Goal: Task Accomplishment & Management: Complete application form

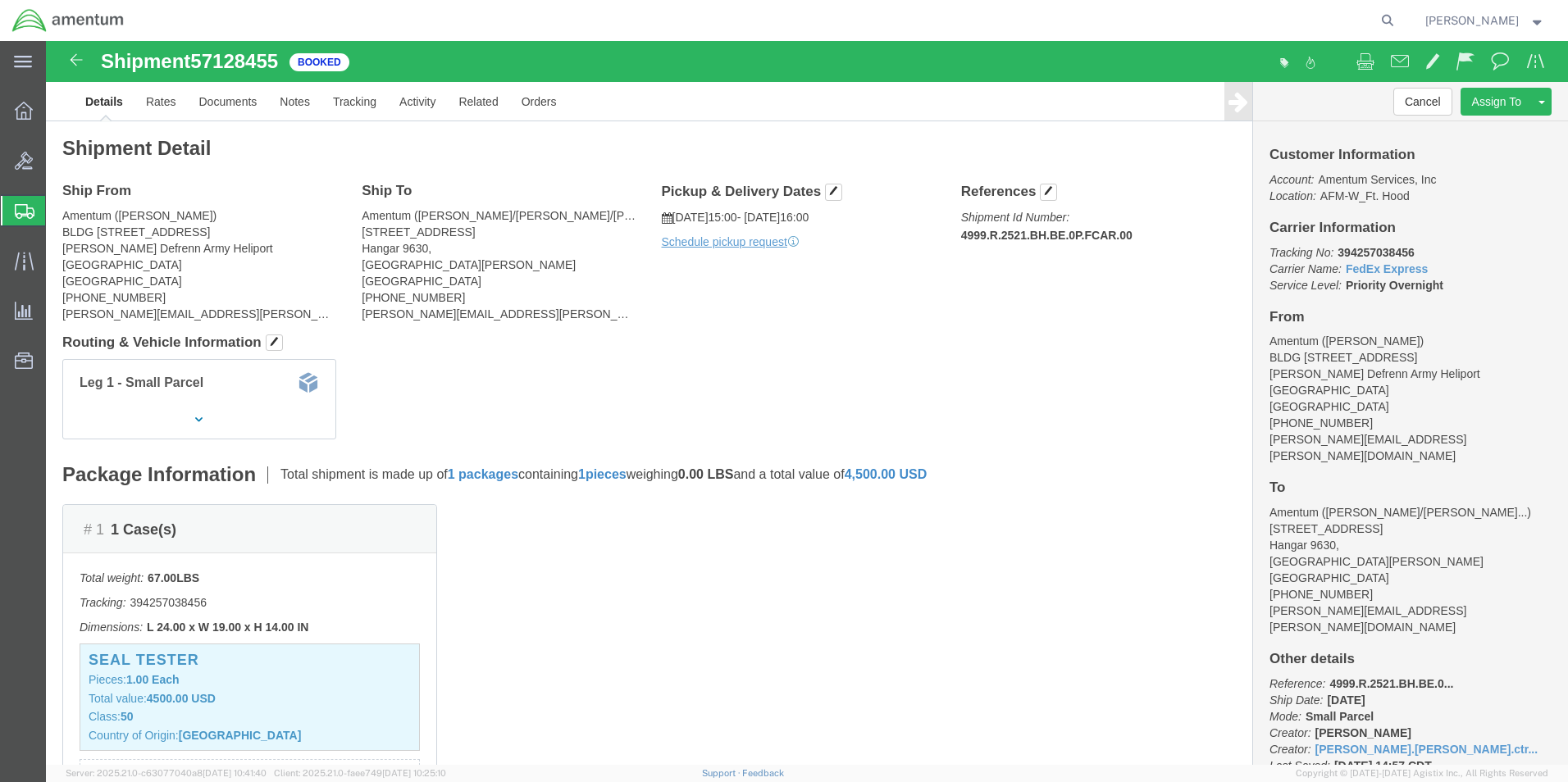
click at [0, 0] on span "Create Shipment" at bounding box center [0, 0] width 0 height 0
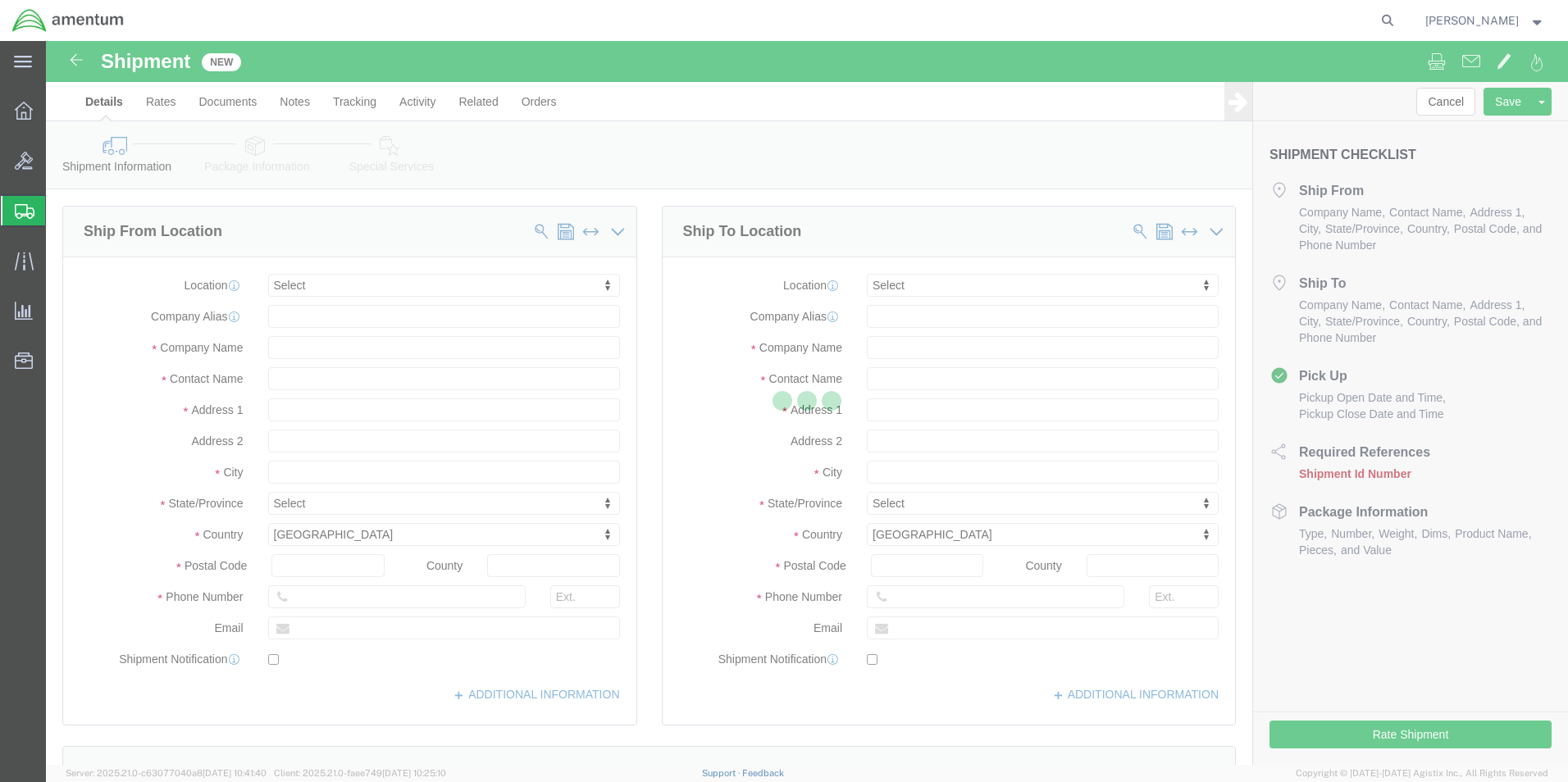
select select
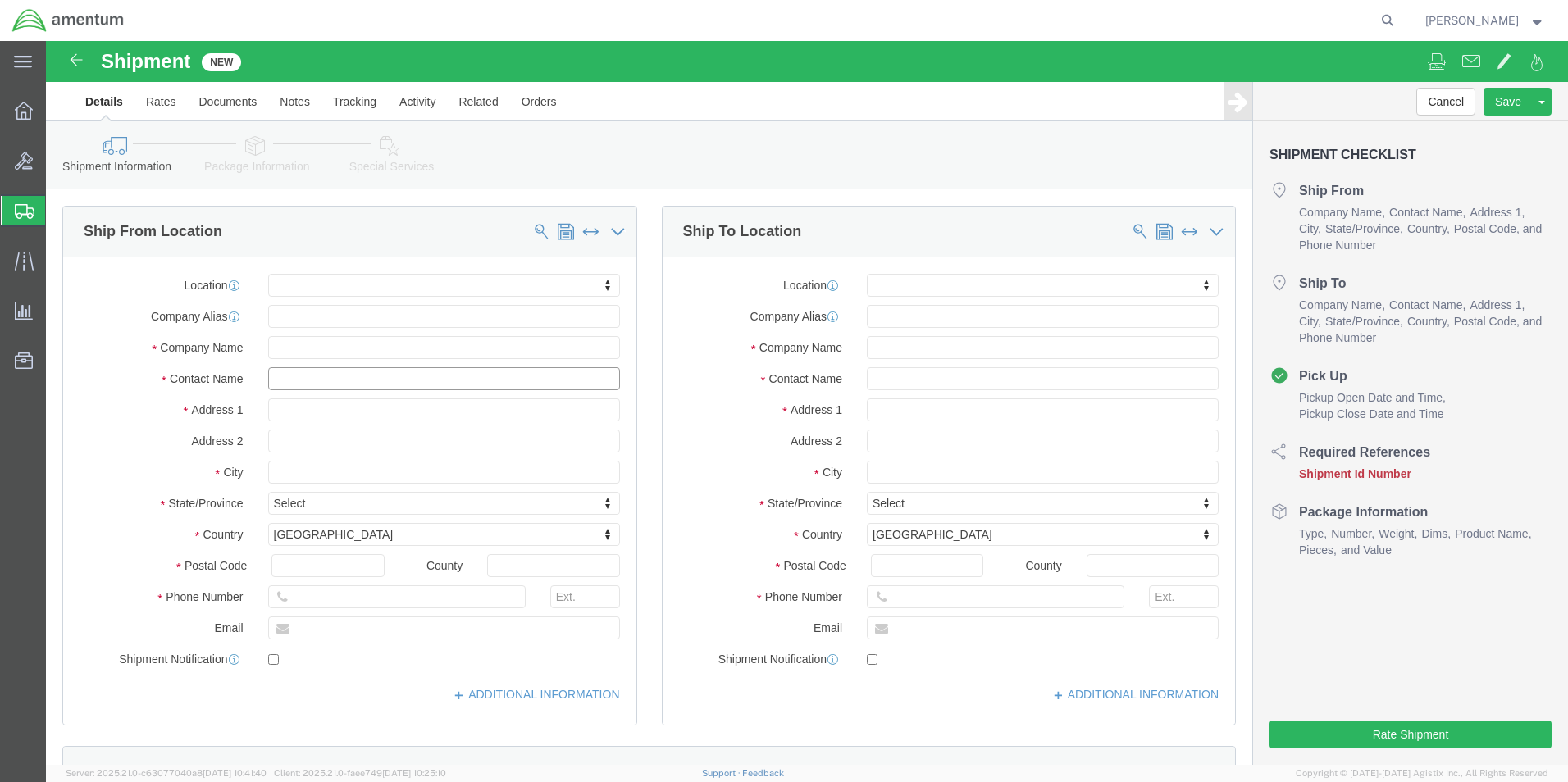
click input "text"
type input "Ron"
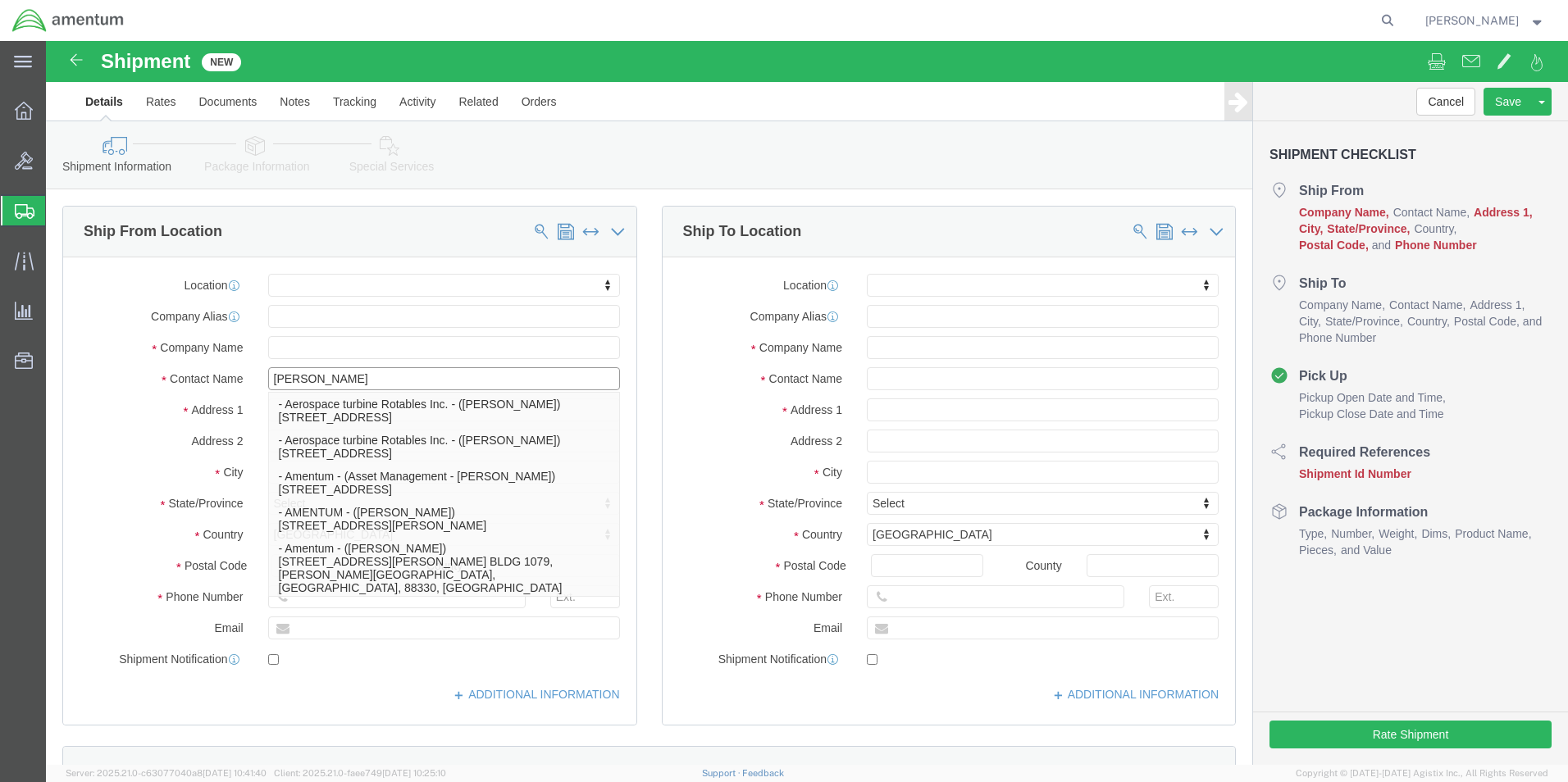
click p "- Amentum - (Ron Pineda***) BLDG 736 Longbow Drive, Yoakum Defrenn Army Helipor…"
select select
type input "BLDG [STREET_ADDRESS]"
type input "[PERSON_NAME] Defrenn Army Heliport"
type input "76544"
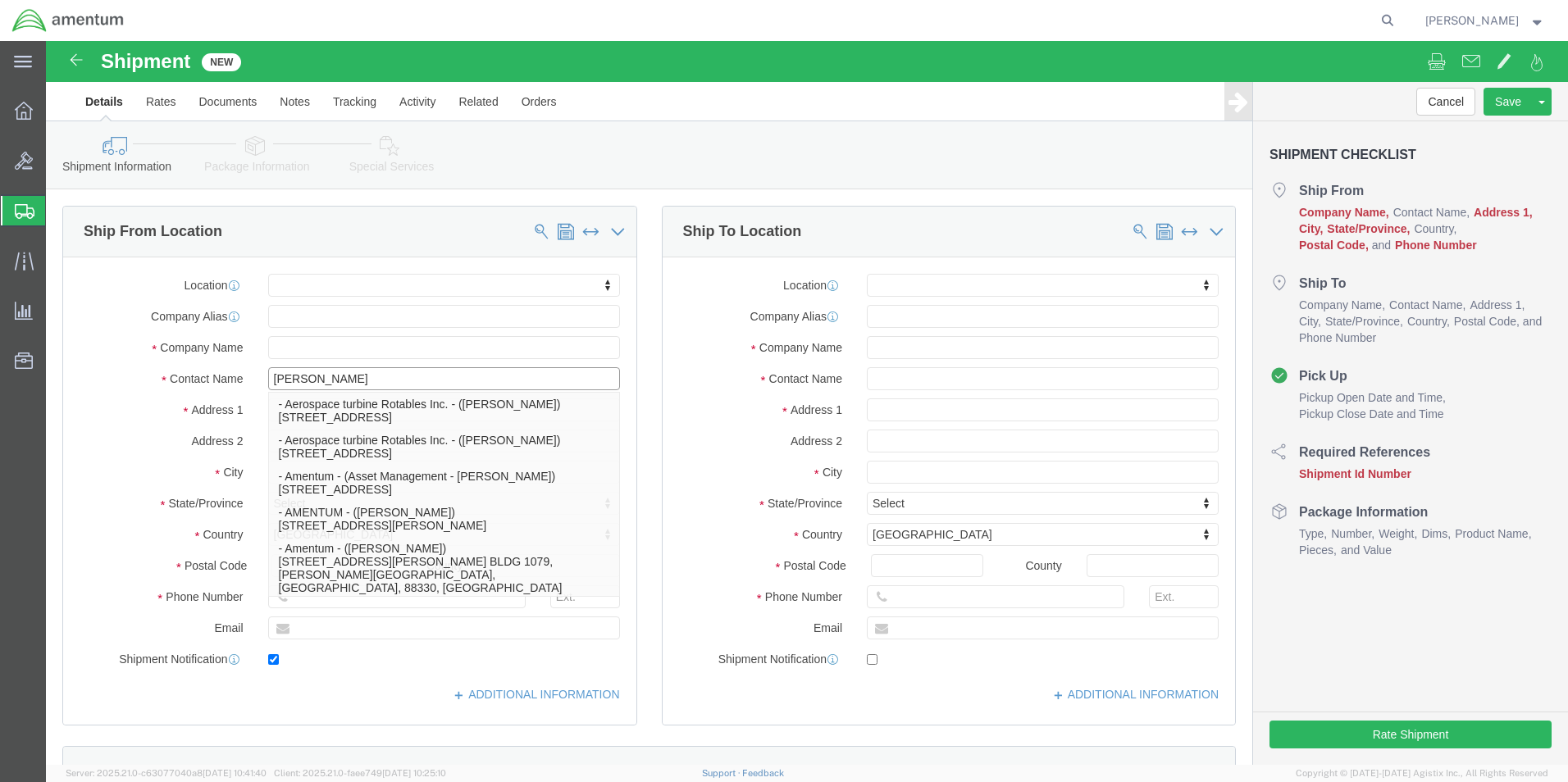
type input "[PHONE_NUMBER]"
type input "[PERSON_NAME][EMAIL_ADDRESS][PERSON_NAME][DOMAIN_NAME]"
checkbox input "true"
type input "Amentum"
type input "Ron Pineda***"
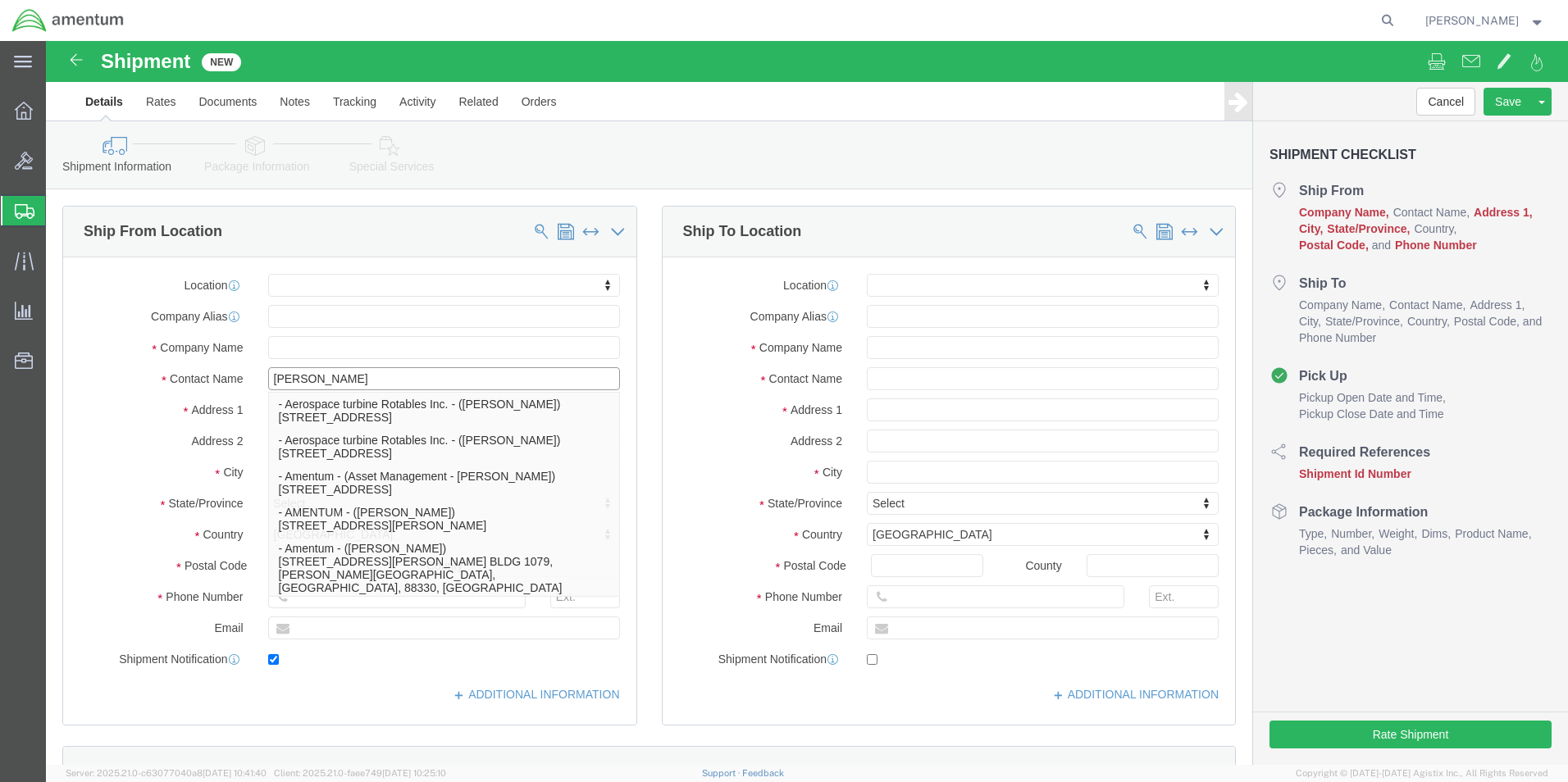
type input "Fort Hood"
select select "[GEOGRAPHIC_DATA]"
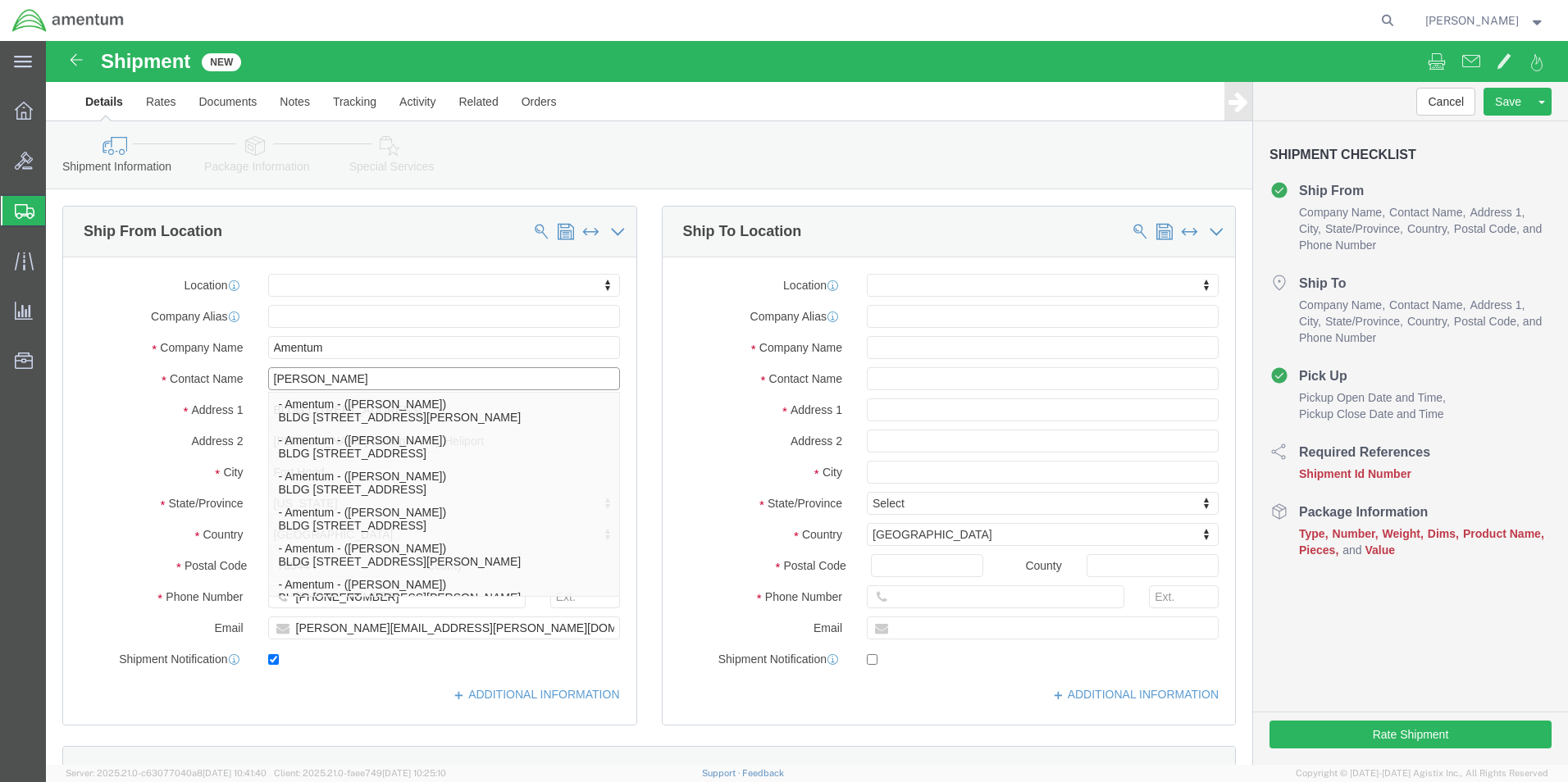
type input "[PERSON_NAME]"
click div "Location My Profile Location 1002-4122-6 1006-5256-0 1026-8910-0 1281-0560-3 13…"
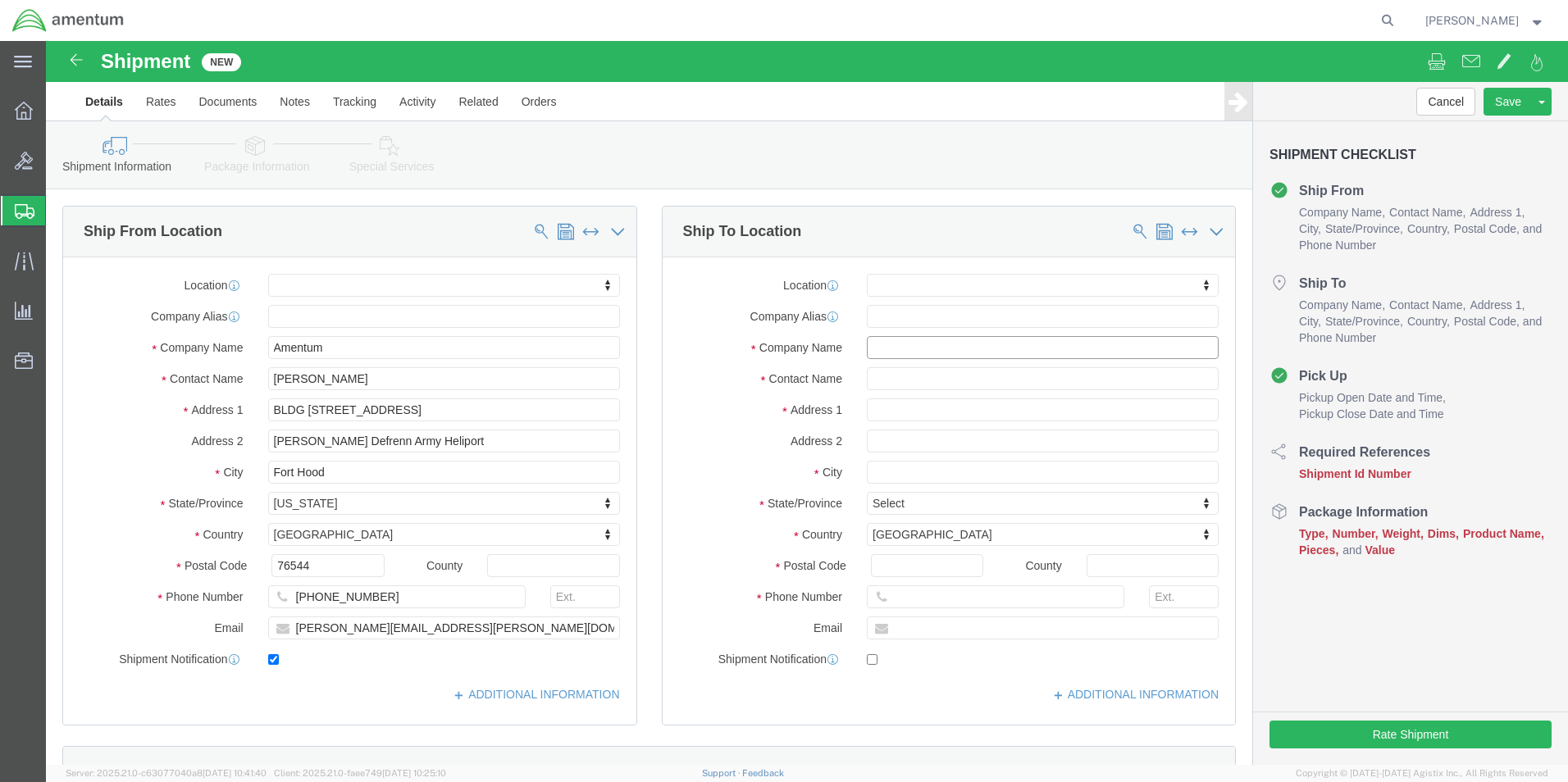
click input "text"
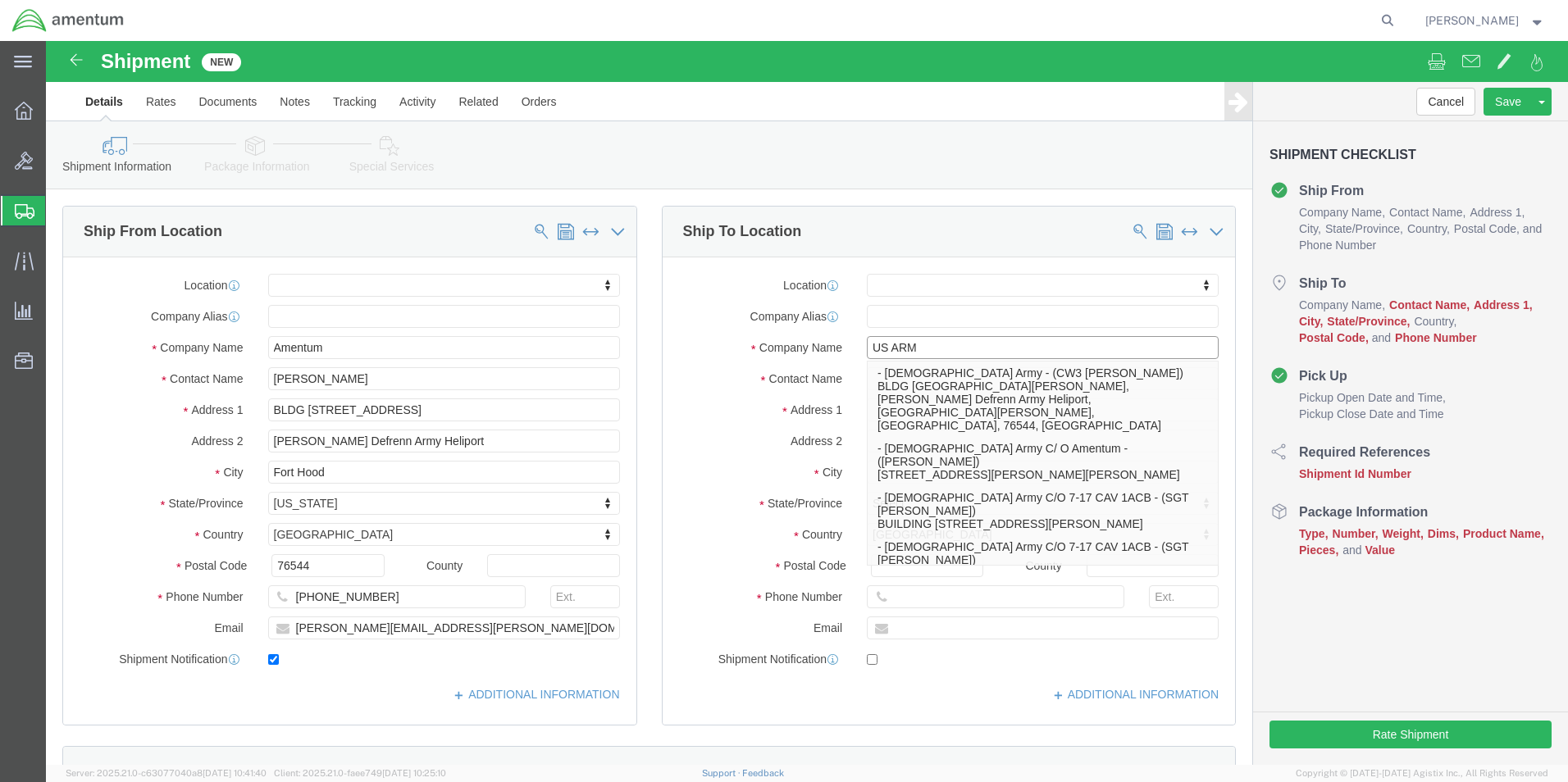
type input "US ARMY"
click p "- US Army C/ O Amentum - (Greg Pyles) 5102B Emma Browning AVE, Del Valle, TX, 7…"
select select
type input "5102B Emma Browning AVE"
type input "78617"
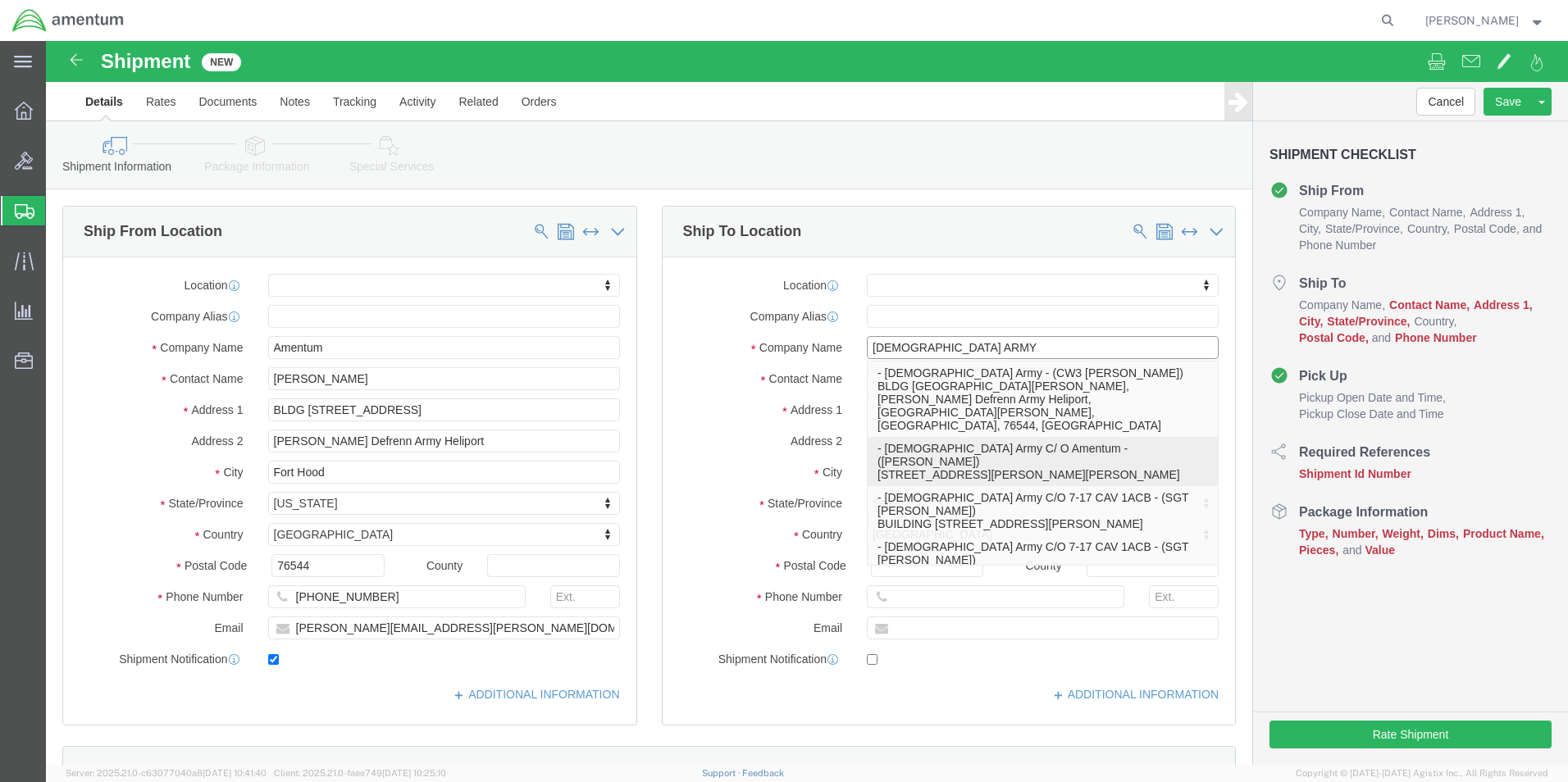
type input "254-289-1625"
type input "US Army C/ O Amentum"
type input "Greg Pyles"
type input "Del Valle"
select select "TX"
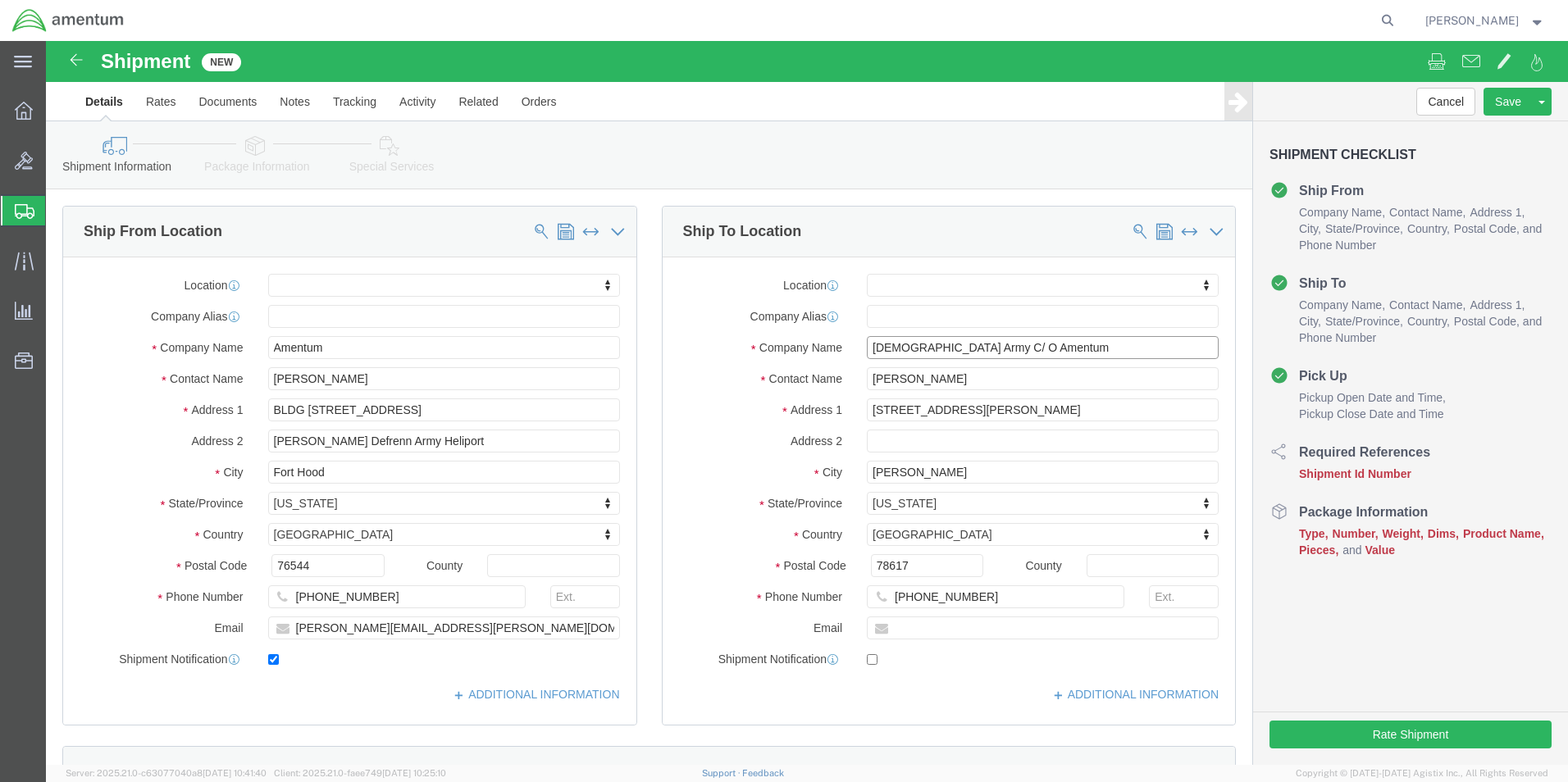
scroll to position [328, 0]
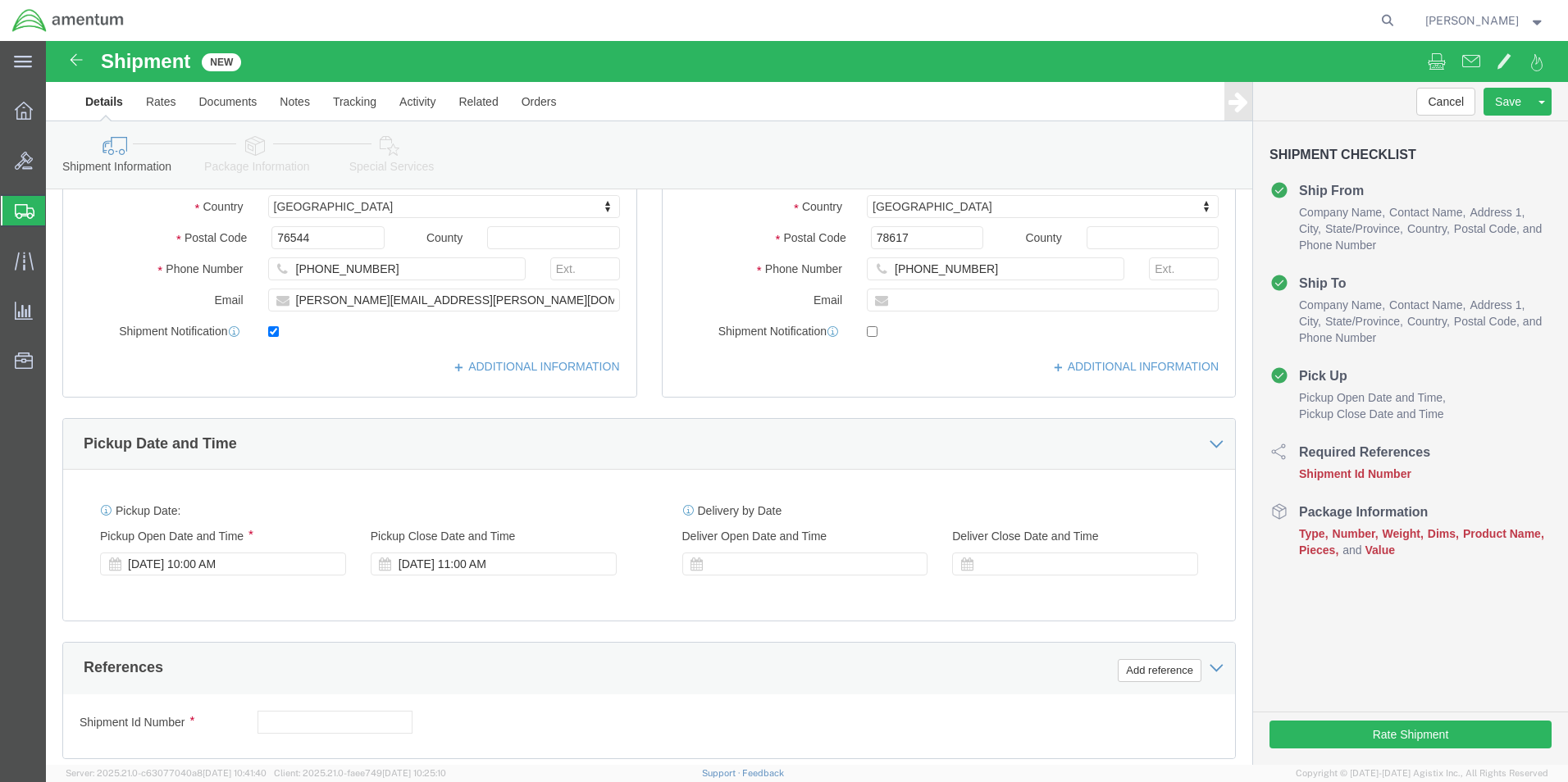
type input "US Army C/ O Amentum"
click input "text"
paste input "4999.R.2521.DT.EA.2M.DVAL.00"
type input "4999.R.2521.DT.EA.2M.DVAL.00"
click div "Oct 15 2025 11:00 AM"
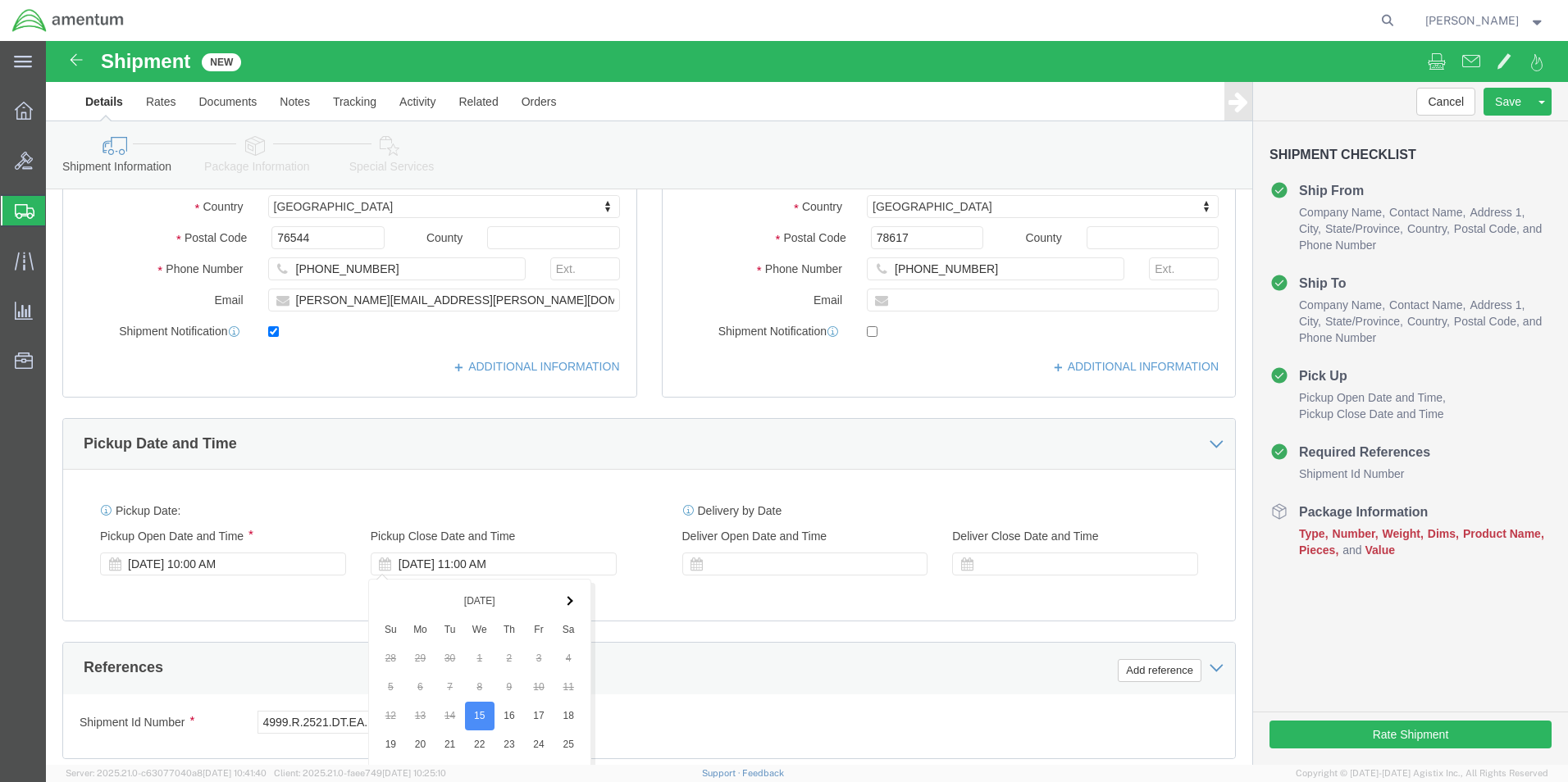
scroll to position [492, 0]
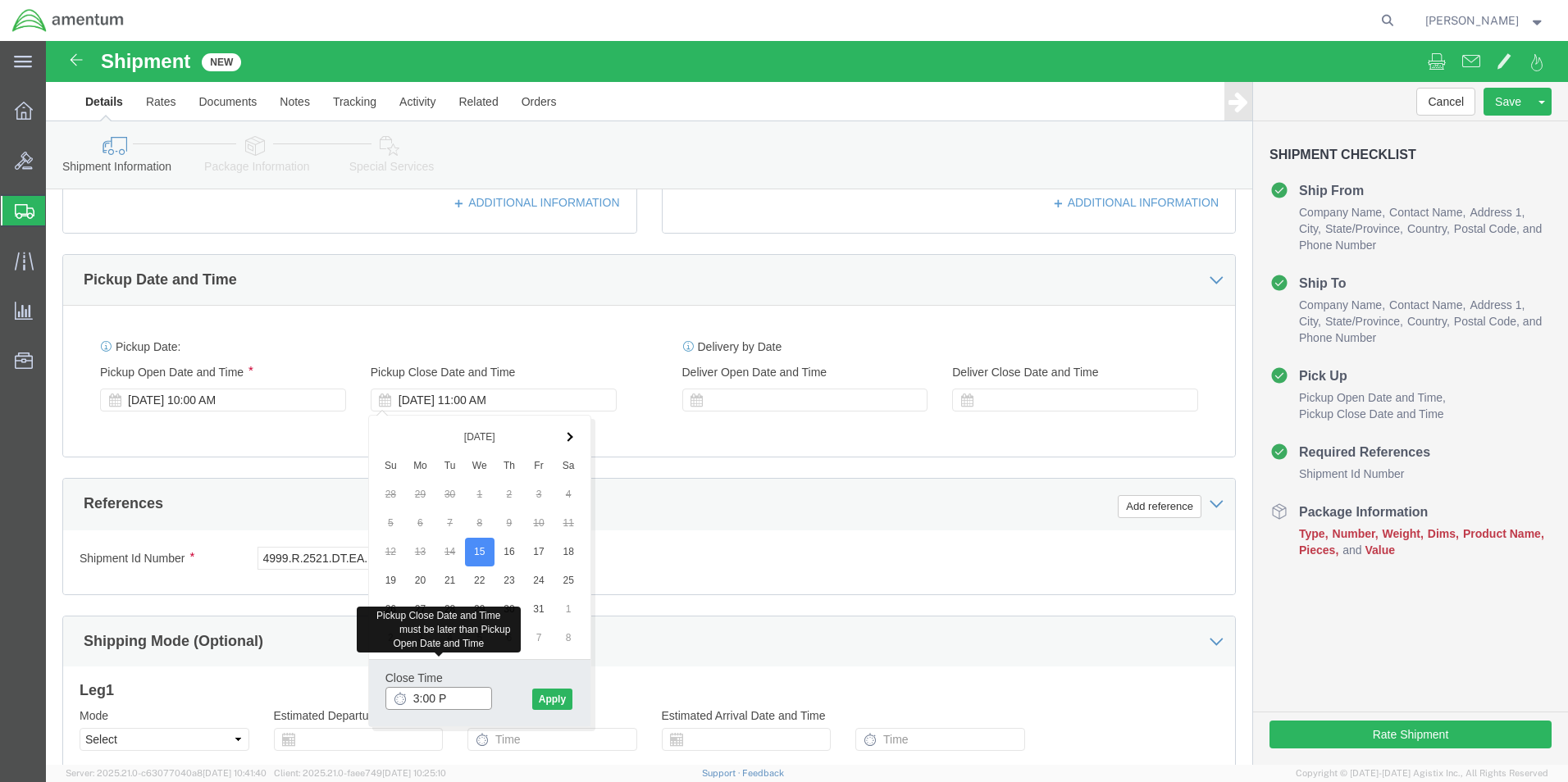
type input "3:00 PM"
click button "Apply"
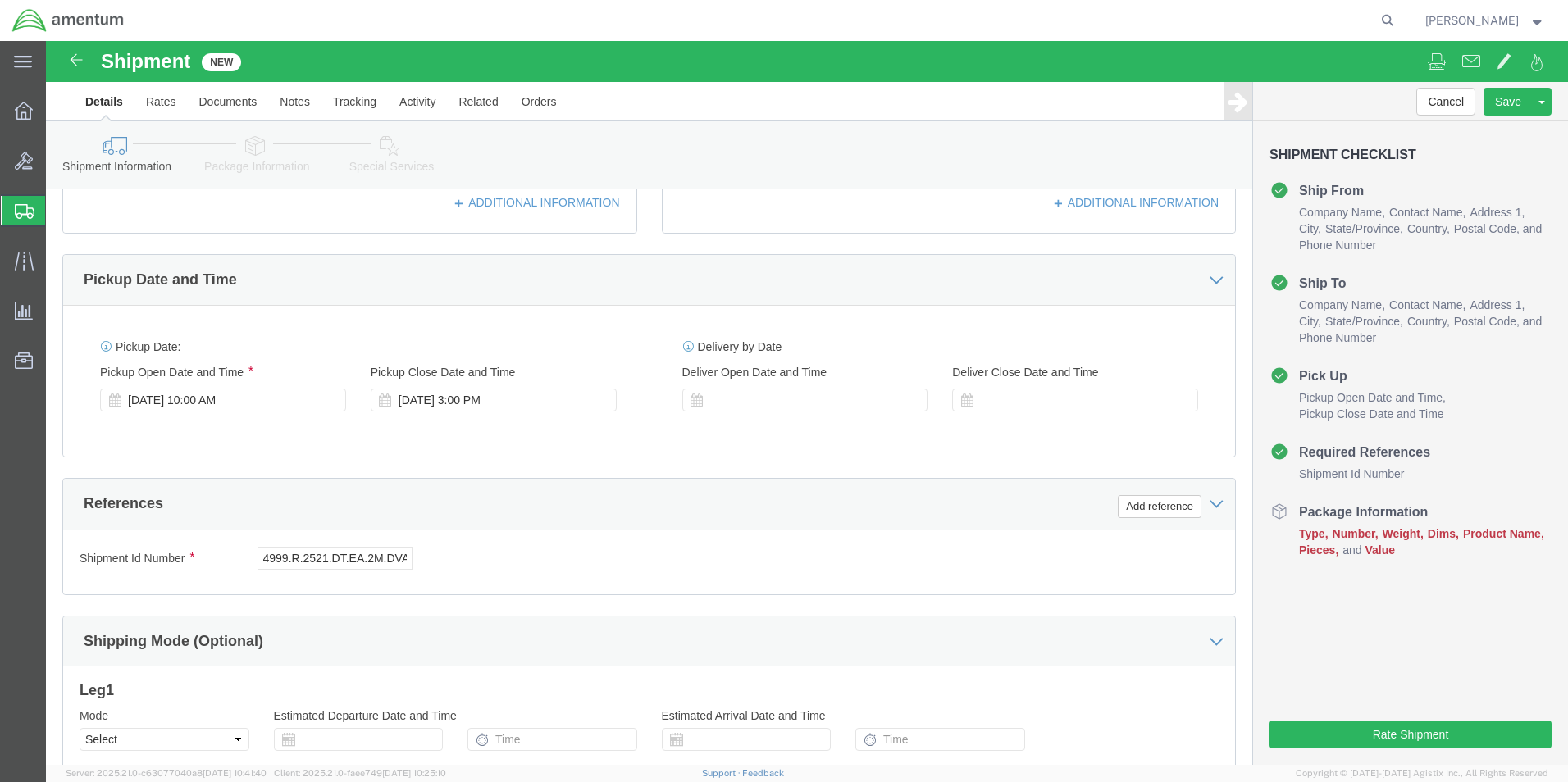
click button "Continue"
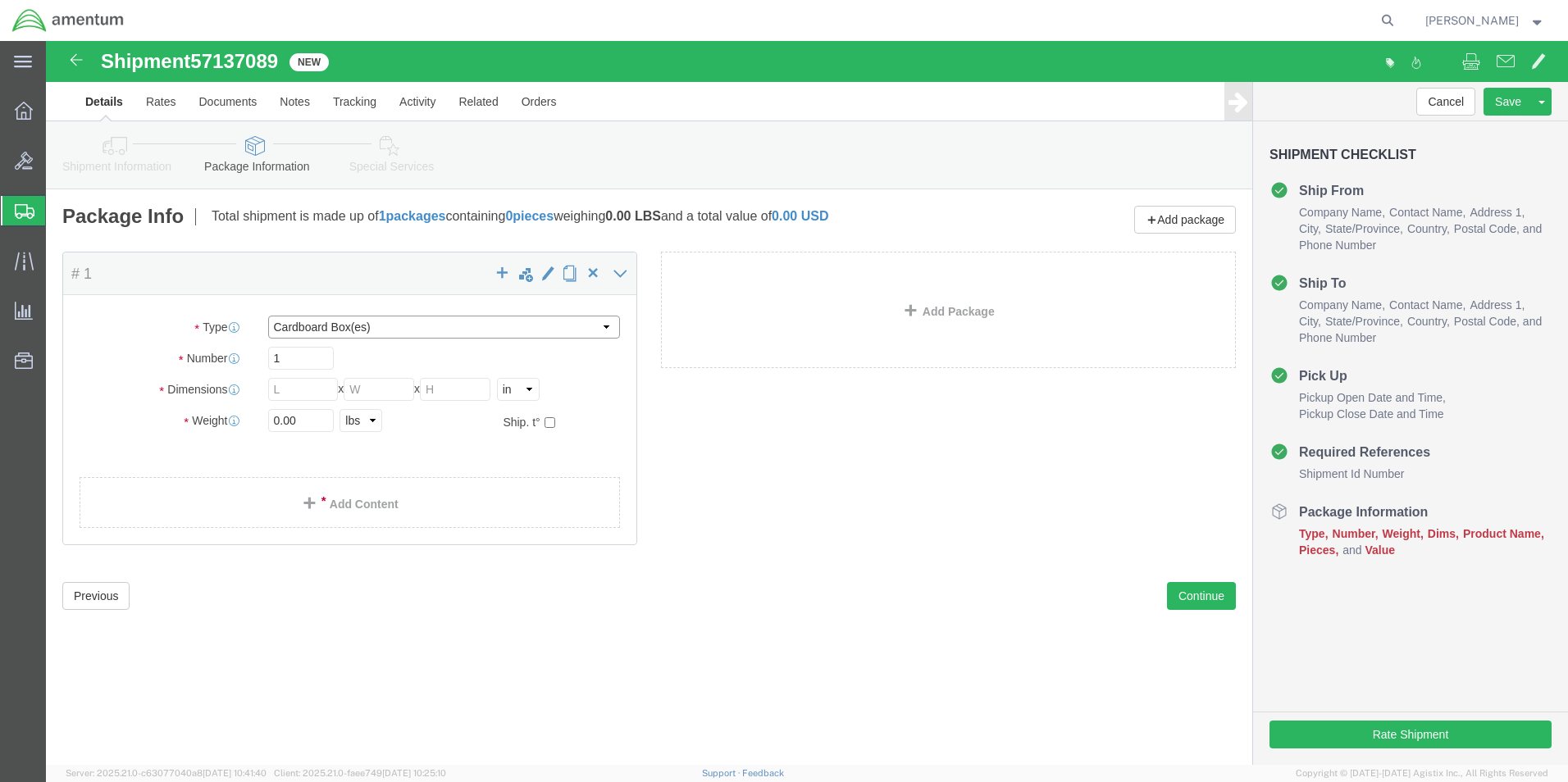
select select "PAK"
type input "10.25"
type input "12.75"
type input "1.00"
drag, startPoint x: 252, startPoint y: 379, endPoint x: 221, endPoint y: 379, distance: 31.0
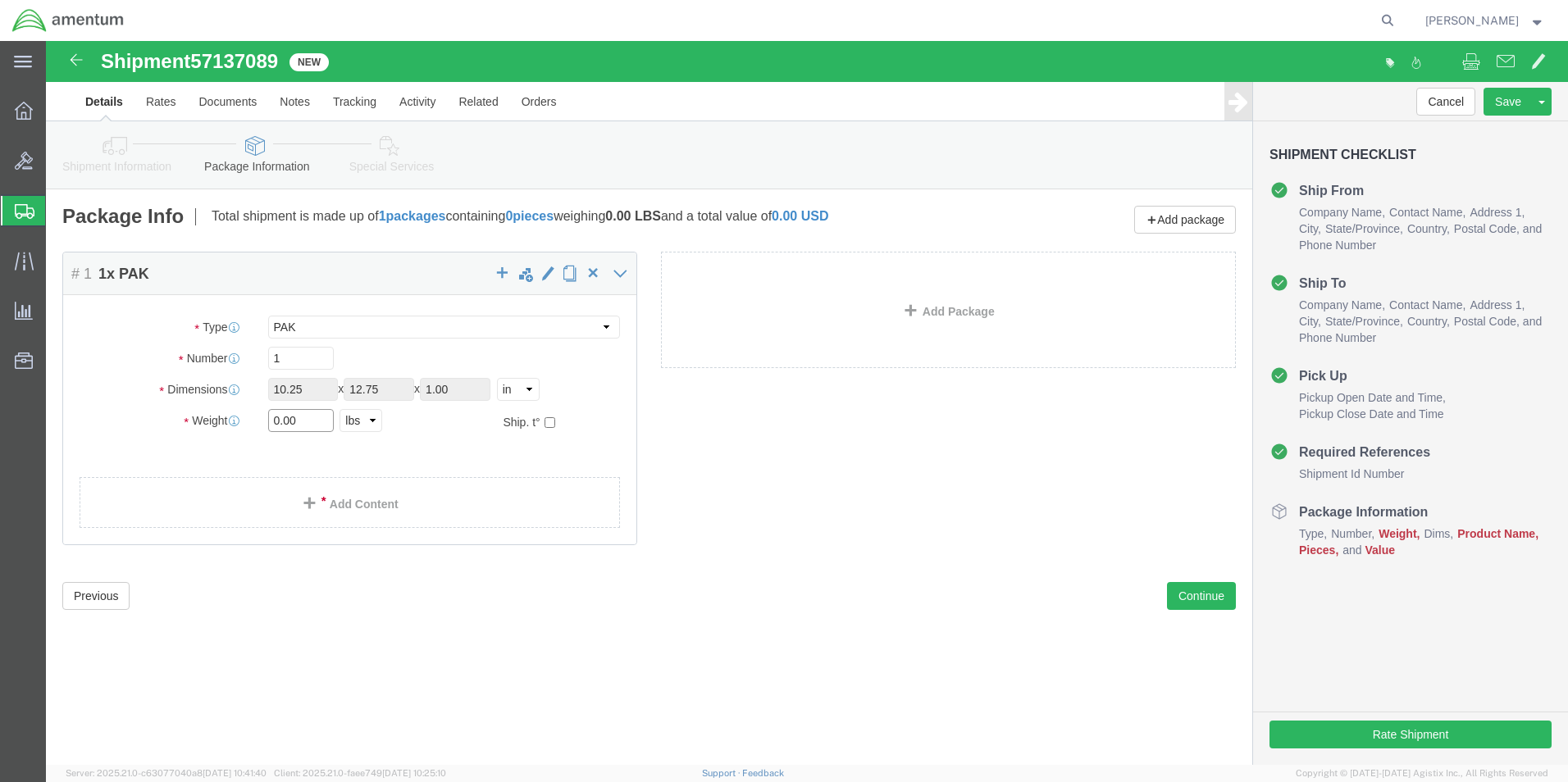
click div "0.00 Select kgs lbs"
type input "1.0"
click link "Add Content"
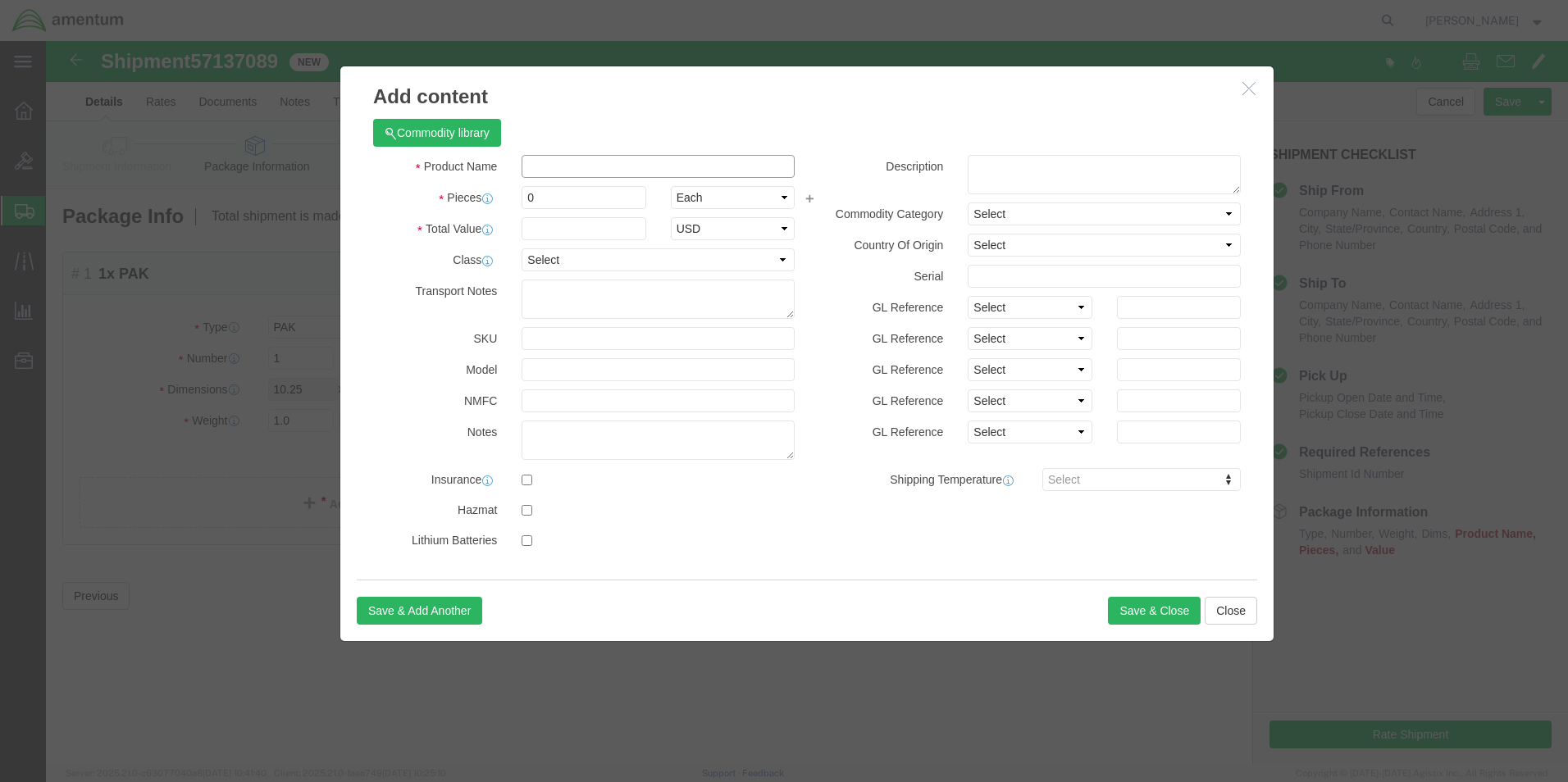
click input "text"
type input "Insrts"
type input "5"
type input "2.00"
select select "50"
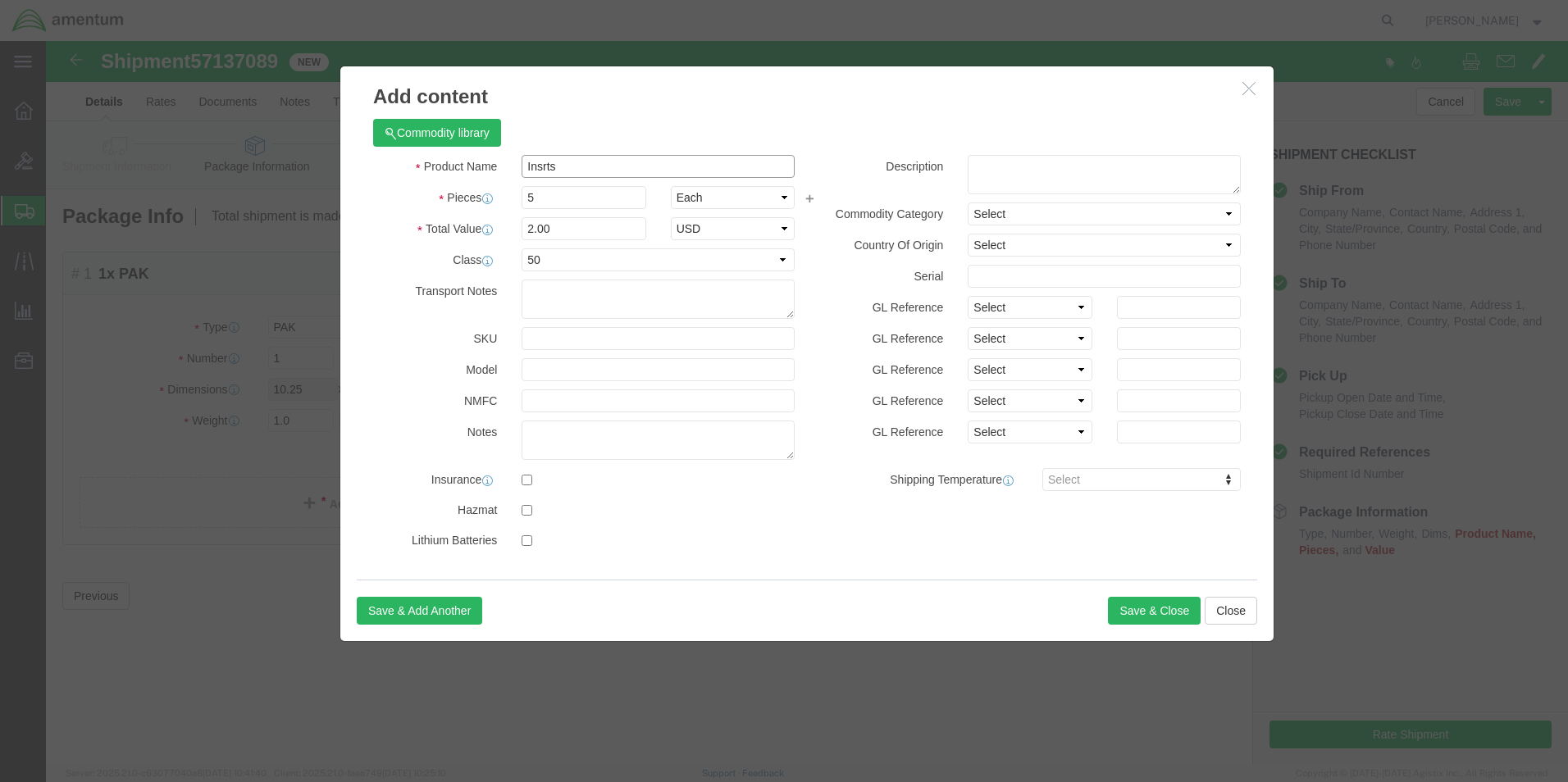
click input "Insrts"
click input "5"
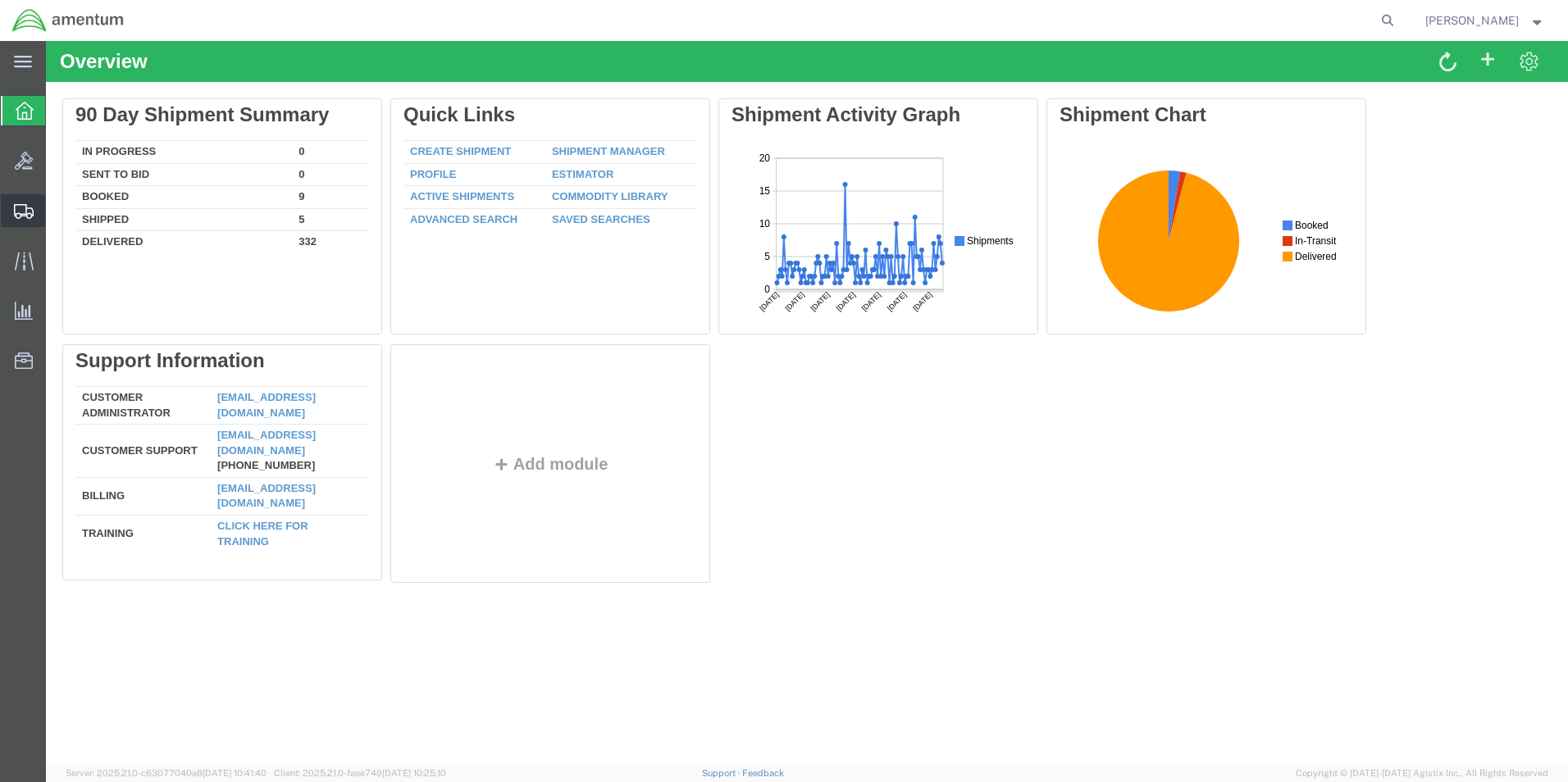
click at [0, 0] on span "Create Shipment" at bounding box center [0, 0] width 0 height 0
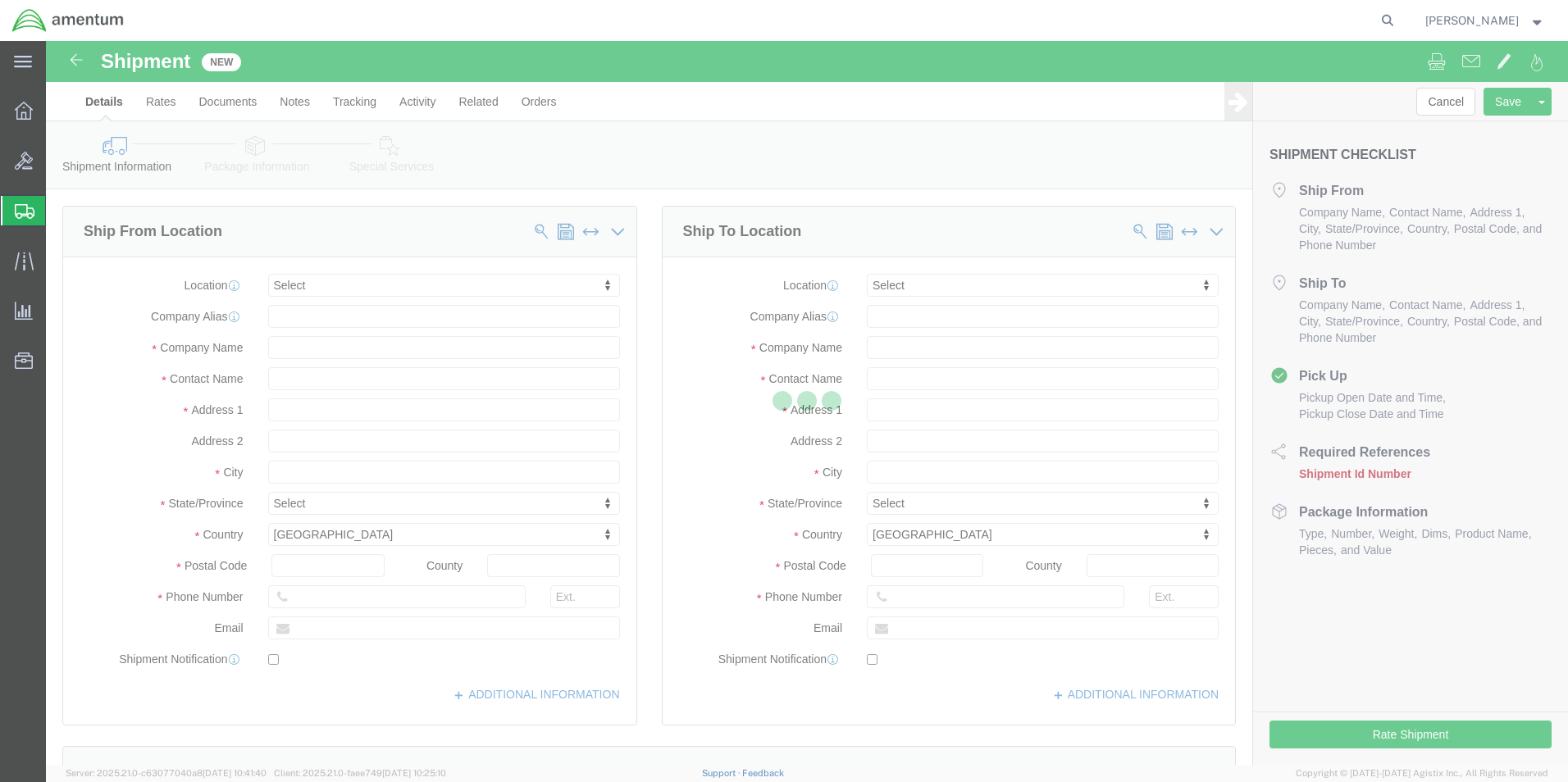
select select
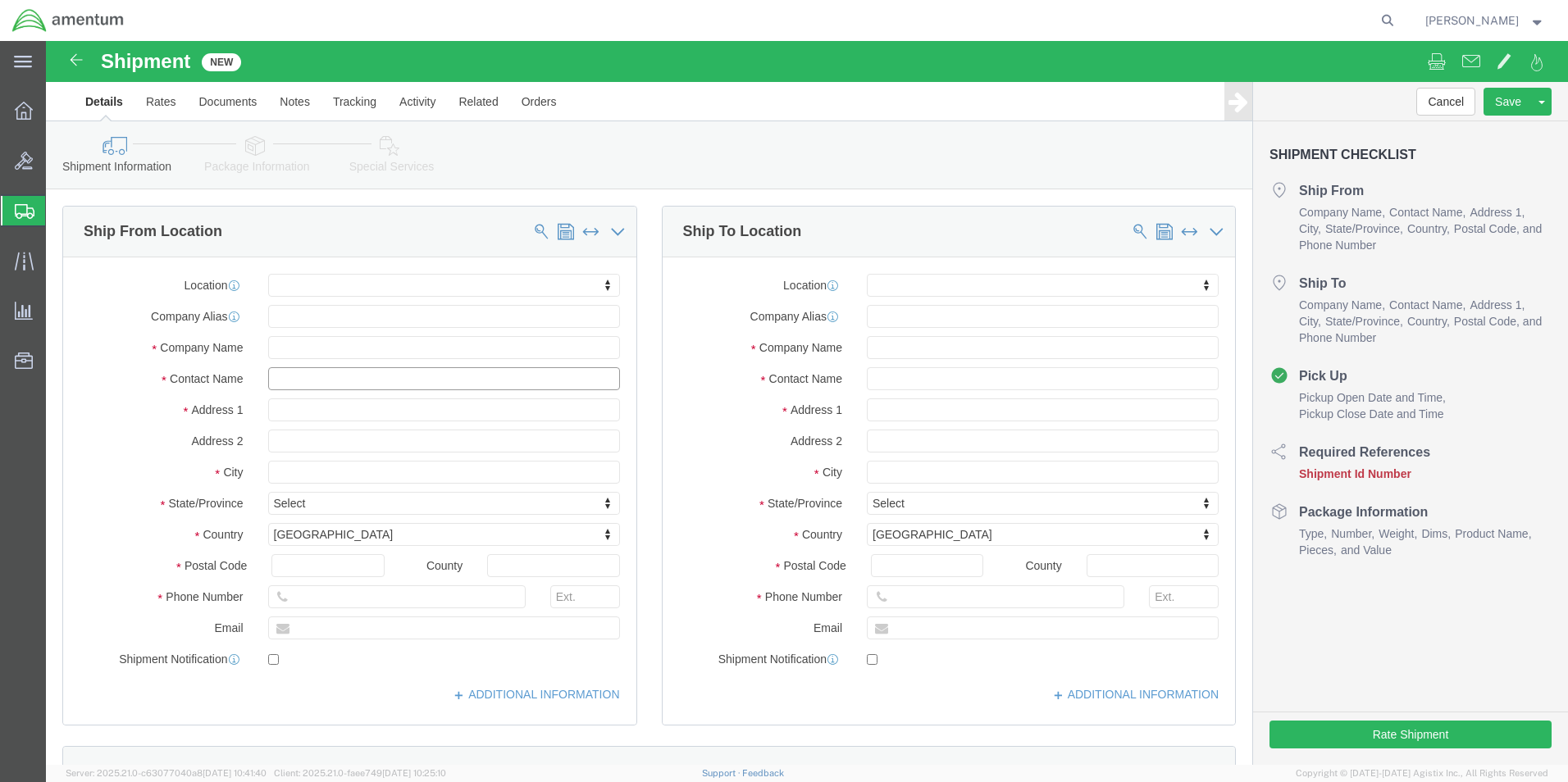
click input "text"
type input "Ron"
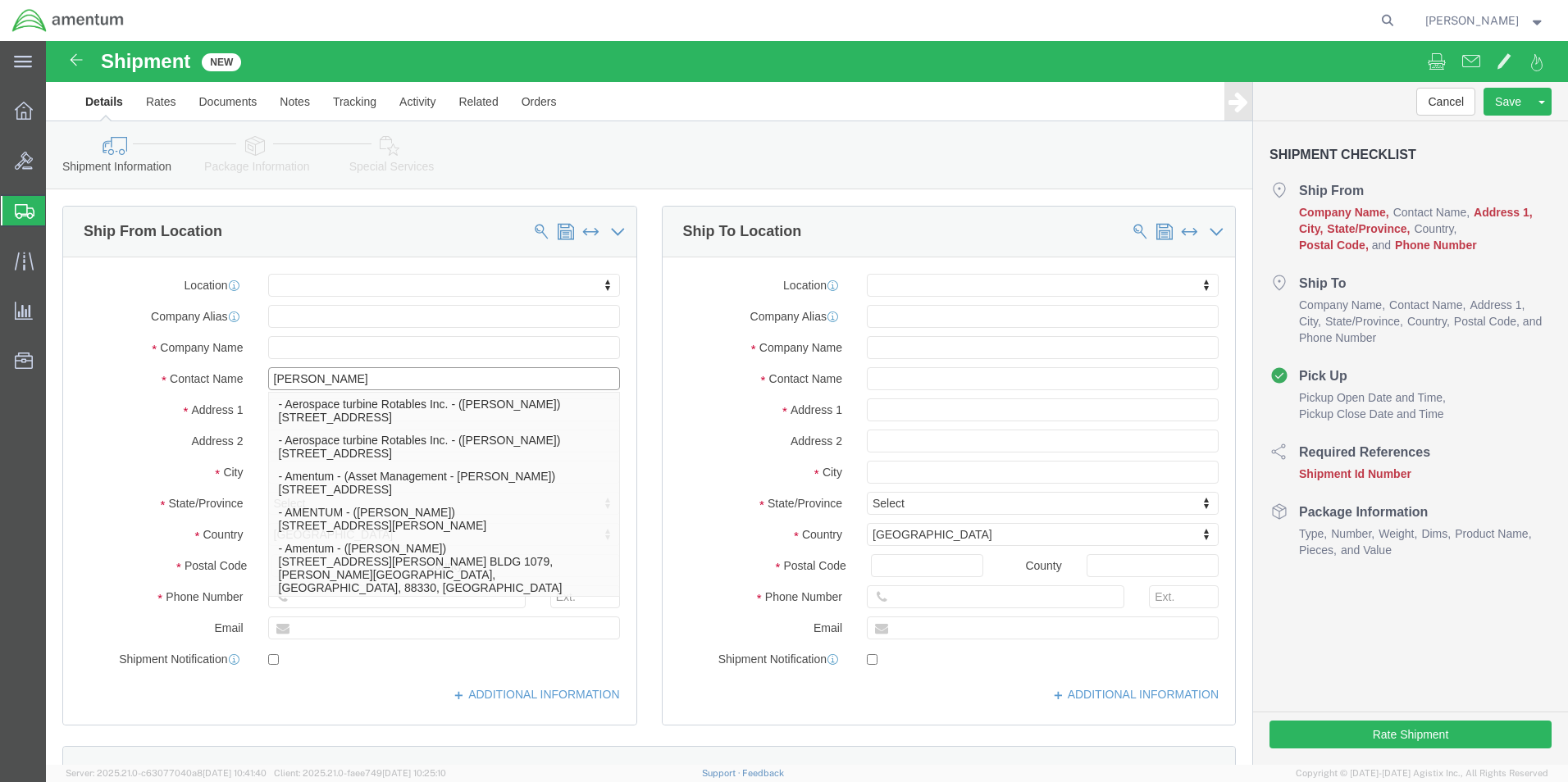
click p "- Amentum - (Ron Pineda***) BLDG 736 Longbow Drive, Yoakum Defrenn Army Helipor…"
select select
type input "BLDG 736 Longbow Drive"
type input "Yoakum Defrenn Army Heliport"
type input "76544"
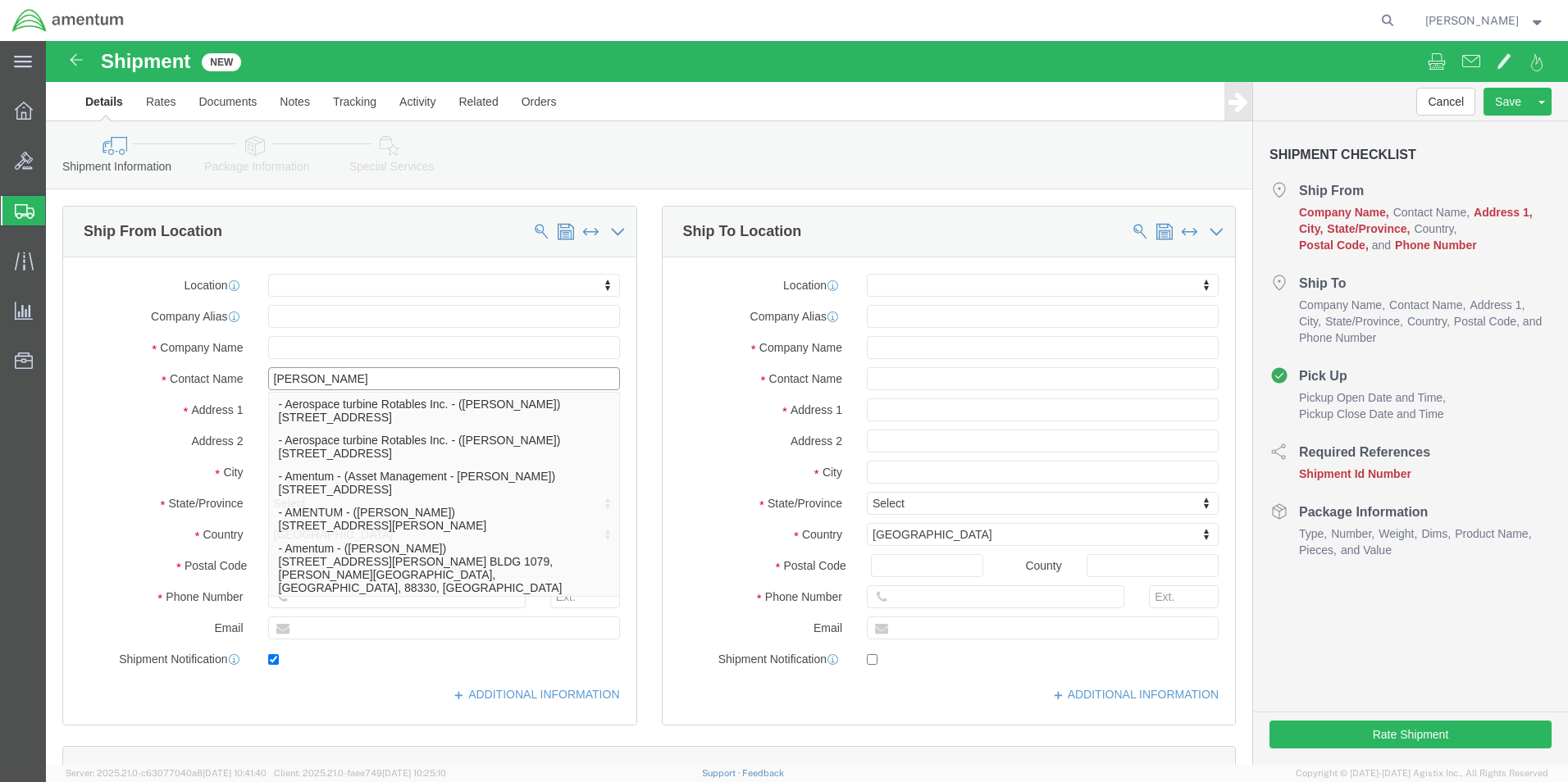
type input "254 289-3925"
type input "ronald.e.pineda.ctr@army.mil"
checkbox input "true"
type input "Amentum"
type input "Ron Pineda***"
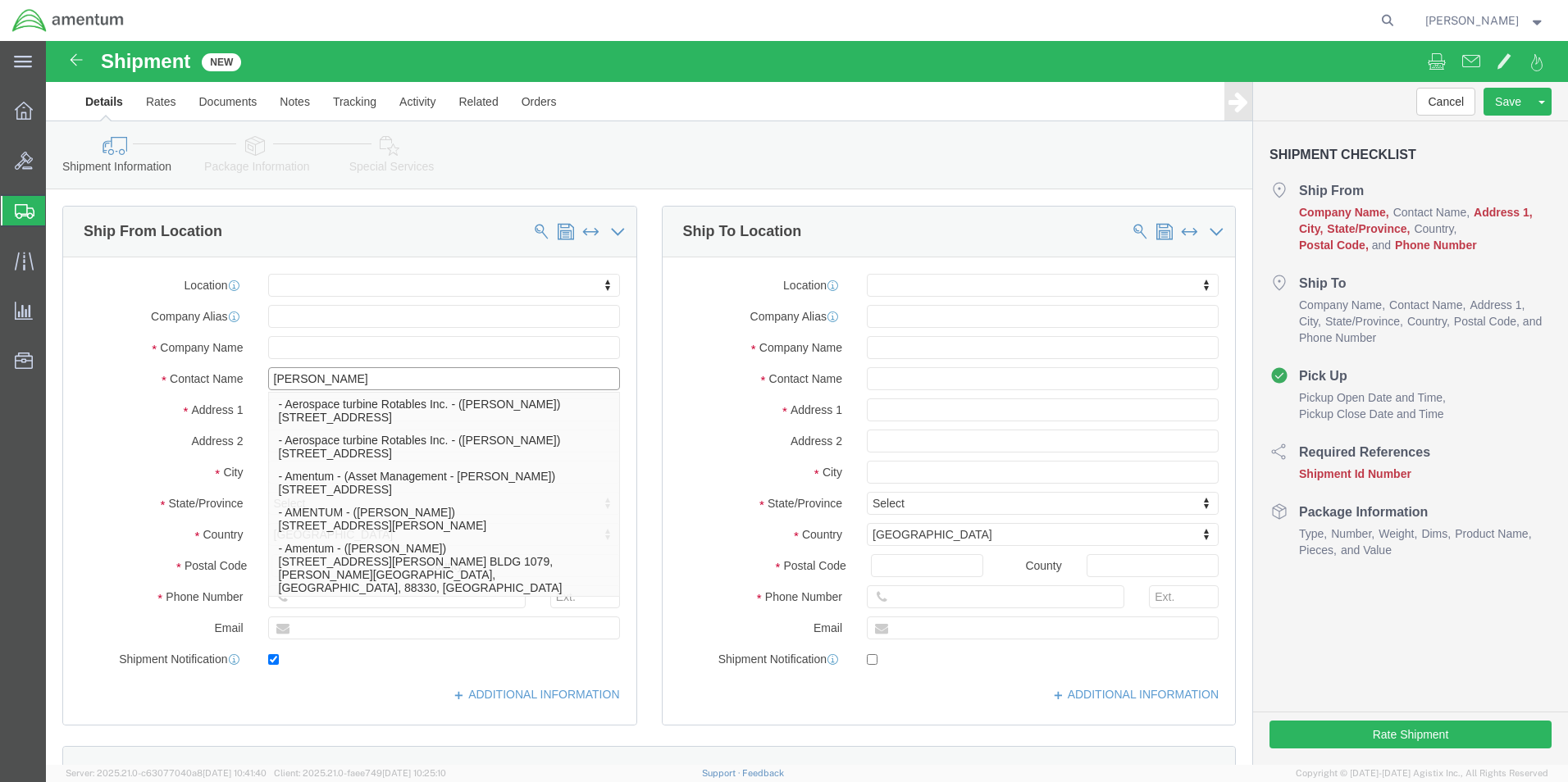
type input "Fort Hood"
select select "[GEOGRAPHIC_DATA]"
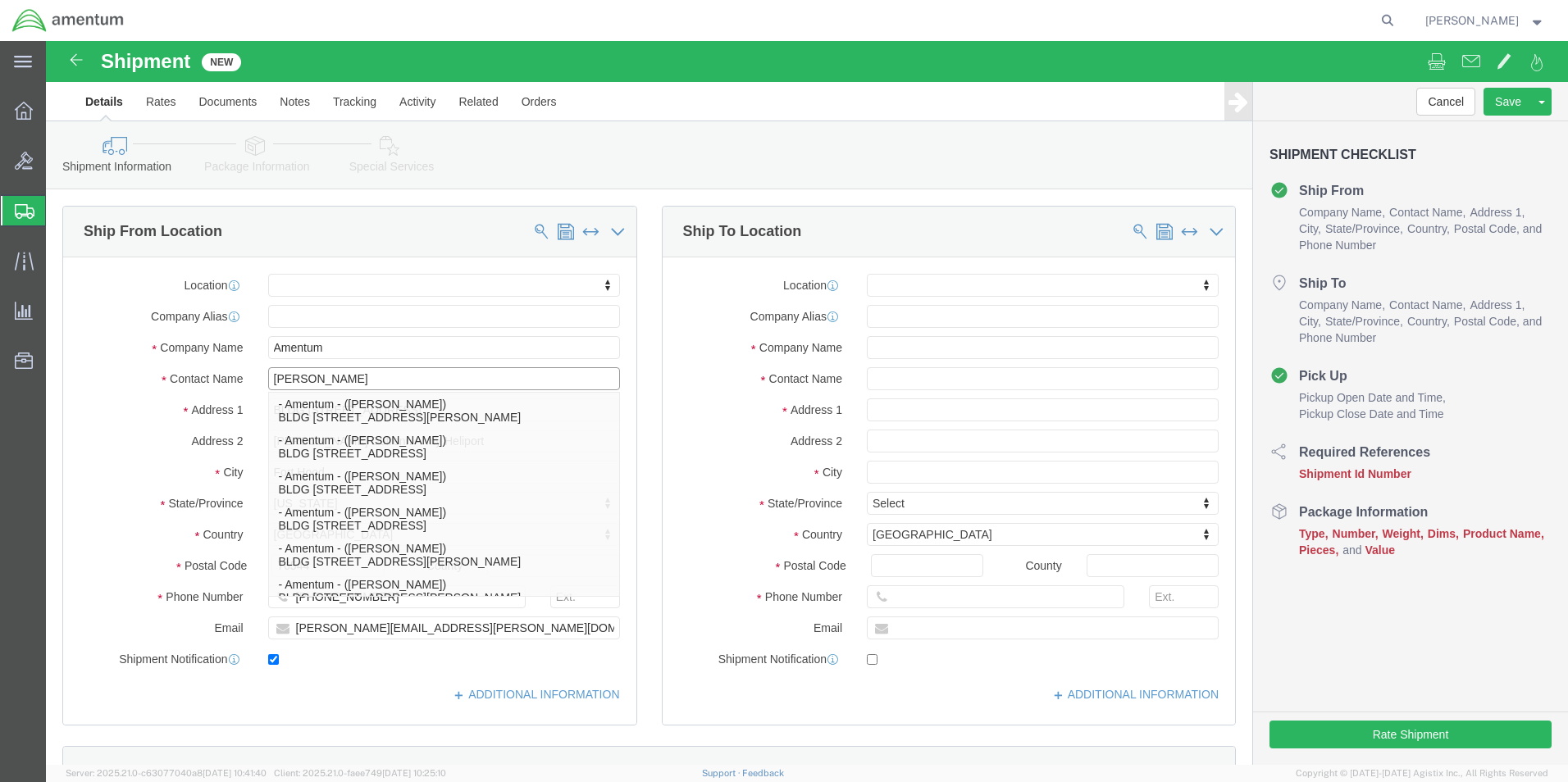
scroll to position [574, 0]
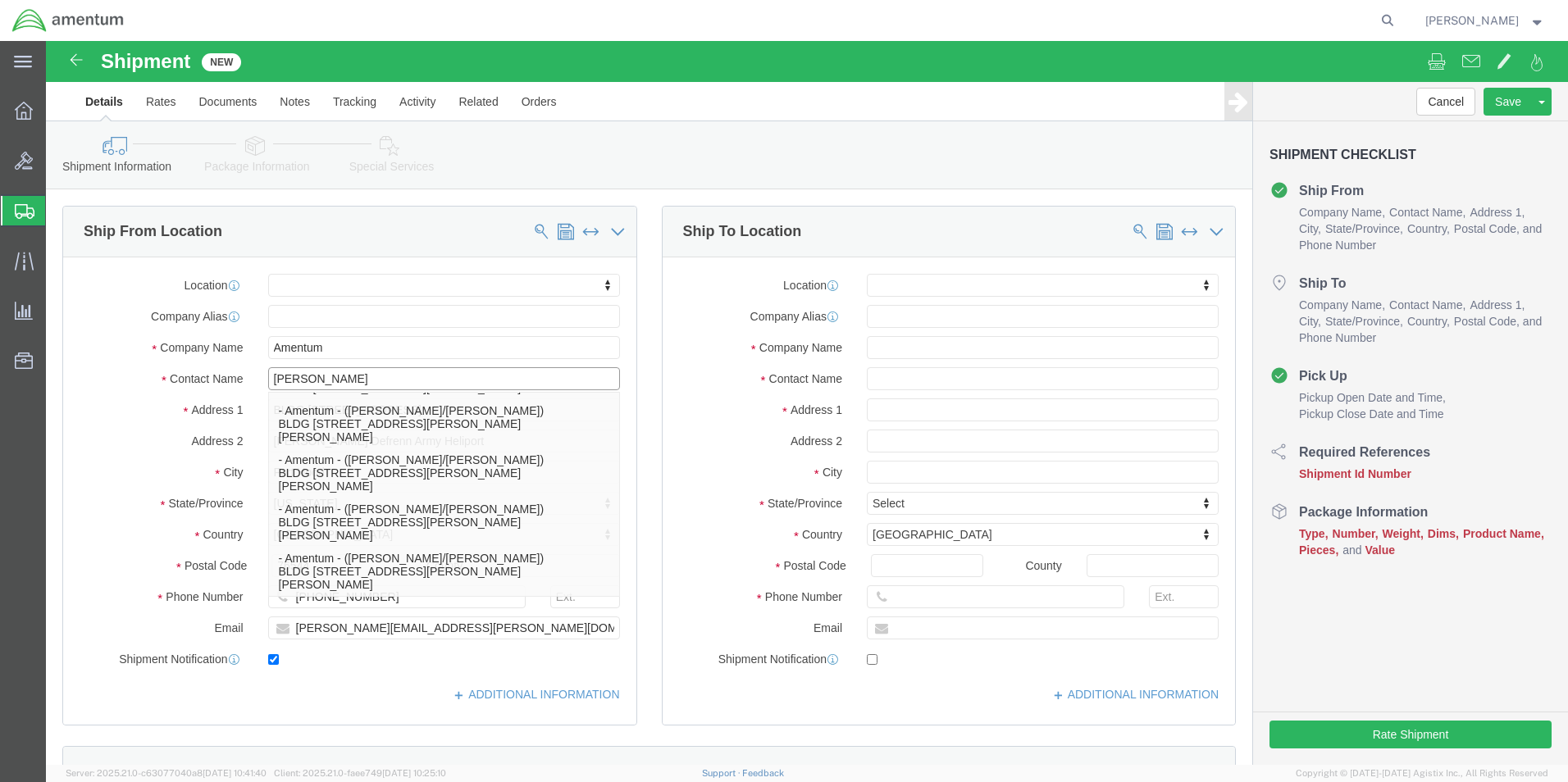
type input "[PERSON_NAME]"
click input "text"
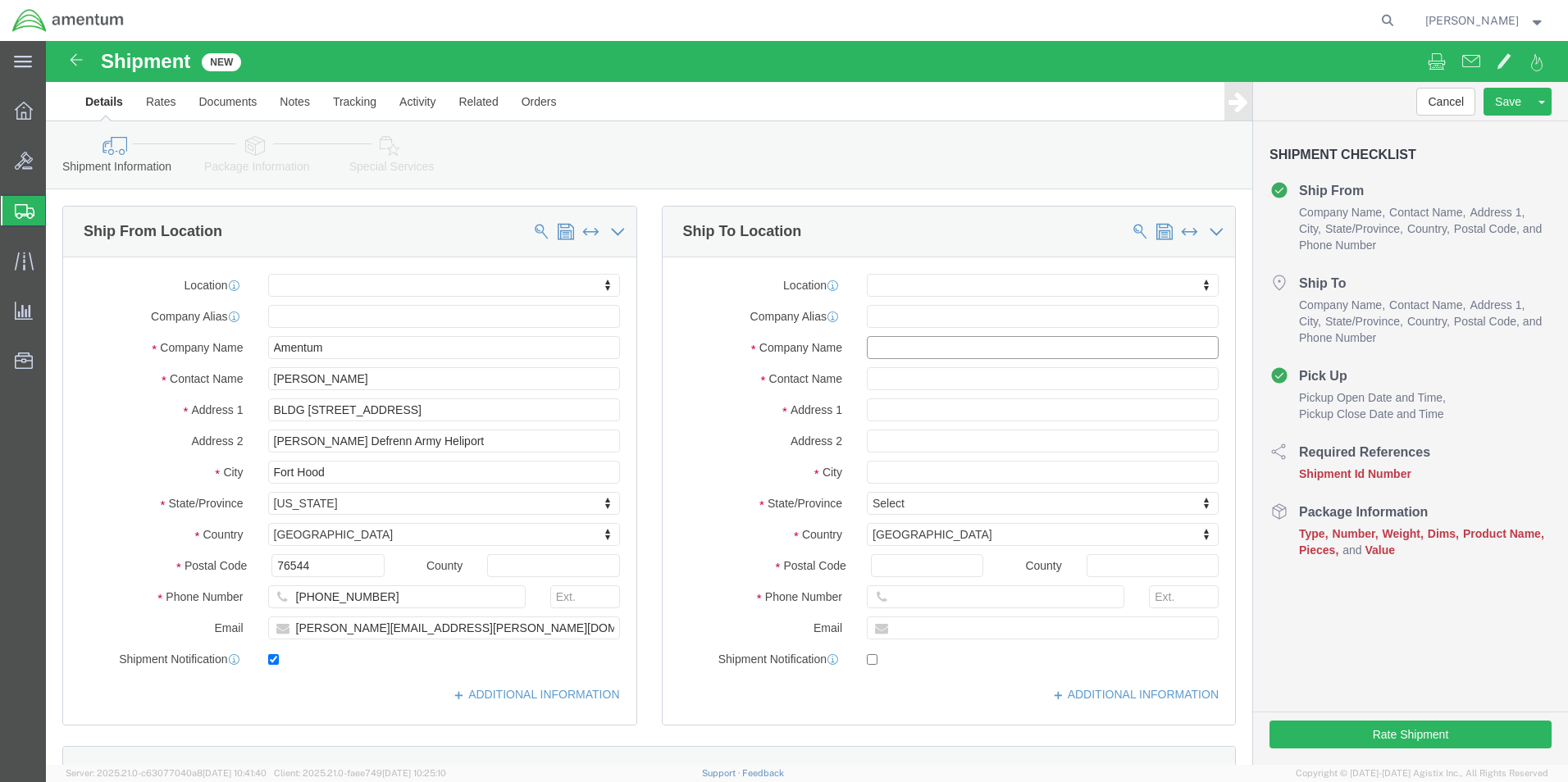
click input "text"
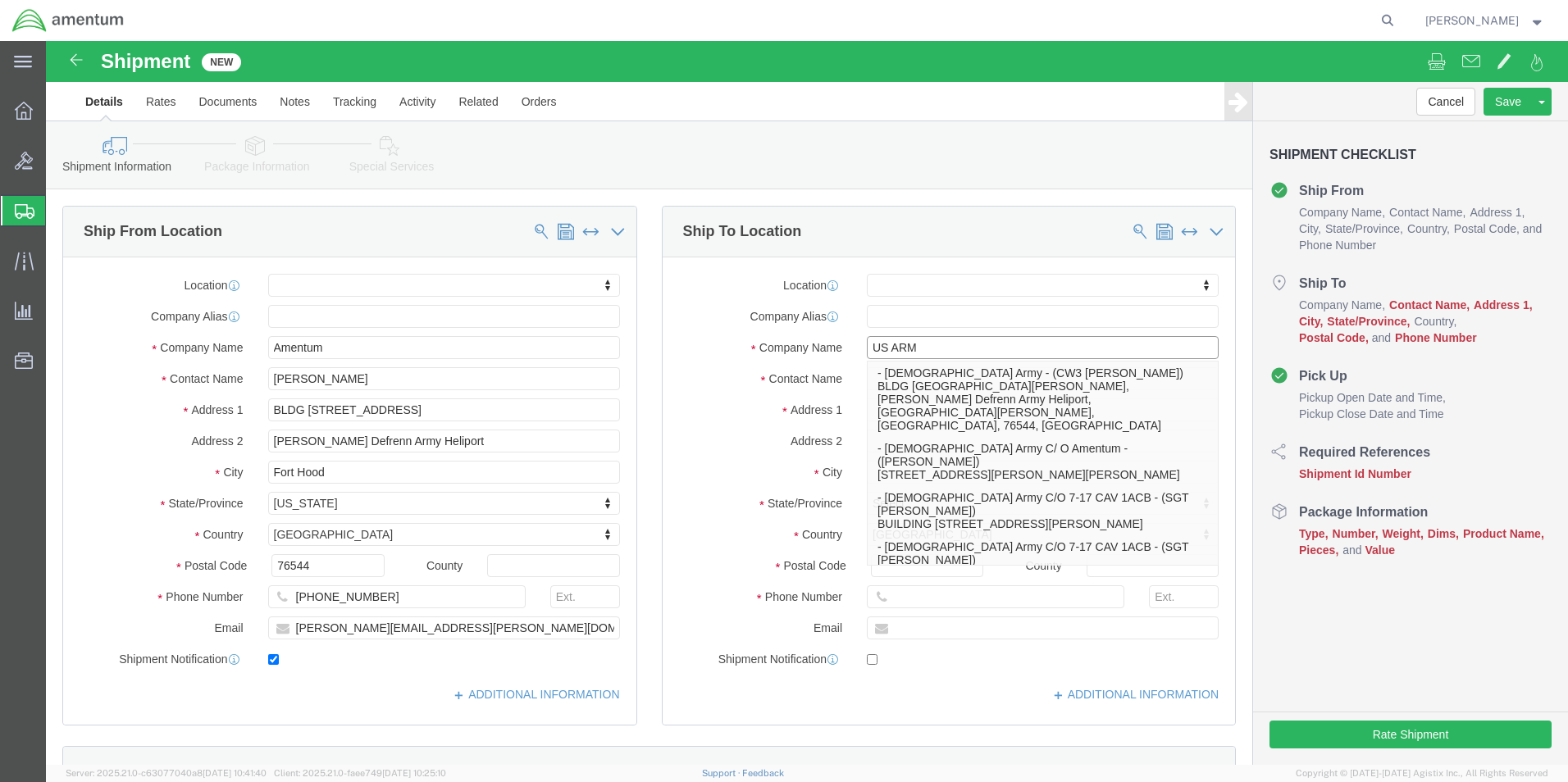
type input "US ARMY"
click p "- US Army C/ O Amentum - (Greg Pyles) 5102B Emma Browning AVE, Del Valle, TX, 7…"
select select
type input "5102B Emma Browning AVE"
type input "78617"
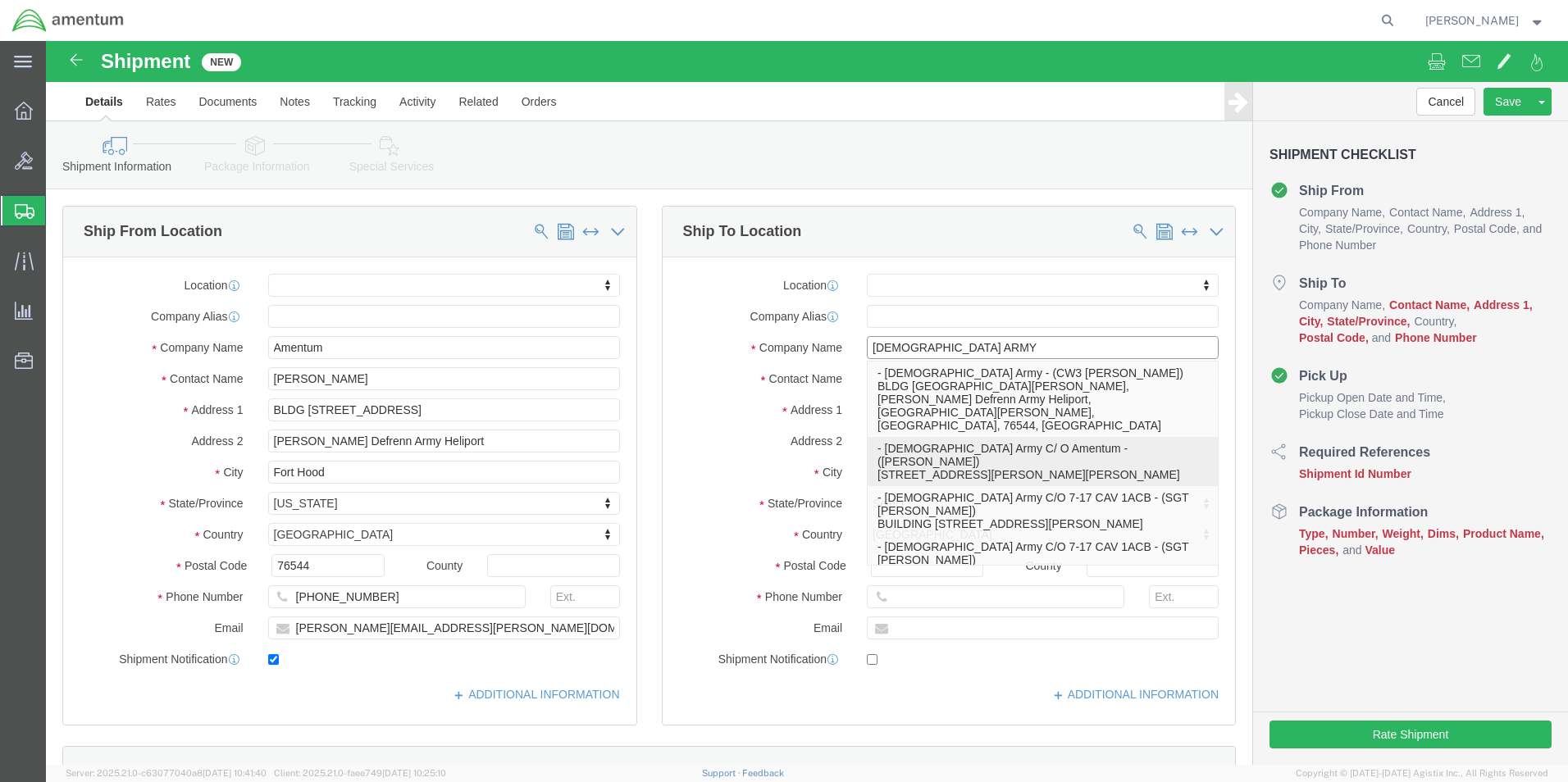
type input "254-289-1625"
type input "US Army C/ O Amentum"
type input "Greg Pyles"
type input "Del Valle"
select select "[GEOGRAPHIC_DATA]"
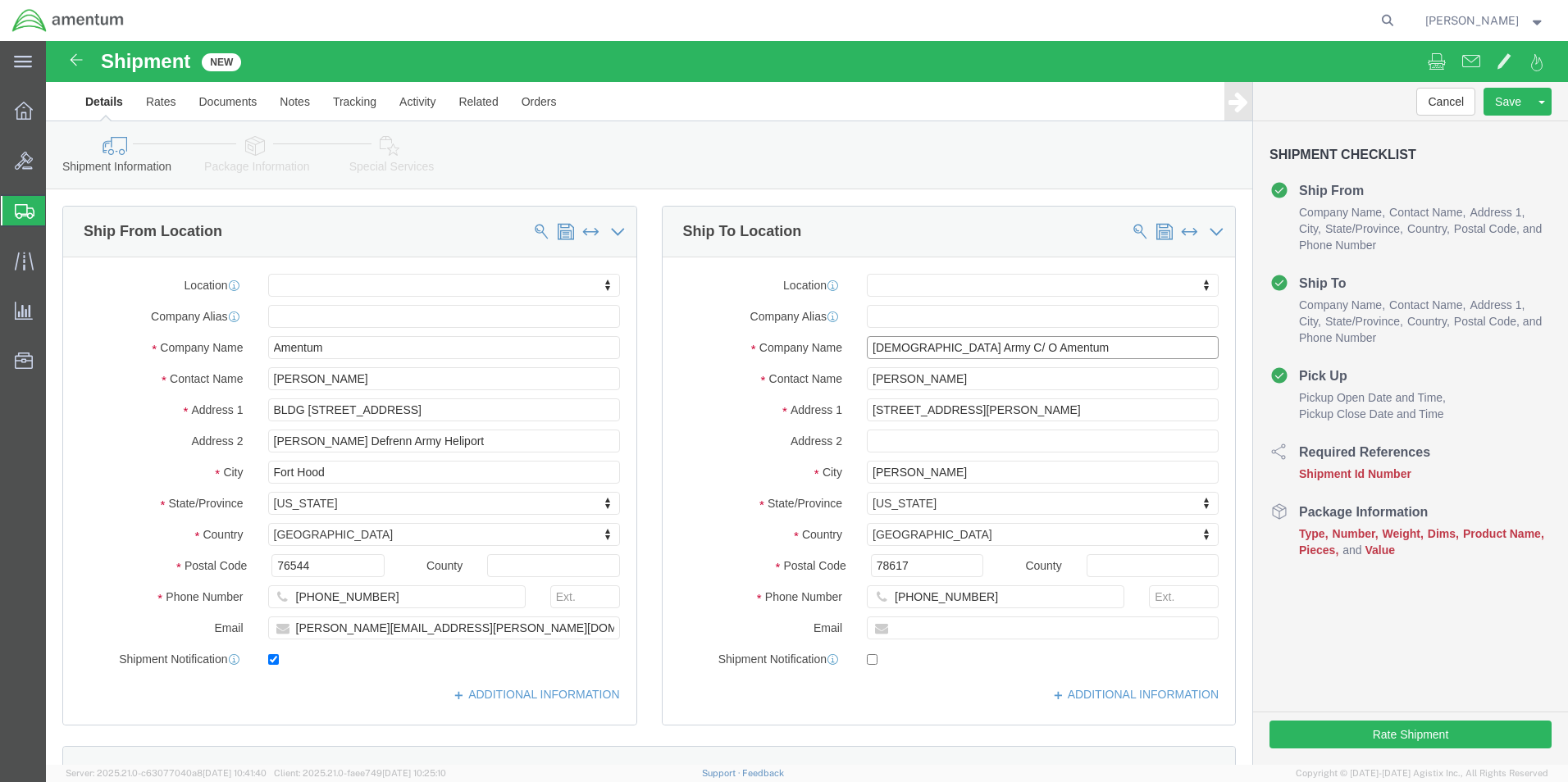
type input "US Army C/ O Amentum"
click div "Location My Profile Location 1002-4122-6 1006-5256-0 1026-8910-0 1281-0560-3 13…"
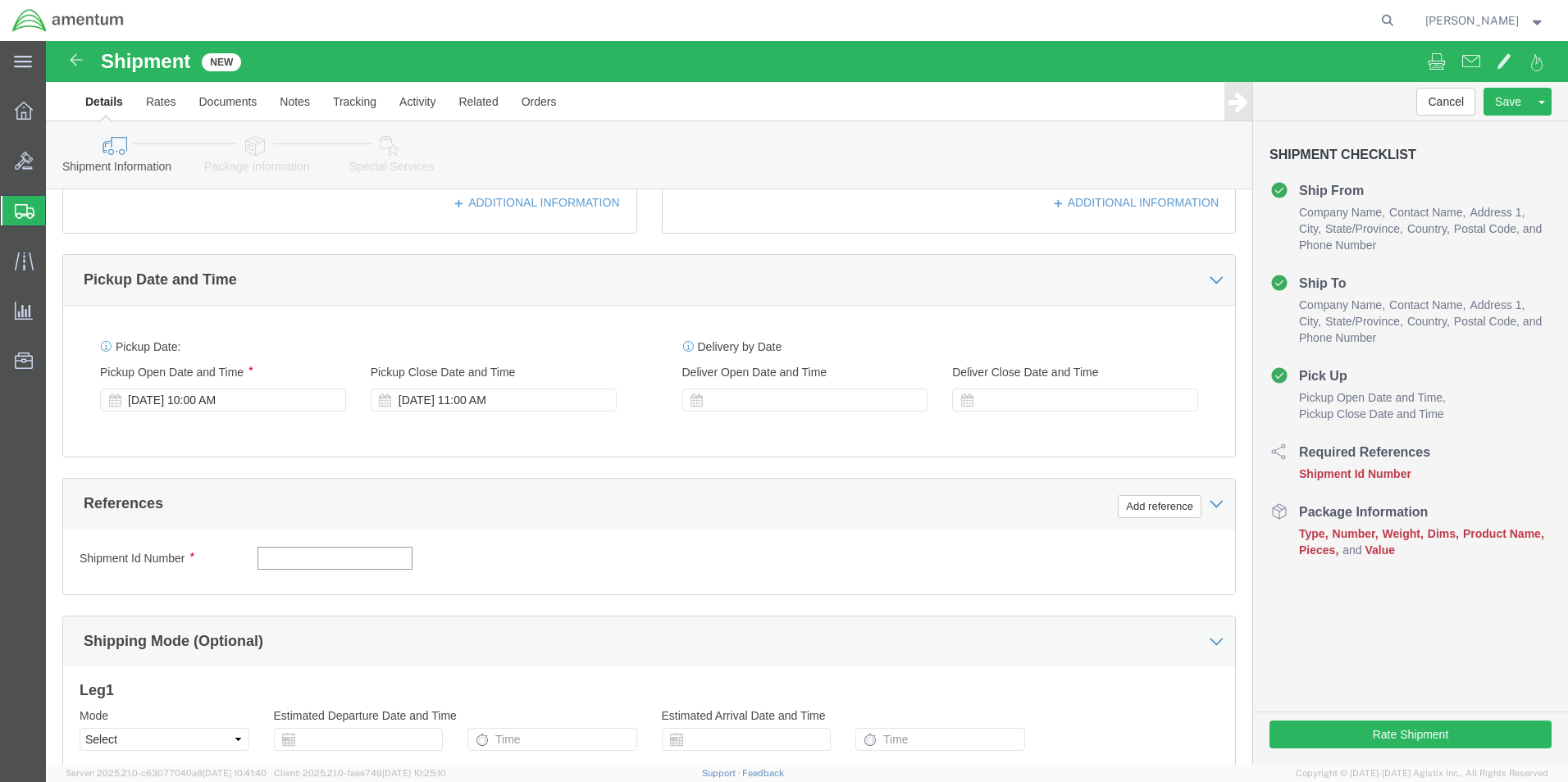
click input "text"
paste input "4999.R.2521.DT.EA.2M.DVAL.00"
type input "4999.R.2521.DT.EA.2M.DVAL.00"
click button "Continue"
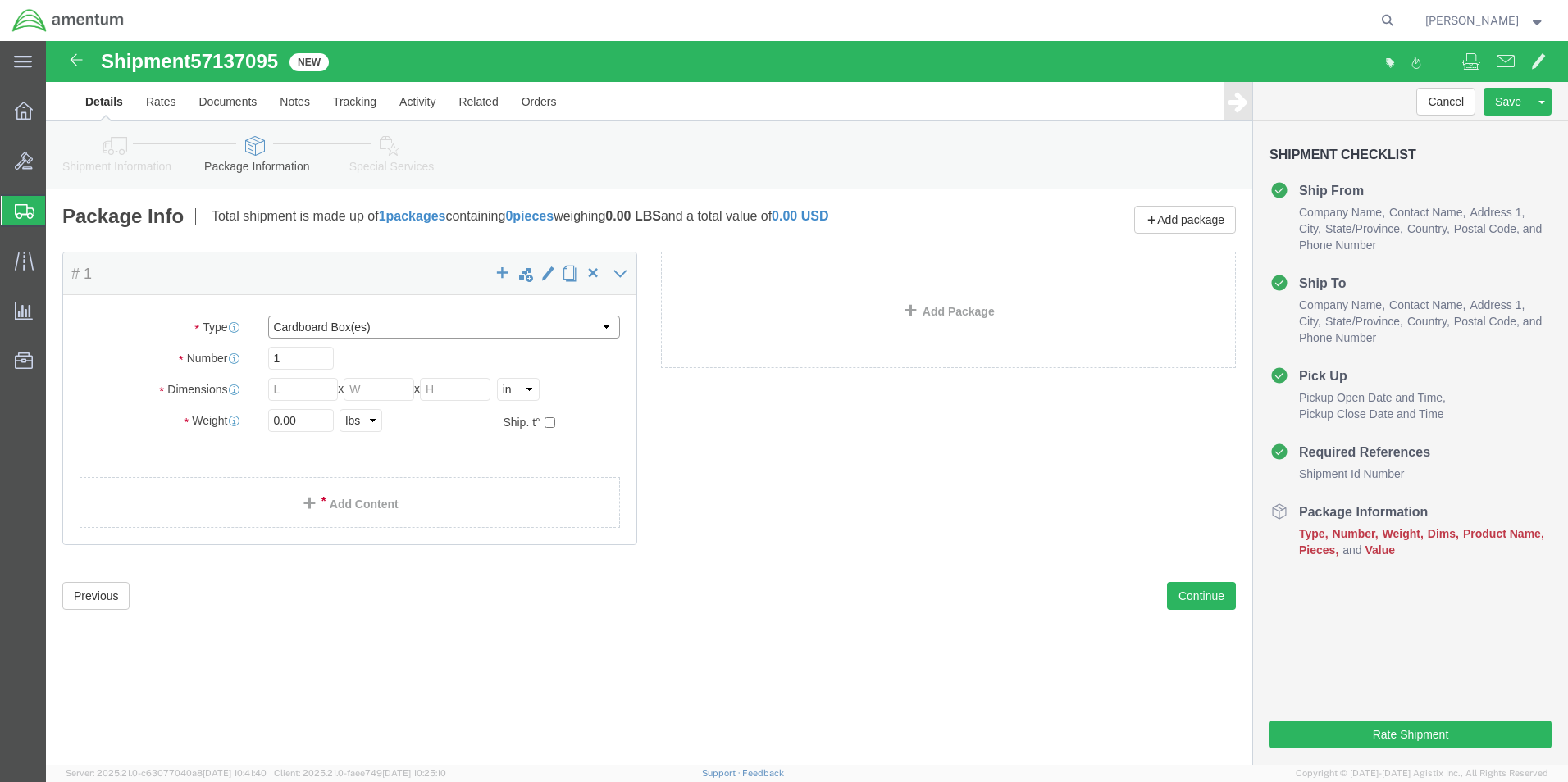
select select "PAK"
type input "10.25"
type input "12.75"
type input "1.00"
drag, startPoint x: 255, startPoint y: 377, endPoint x: 212, endPoint y: 369, distance: 43.7
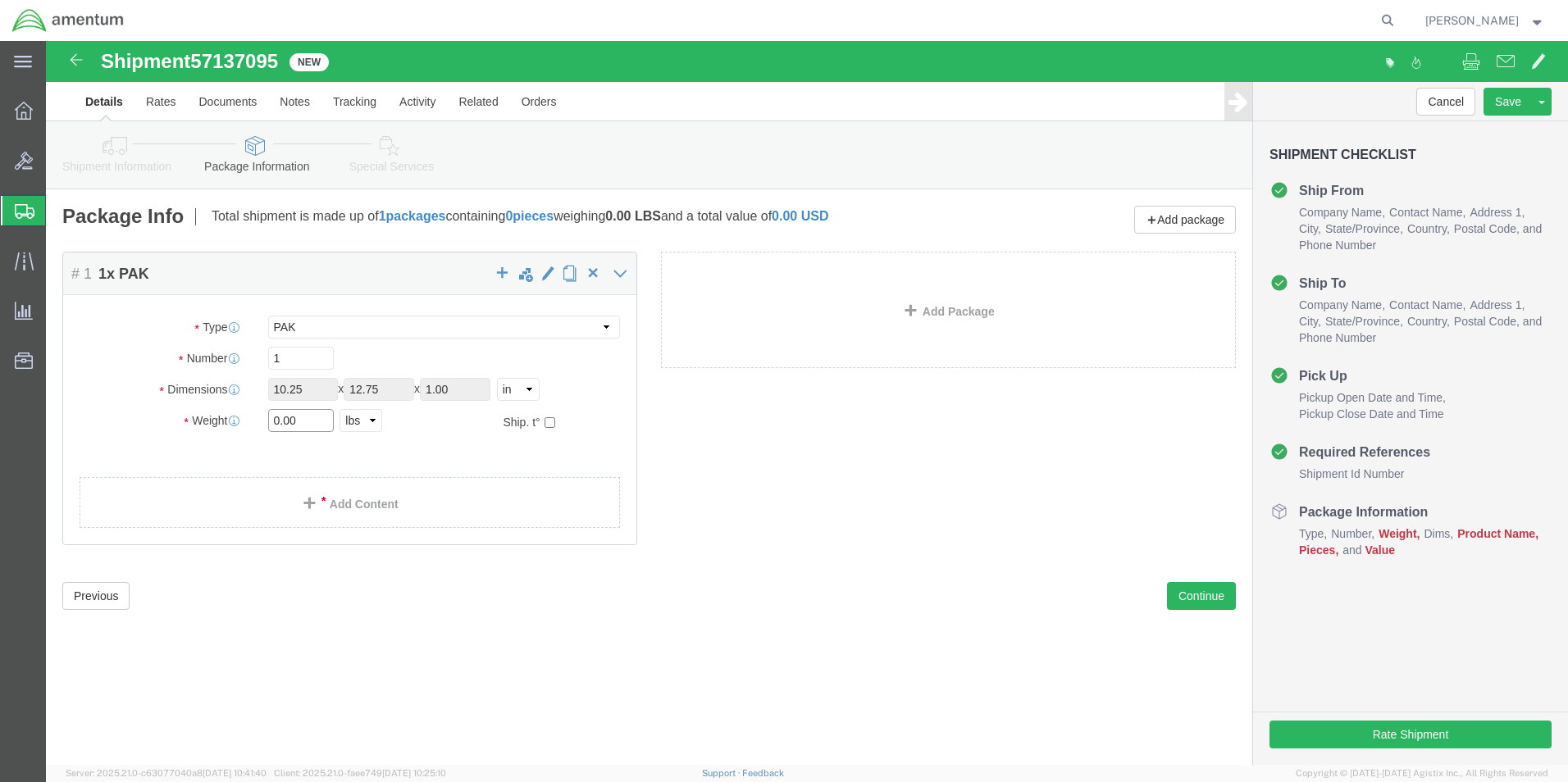
click div "0.00 Select kgs lbs"
type input "1.0"
click link "Add Content"
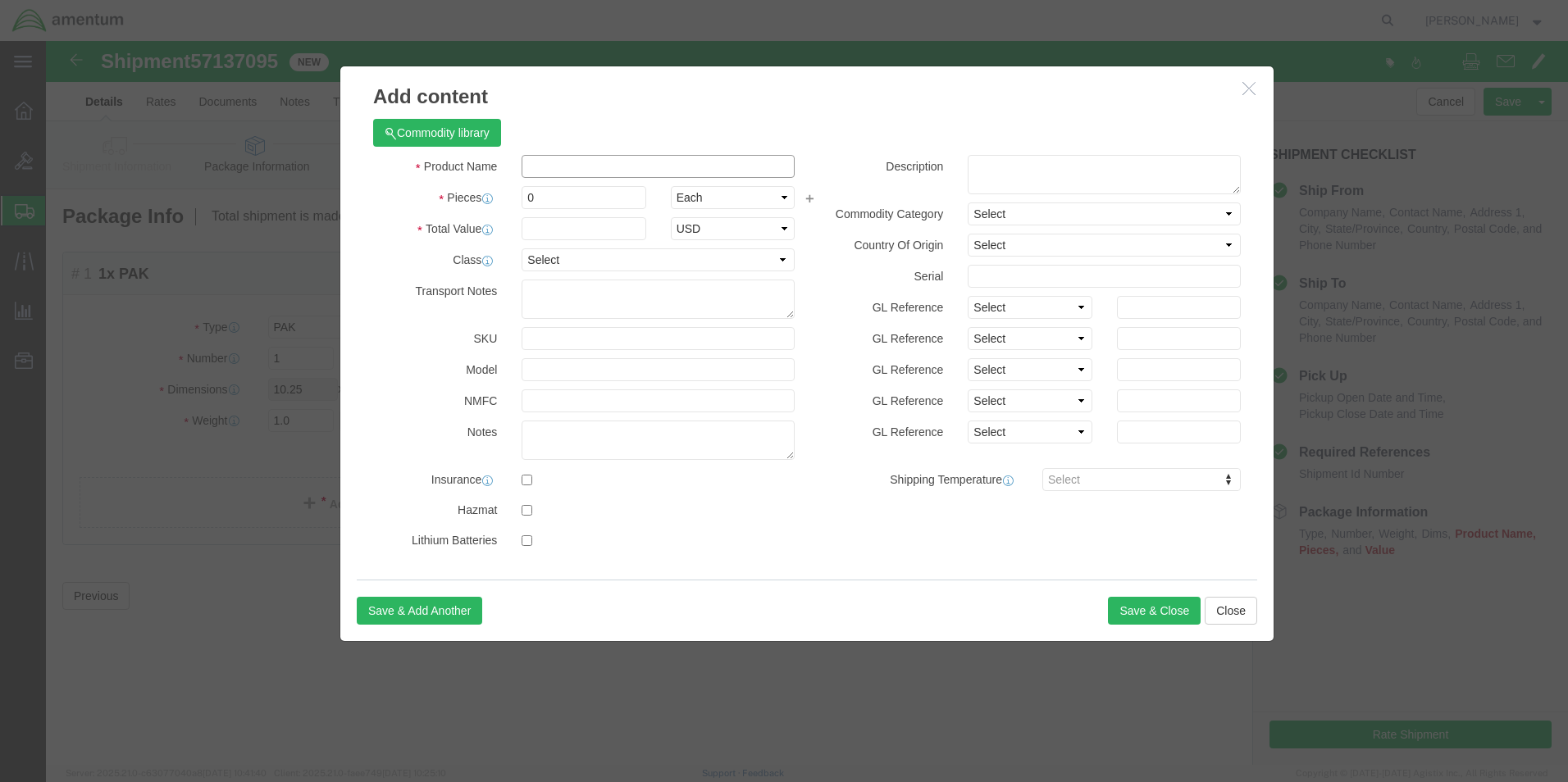
click input "text"
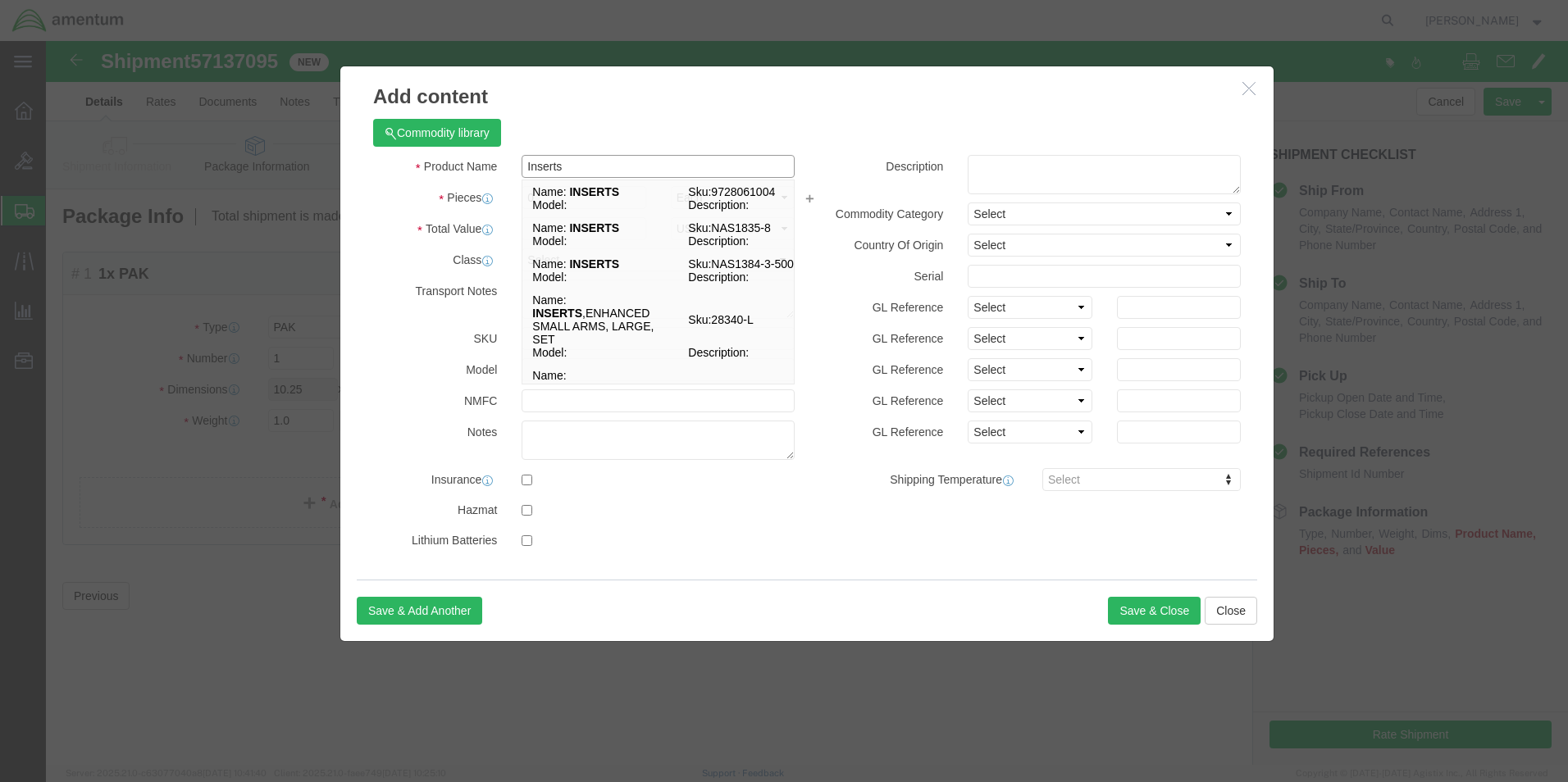
type input "Inserts"
click div "Product Name Inserts Inserts Name: INSERTS Sku: 9728061004 Model: Description: …"
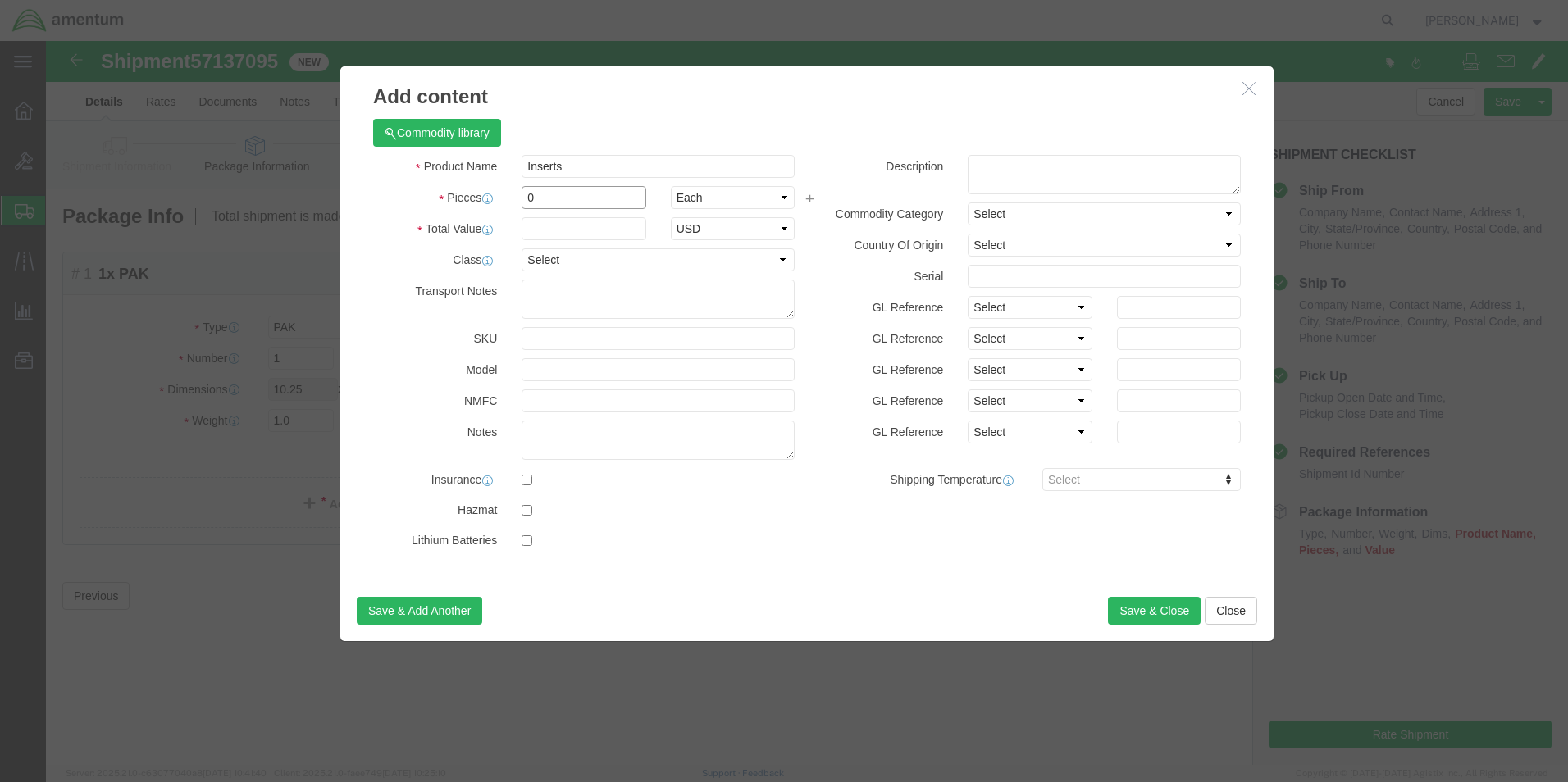
drag, startPoint x: 504, startPoint y: 154, endPoint x: 471, endPoint y: 154, distance: 33.0
click div "0"
type input "5"
click input "text"
type input "2.00"
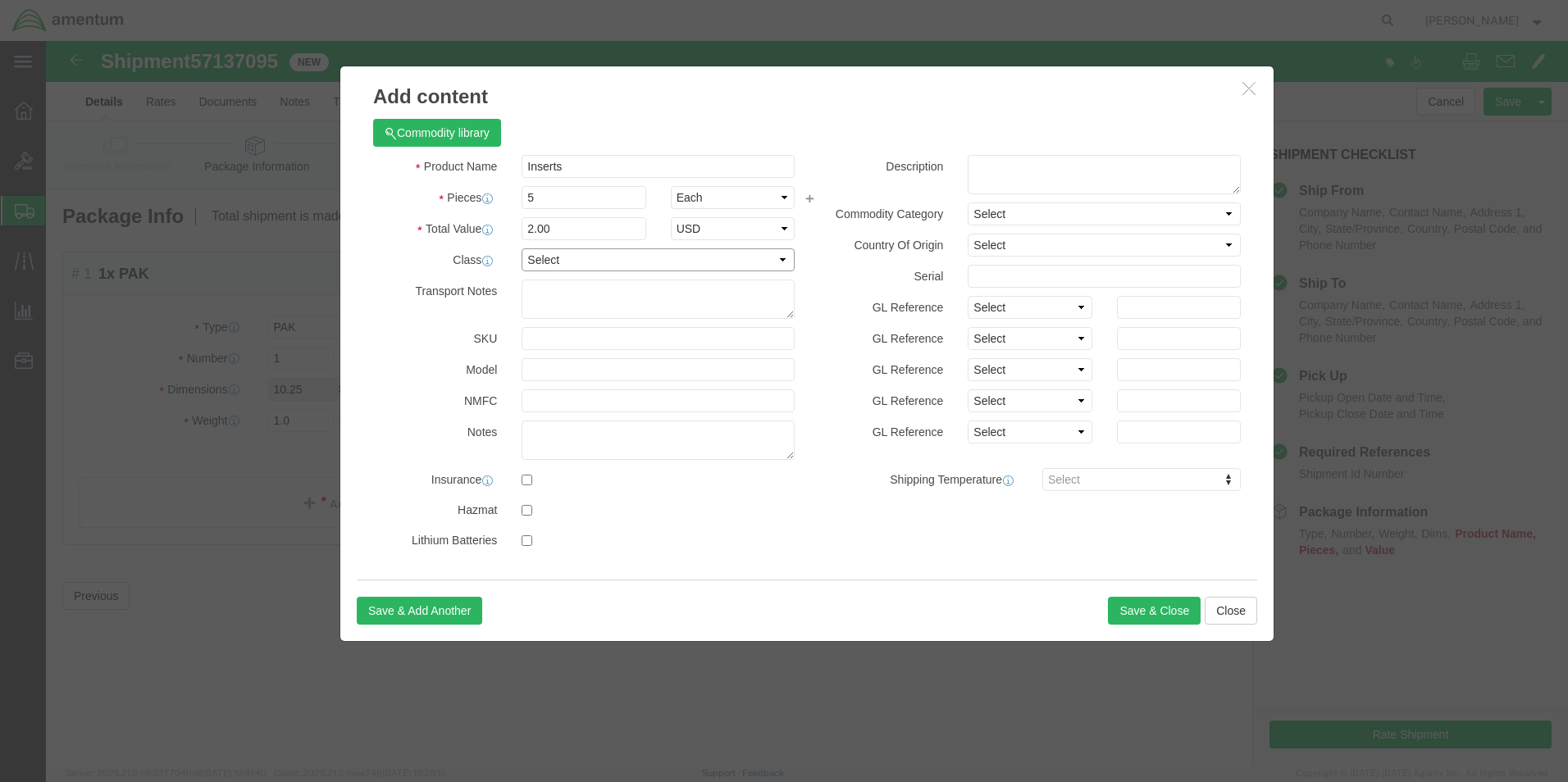
select select "50"
click div "Commodity library Product Name Inserts Inserts Pieces 5 Select Bag Barrels 100B…"
click textarea
paste textarea "Inserts"
type textarea "Inserts"
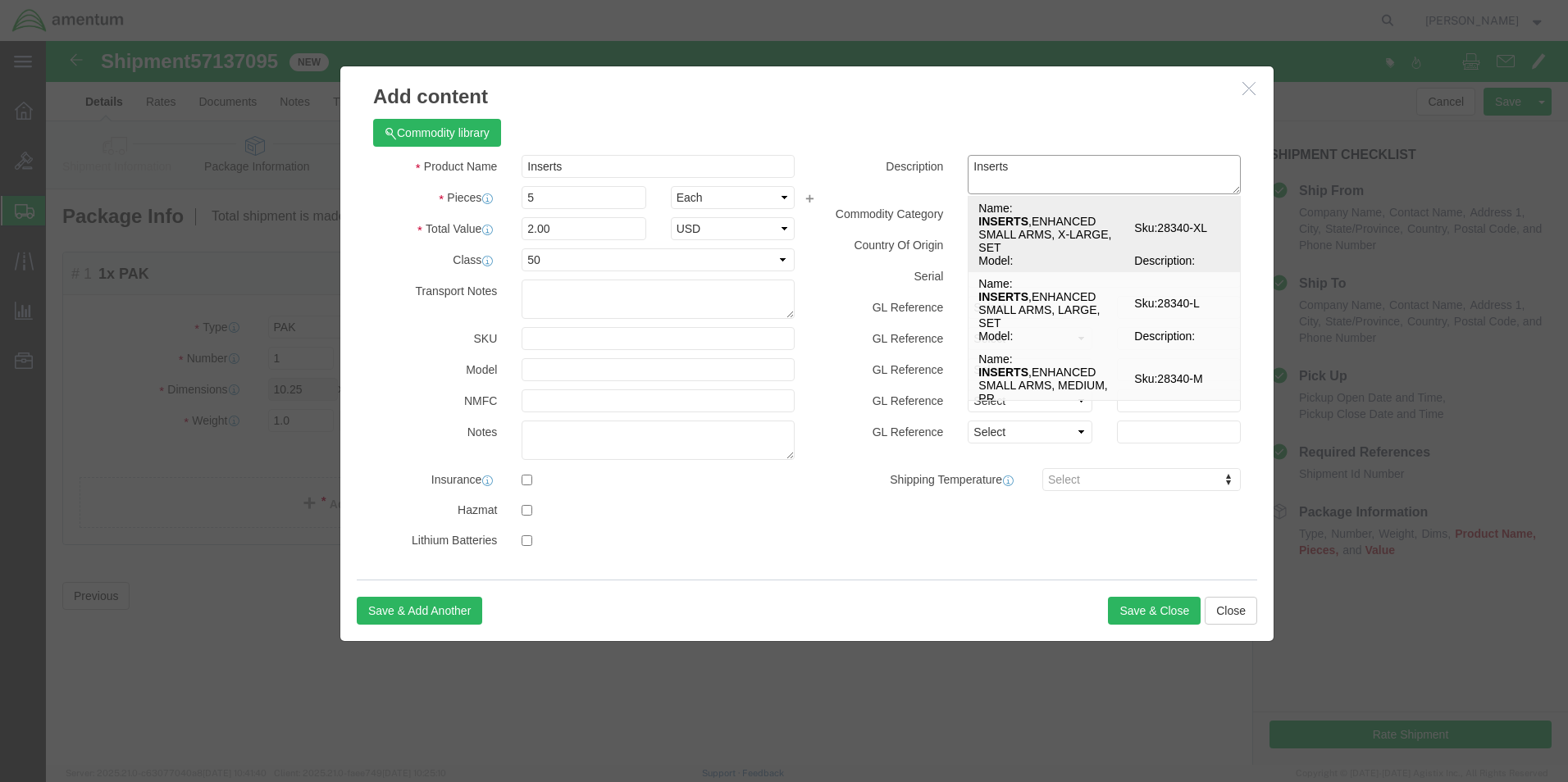
click td "Name: INSERTS ,ENHANCED SMALL ARMS, X-LARGE, SET"
select select
checkbox input "false"
type input "INSERTS,ENHANCED SMALL ARMS, X-LARGE, SET"
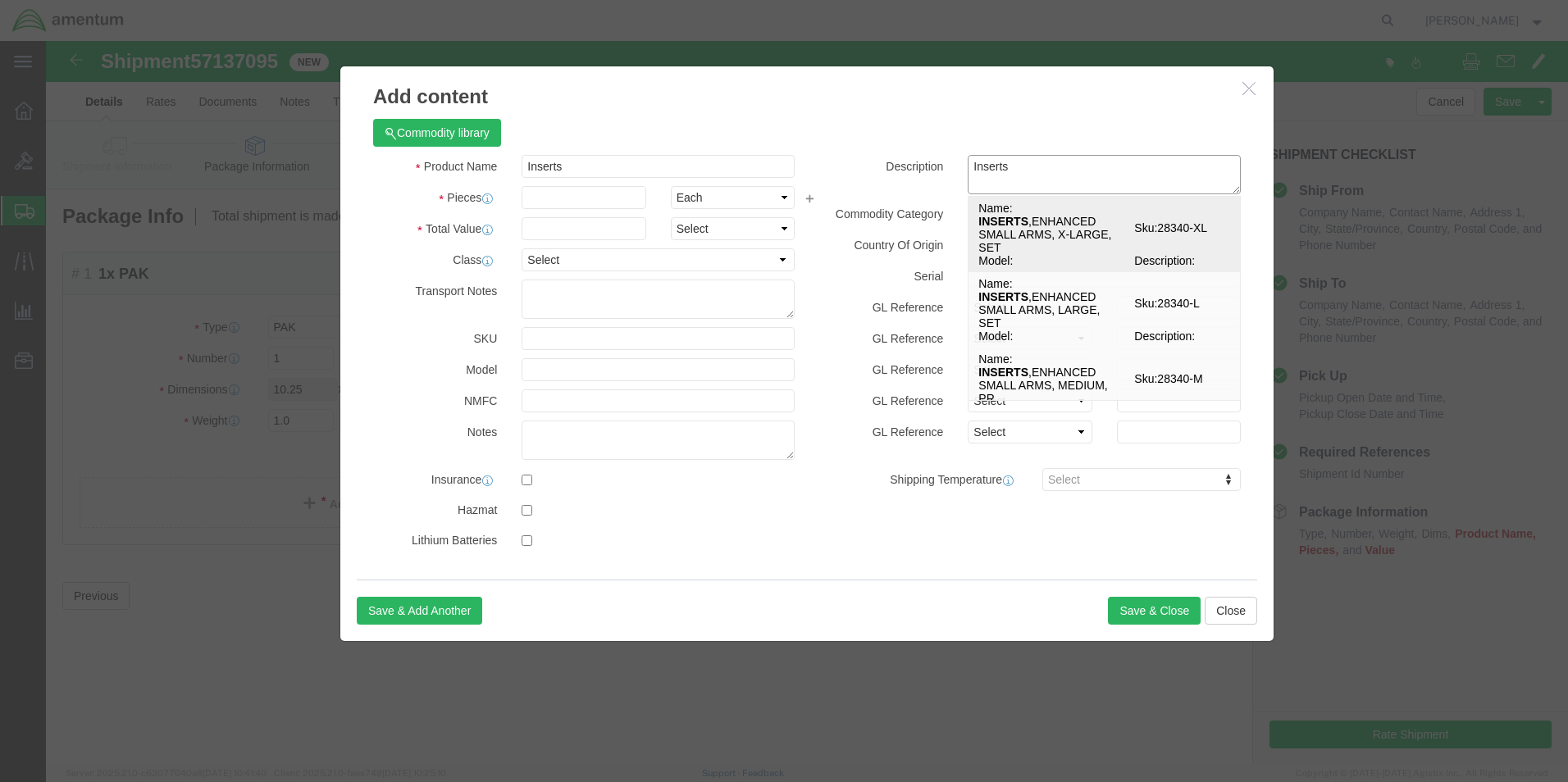
type input "28340-XL"
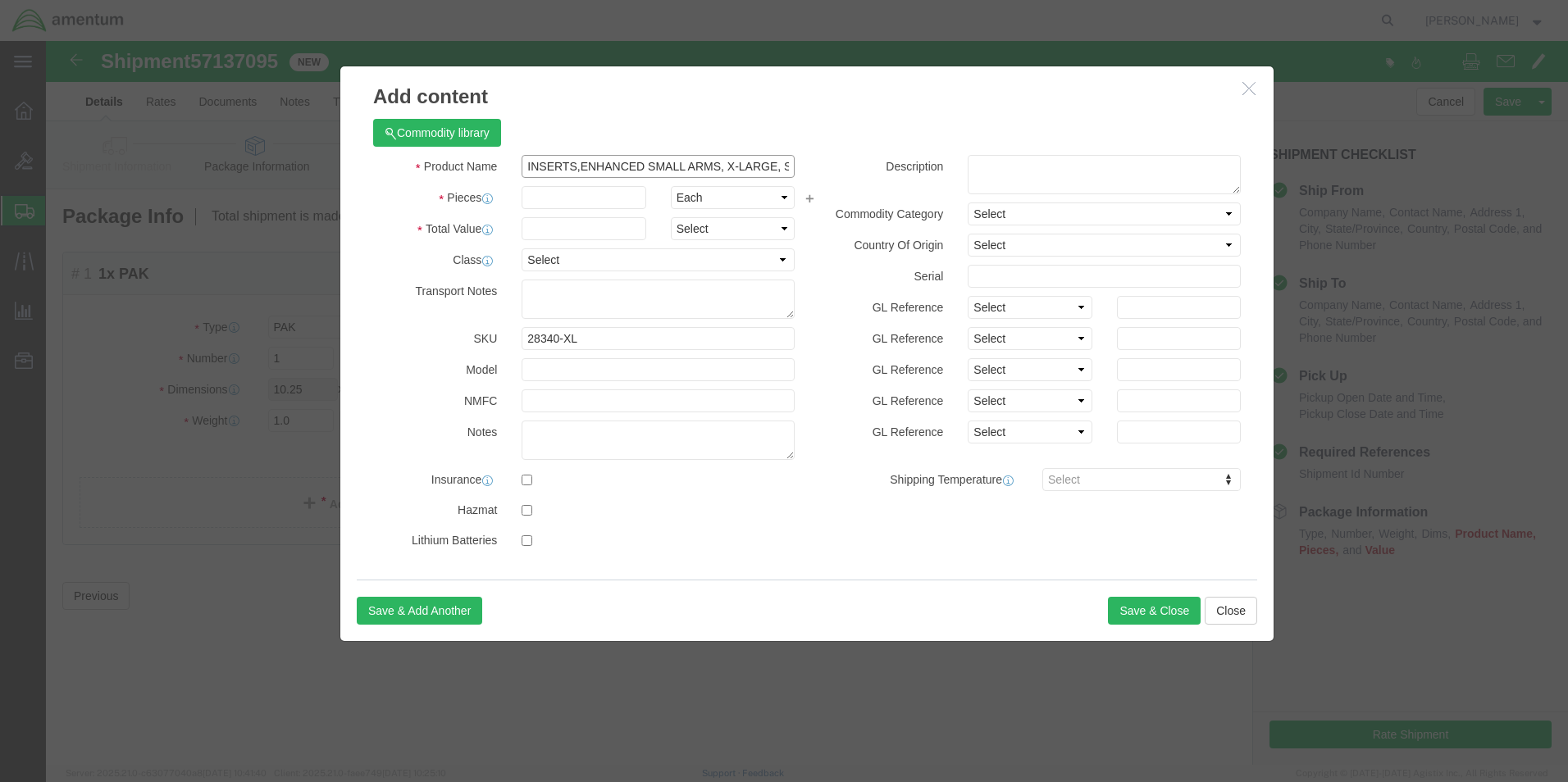
drag, startPoint x: 602, startPoint y: 124, endPoint x: 789, endPoint y: 138, distance: 187.5
click div "Product Name INSERTS,ENHANCED SMALL ARMS, X-LARGE, SET Inserts Pieces Select Ba…"
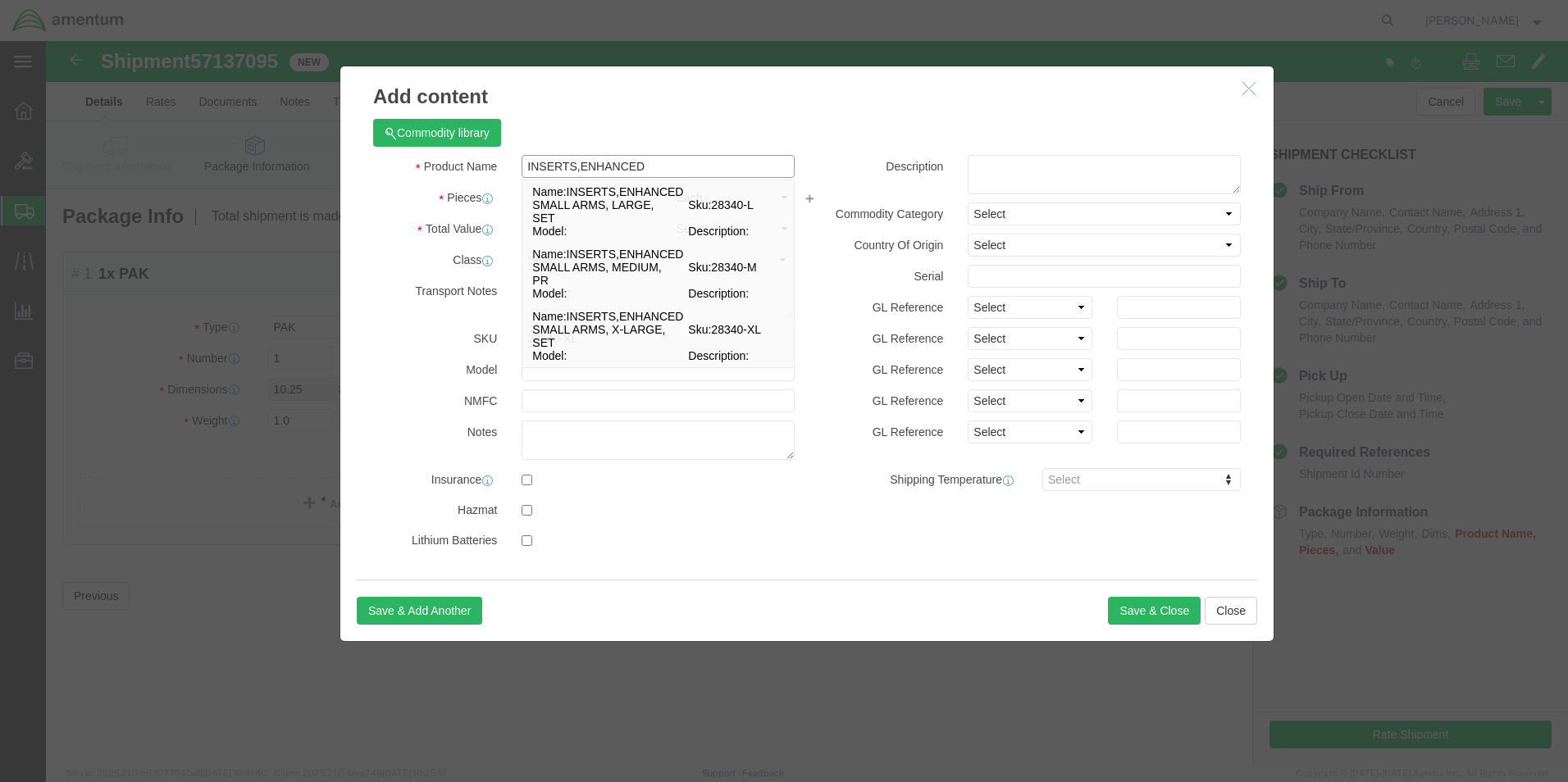
type input "INSERTS,ENHANCED"
click label "Pieces"
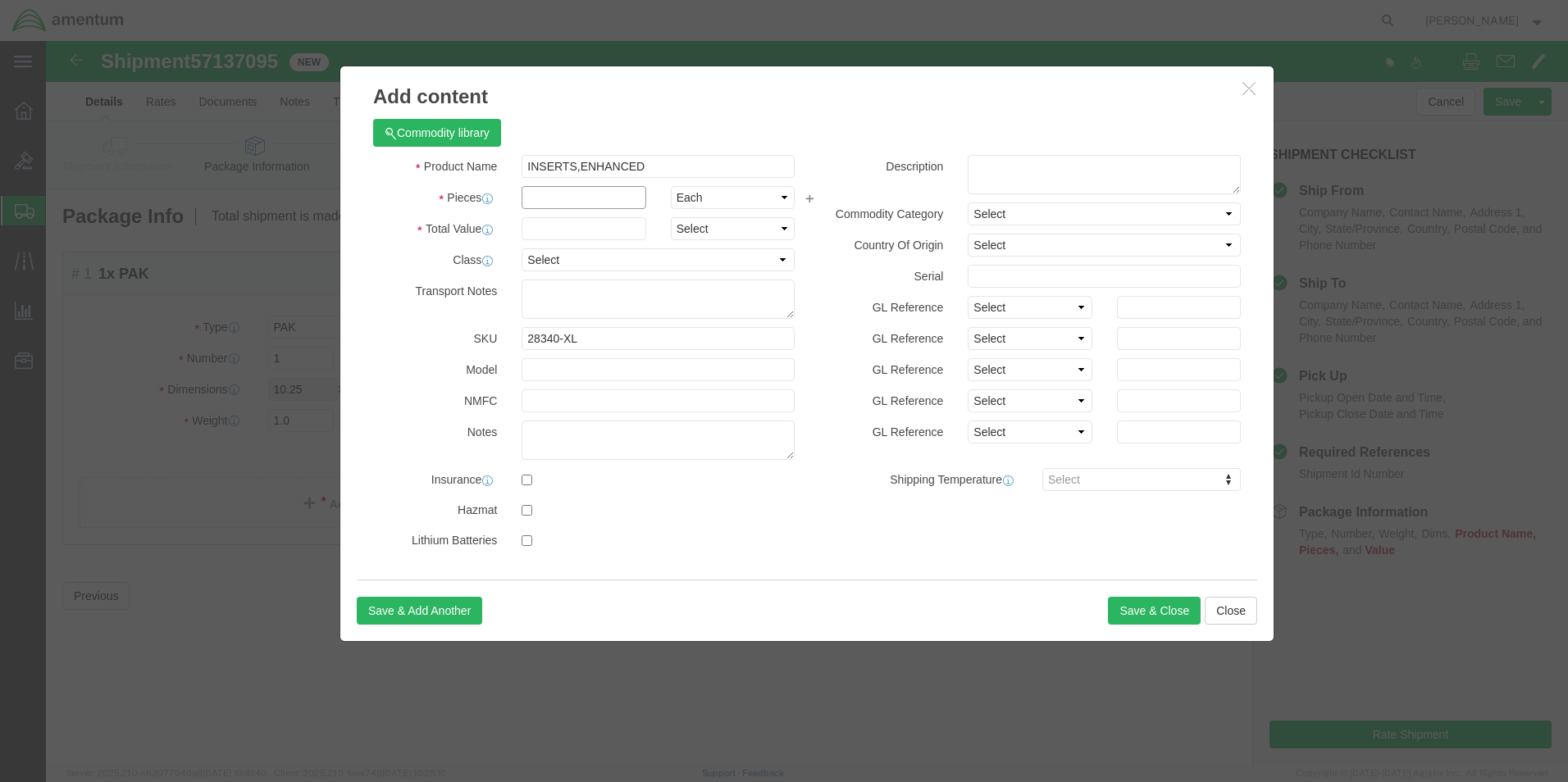
click input "text"
type input "5"
click input "text"
type input "2.00"
select select "50"
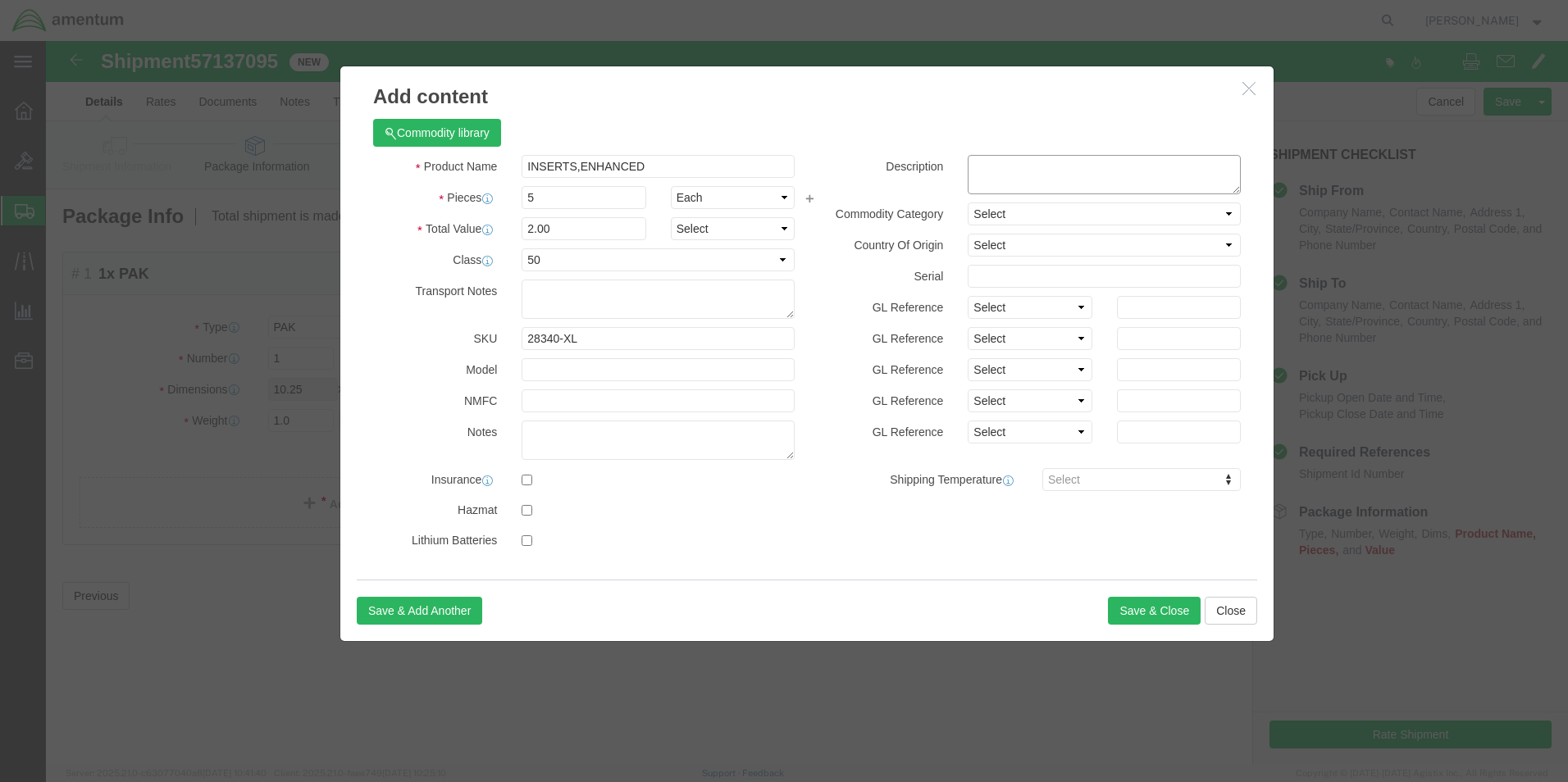
click textarea
type textarea "Inserts"
select select "US"
click button "Save & Close"
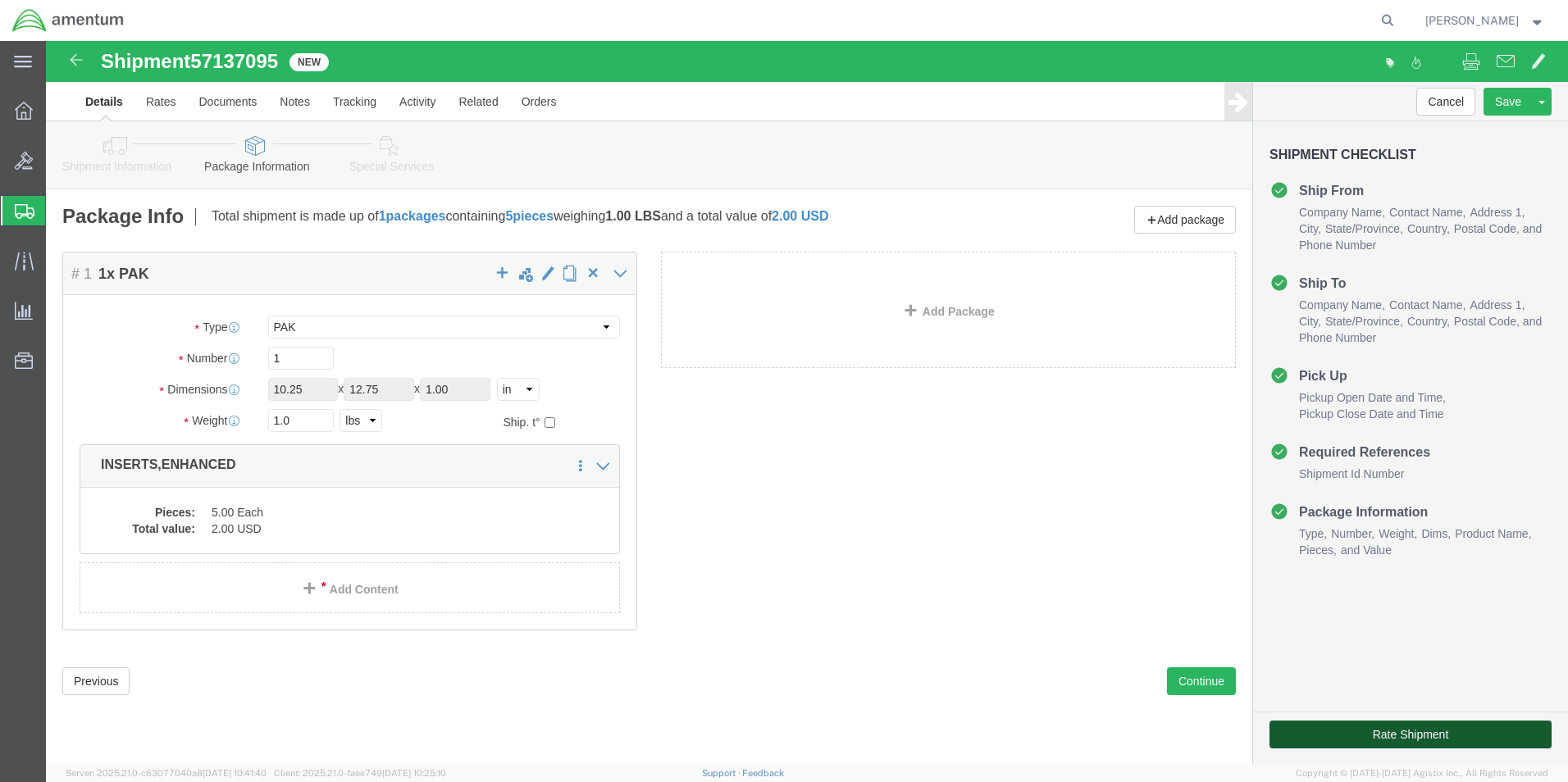
click button "Rate Shipment"
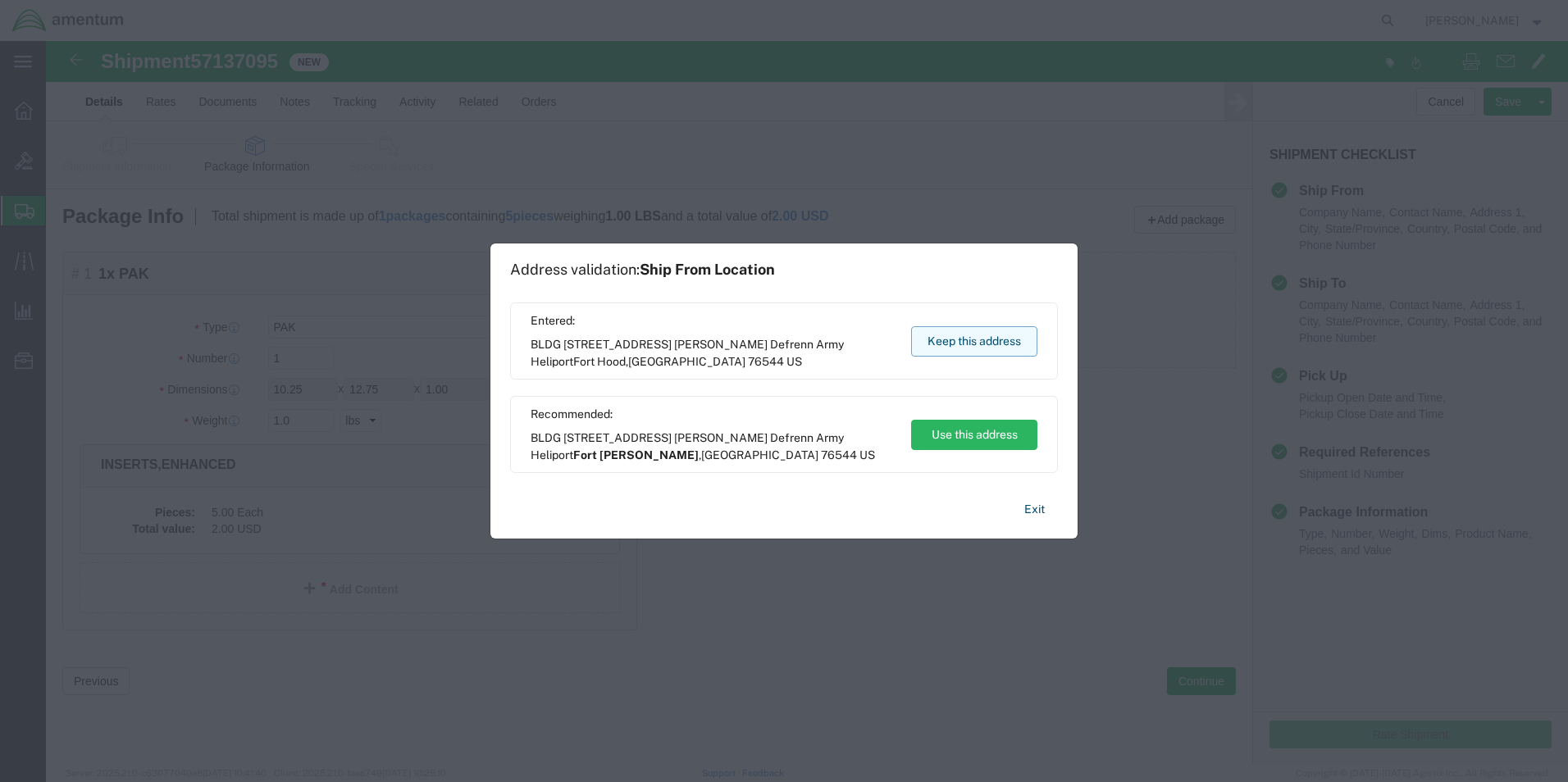
click at [987, 340] on button "Keep this address" at bounding box center [973, 341] width 127 height 31
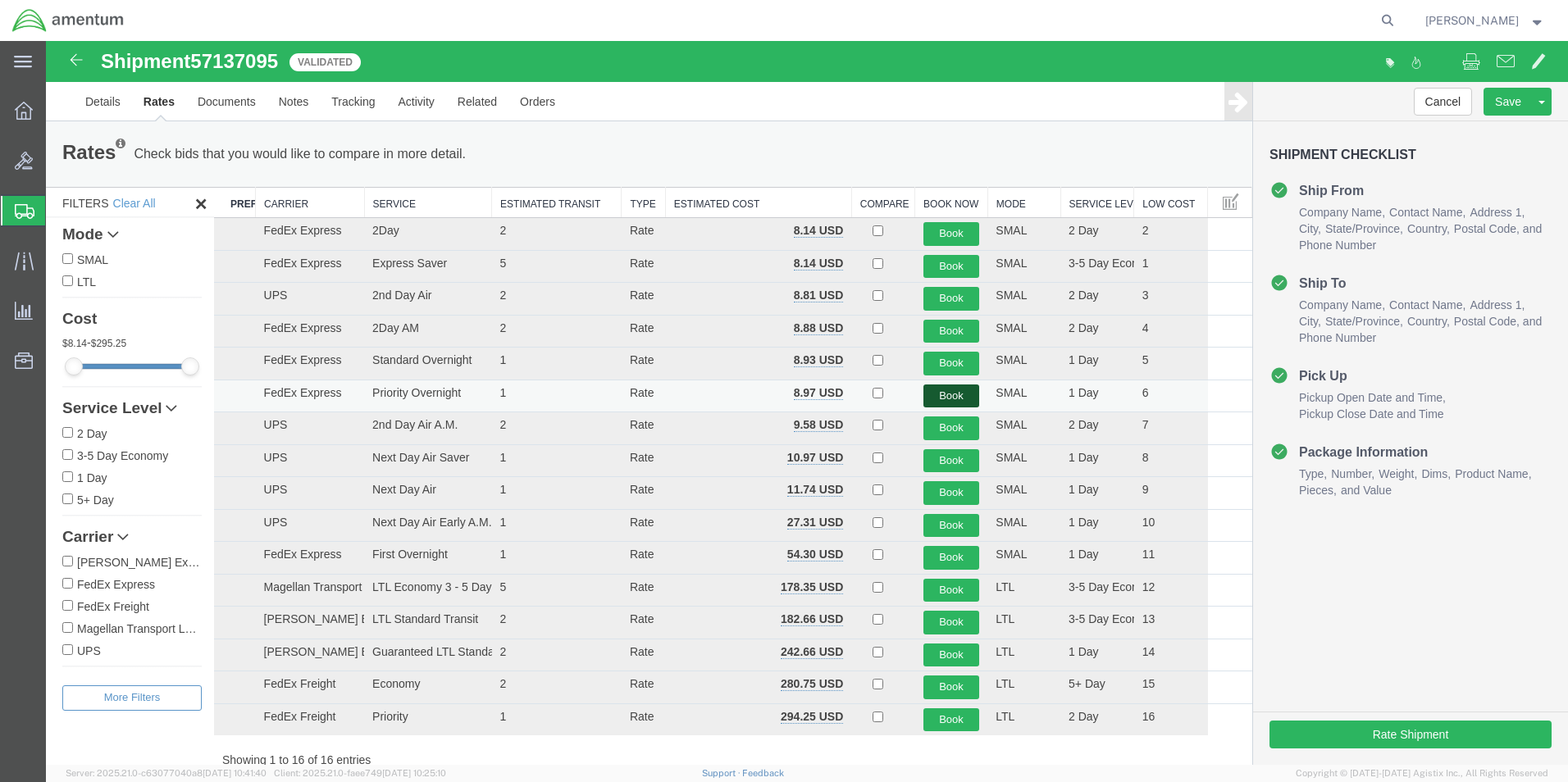
click at [944, 389] on button "Book" at bounding box center [951, 397] width 57 height 24
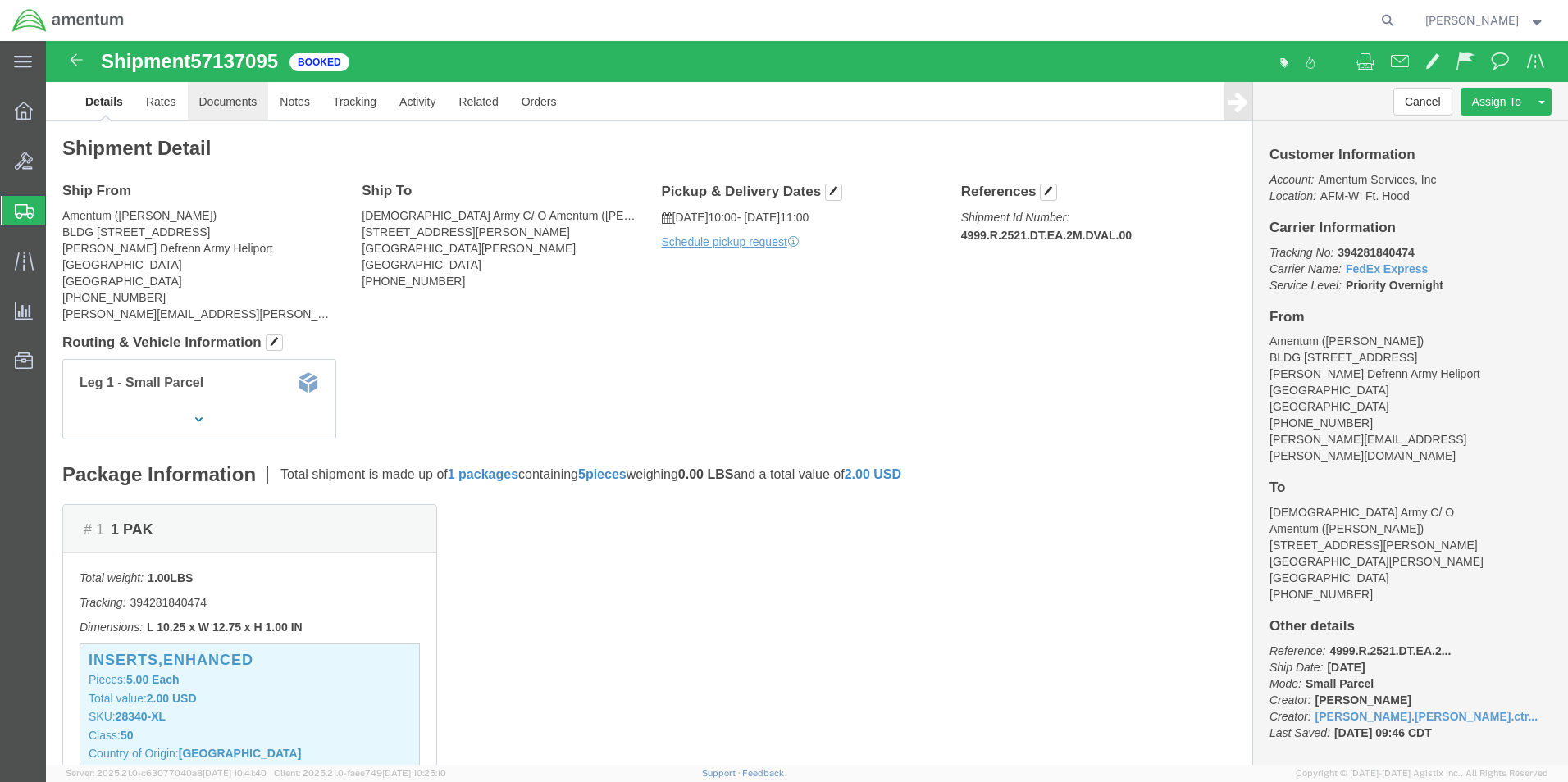
click link "Documents"
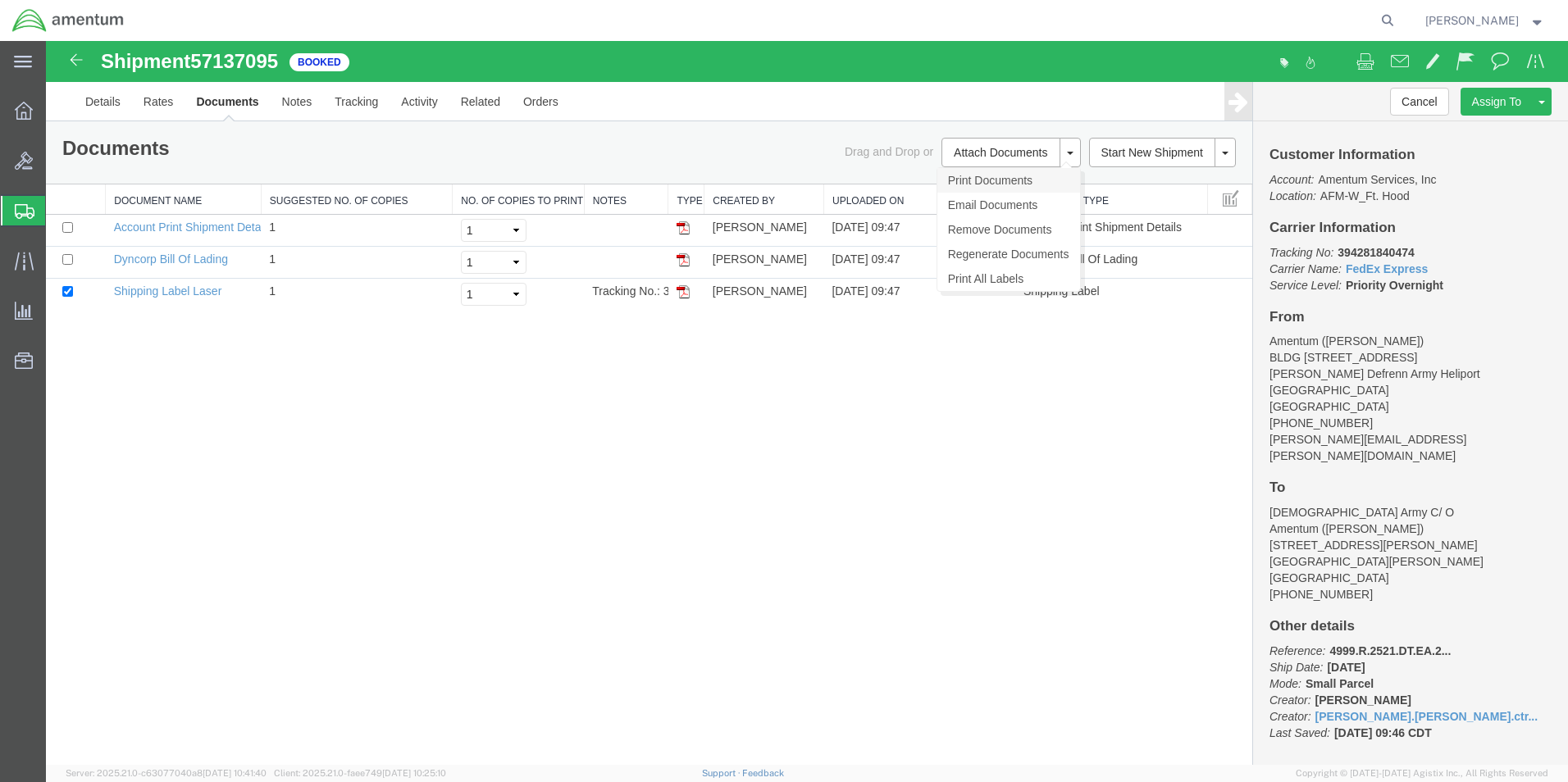
click at [970, 180] on link "Print Documents" at bounding box center [1008, 180] width 143 height 25
drag, startPoint x: 1266, startPoint y: 250, endPoint x: 1465, endPoint y: 281, distance: 201.4
click at [1465, 281] on div "Customer Information Account: Amentum Services, Inc Location: AFM-W_Ft. Hood Ca…" at bounding box center [1410, 443] width 315 height 644
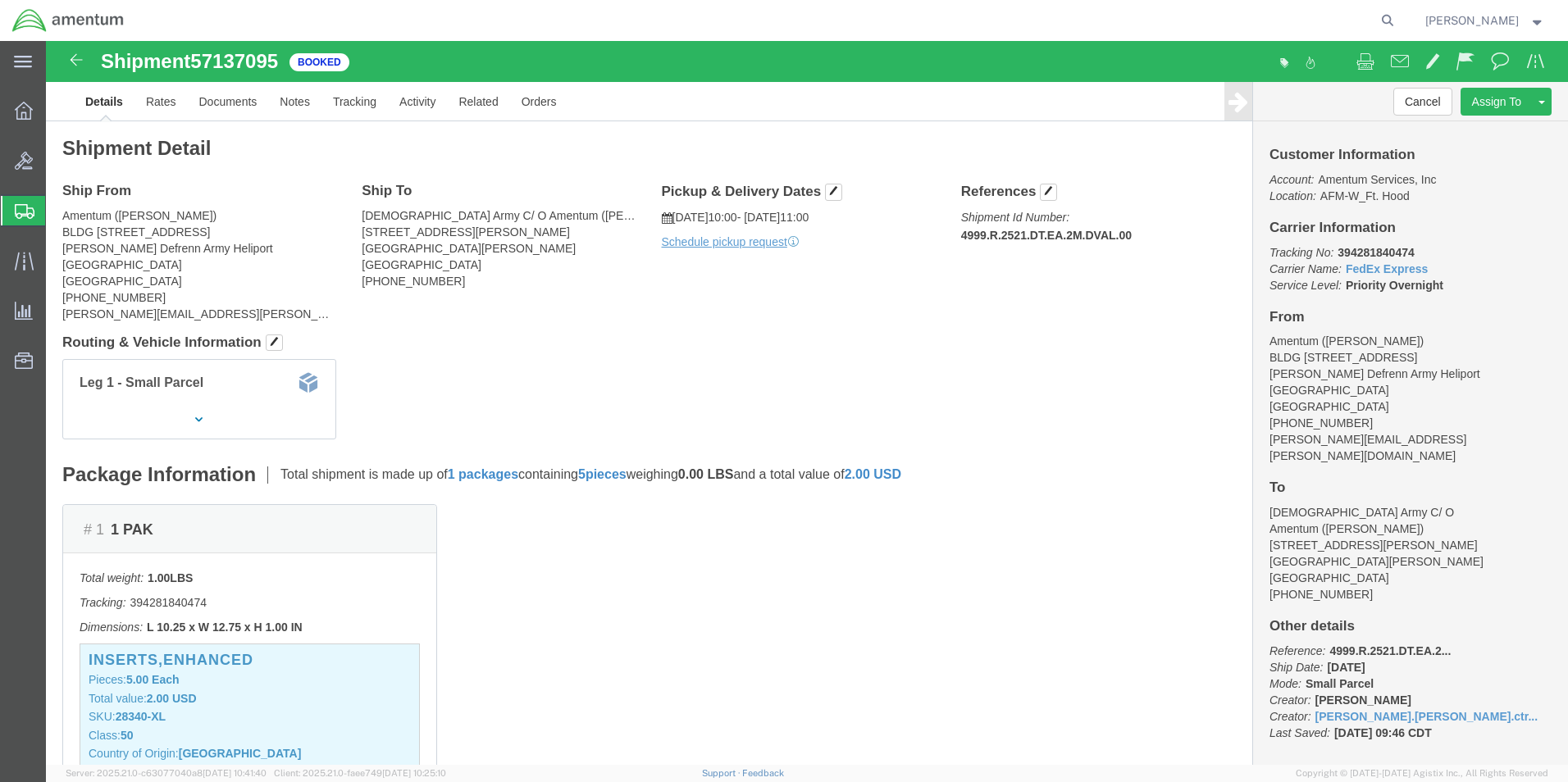
click div "Leg 1 - Small Parcel"
click at [0, 0] on span "Create Shipment" at bounding box center [0, 0] width 0 height 0
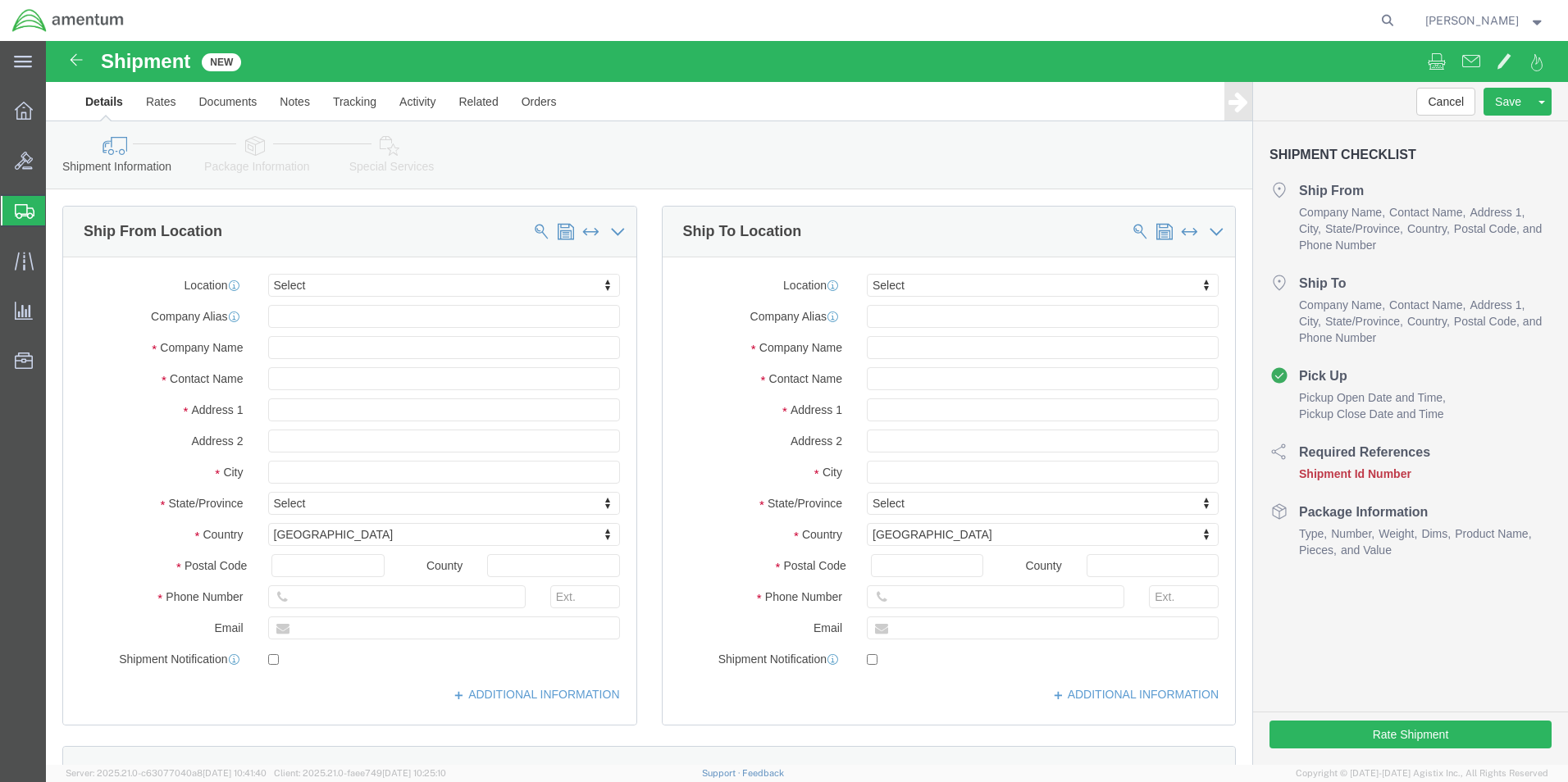
select select
click input "text"
type input "Ron"
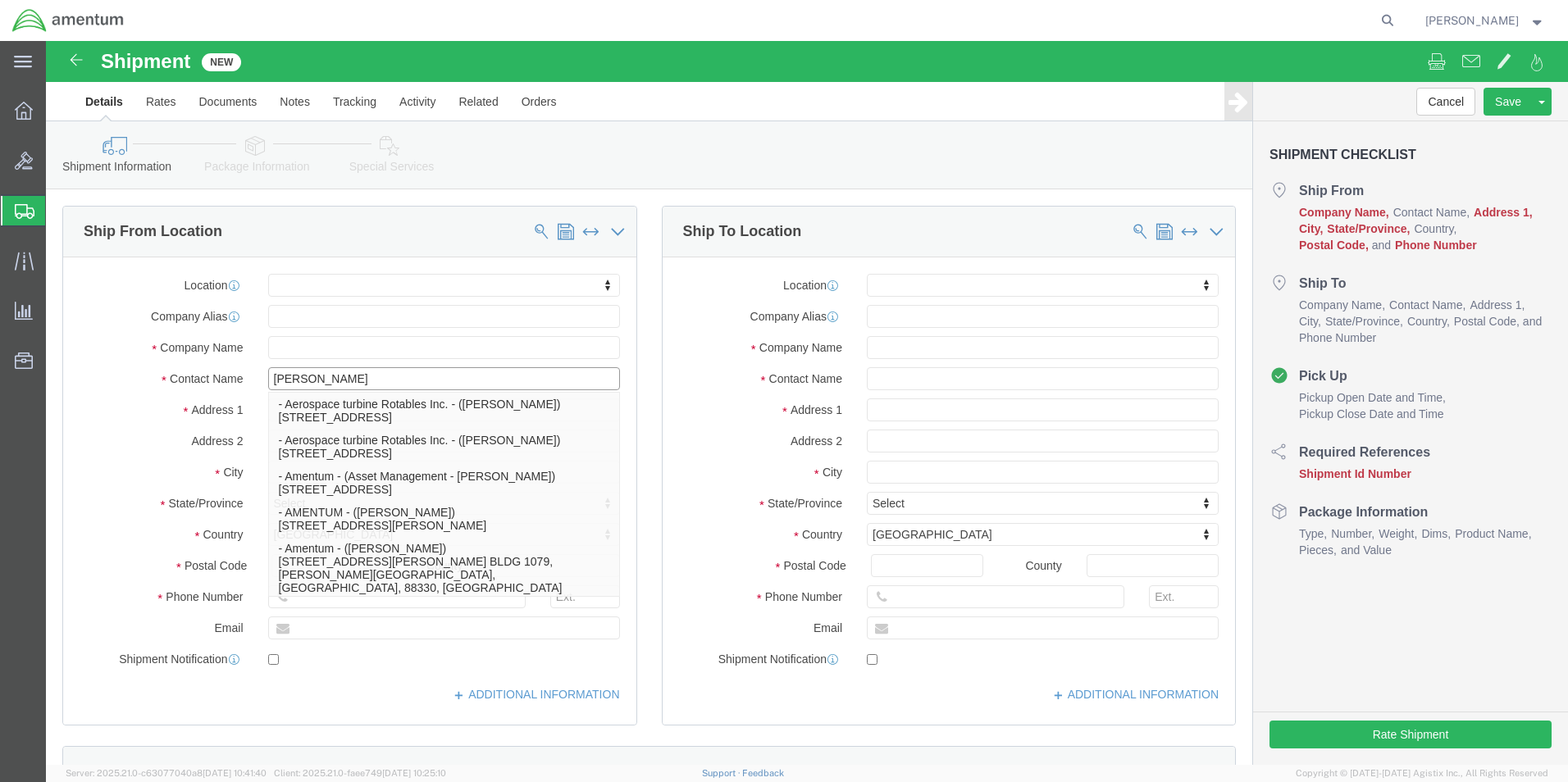
scroll to position [574, 0]
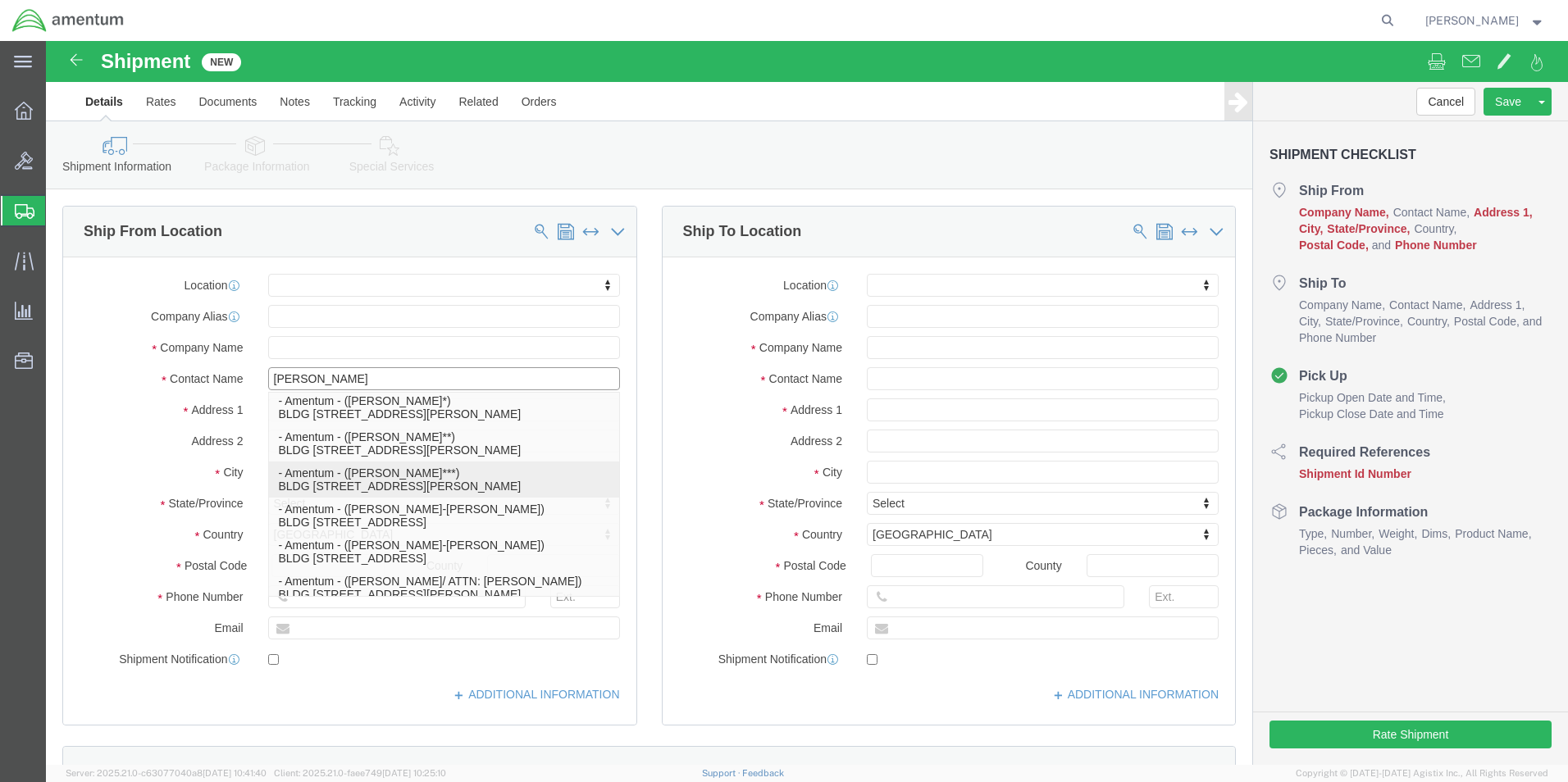
click p "- Amentum - (Ron Pineda***) BLDG 736 Longbow Drive, Yoakum Defrenn Army Helipor…"
select select
type input "BLDG [STREET_ADDRESS]"
type input "[PERSON_NAME] Defrenn Army Heliport"
type input "76544"
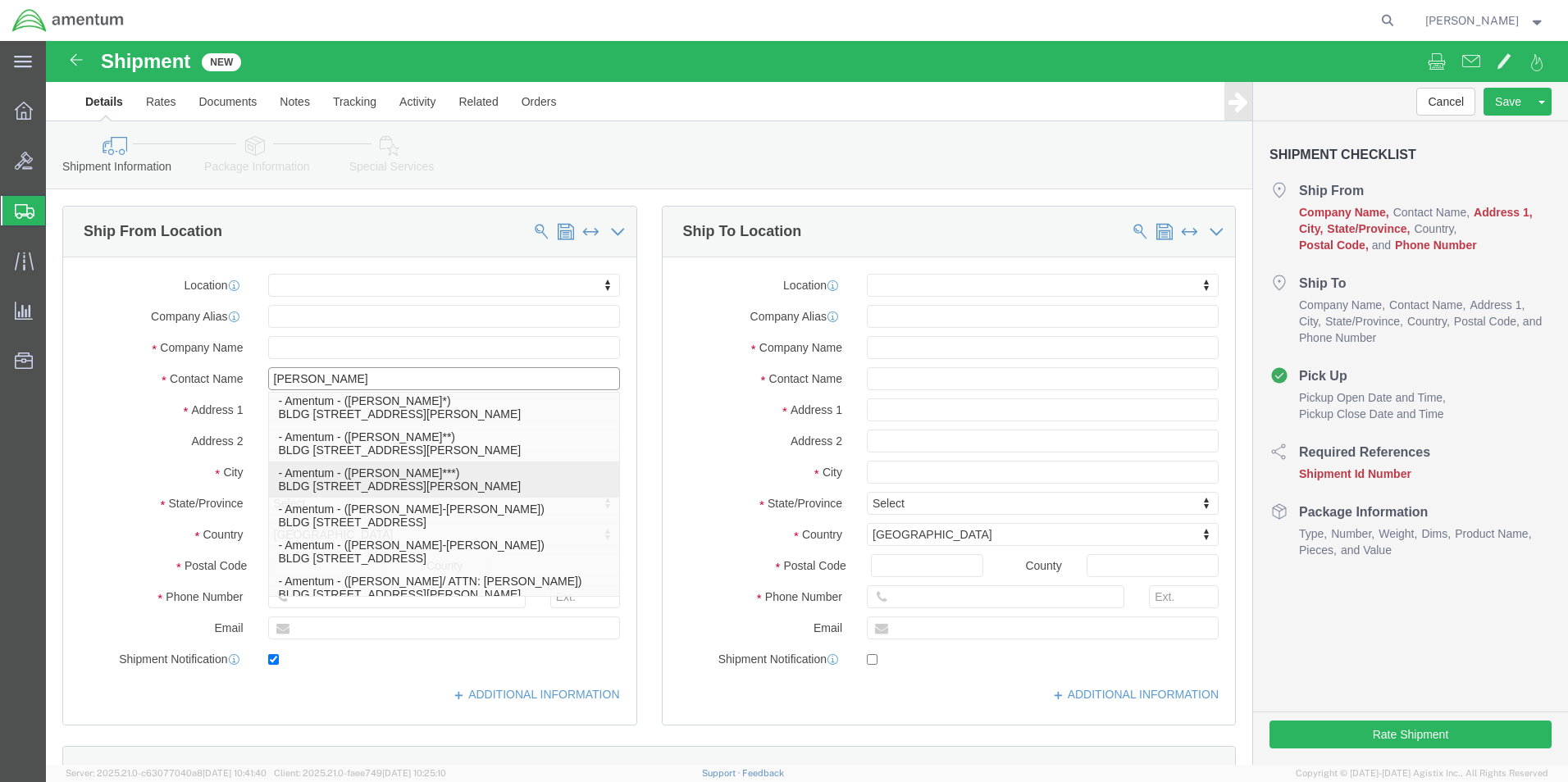
type input "254 289-3925"
type input "ronald.e.pineda.ctr@army.mil"
checkbox input "true"
type input "Amentum"
type input "Ron Pineda***"
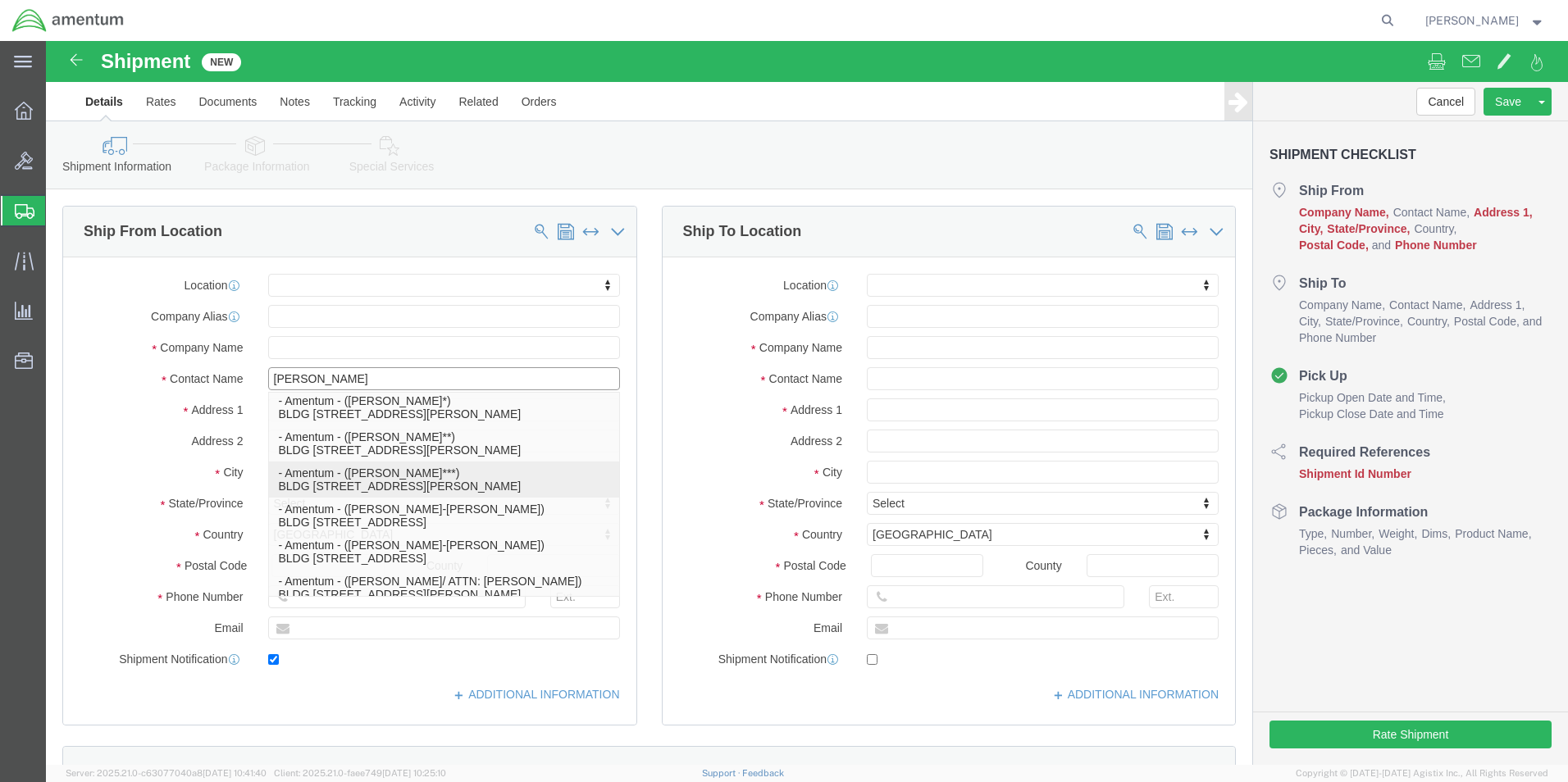
type input "Fort Hood"
select select "TX"
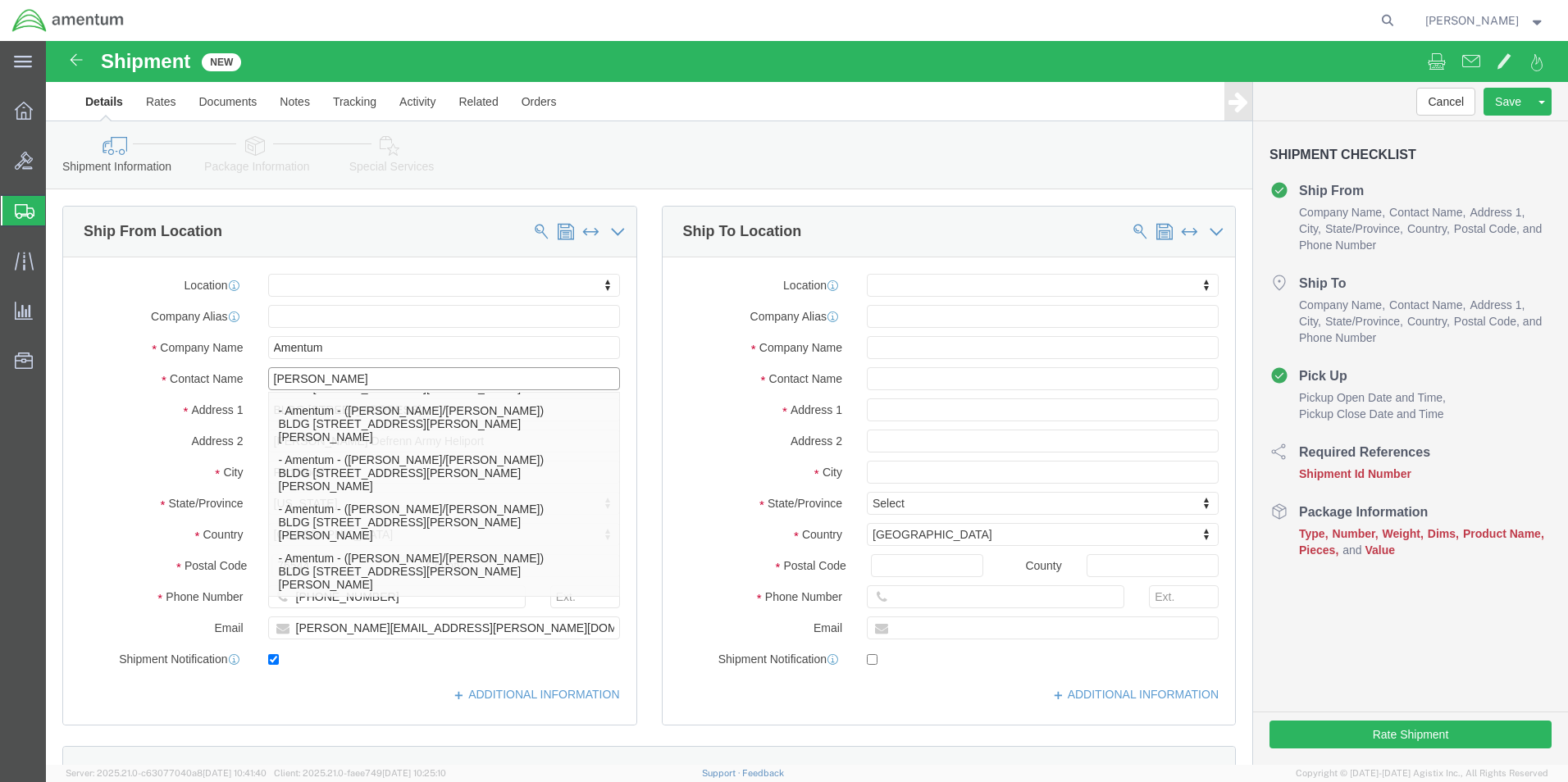
type input "Ron Pineda"
click input "text"
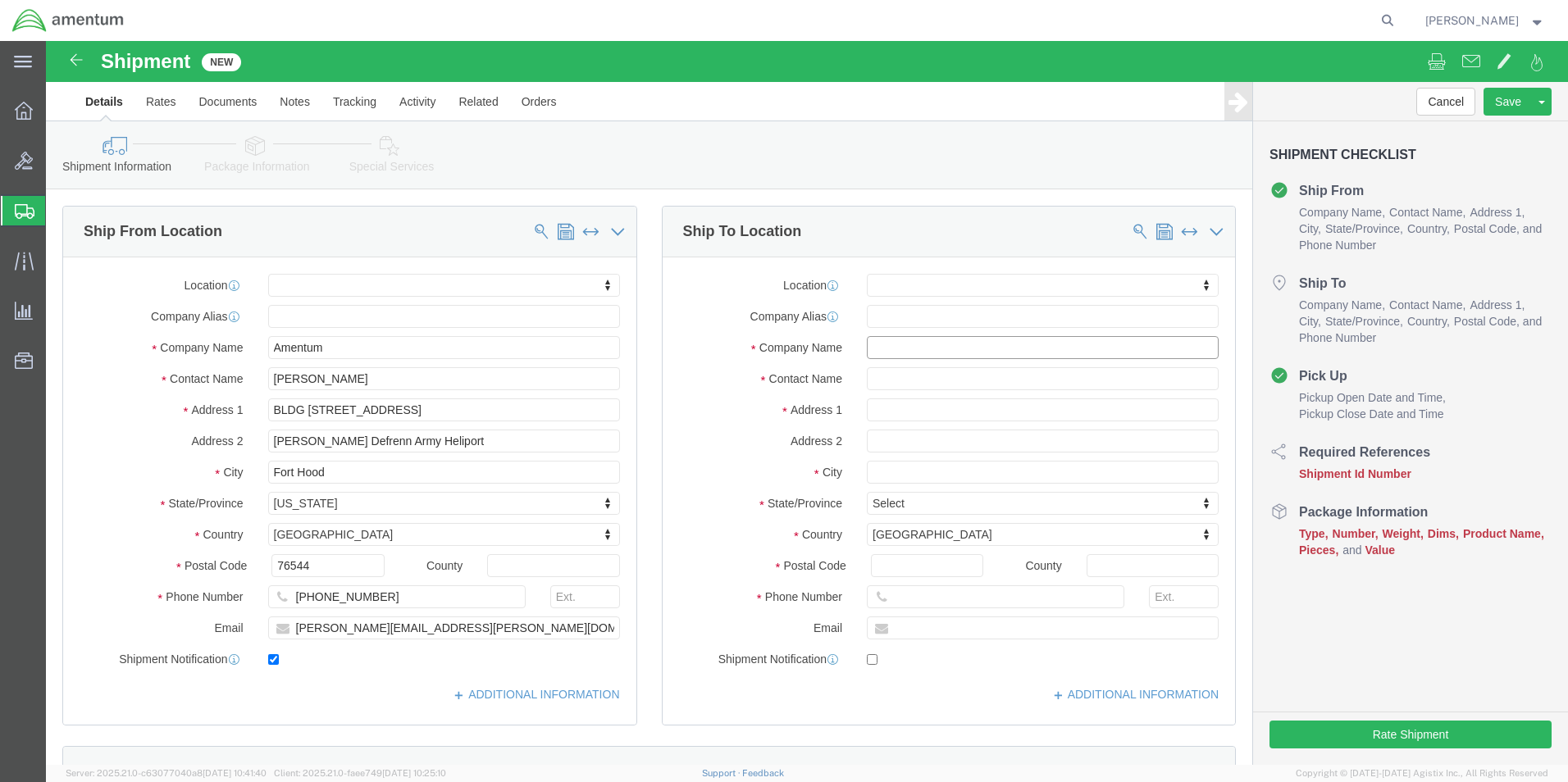
click input "text"
type input "Redstone"
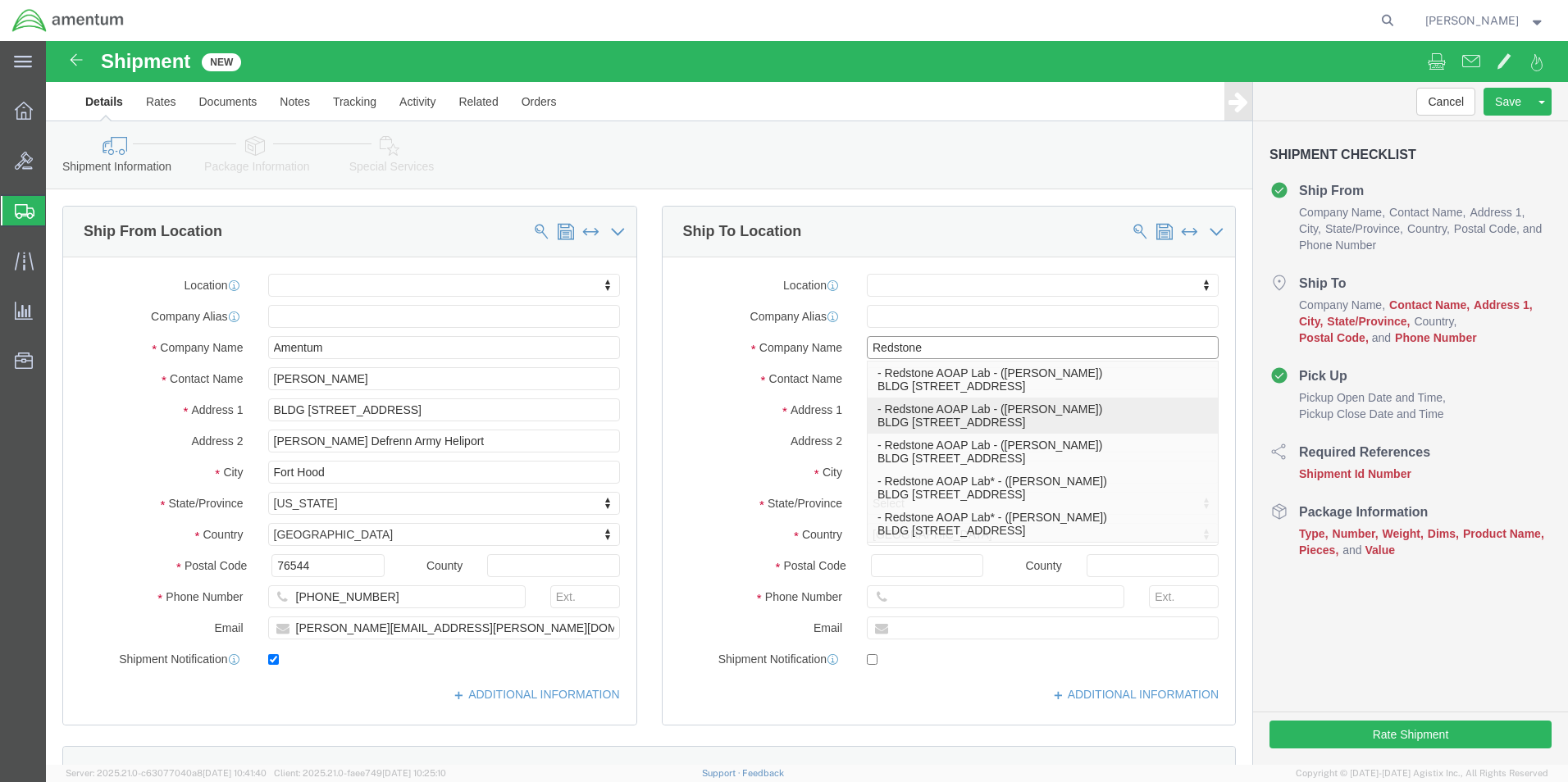
click p "- Redstone AOAP Lab - (Bradley Scates) BLDG 3661 Ajax Road, Redstone Arsenal, A…"
select select
type input "BLDG 3661 Ajax Road"
type input "35898"
type input "254 289-3925"
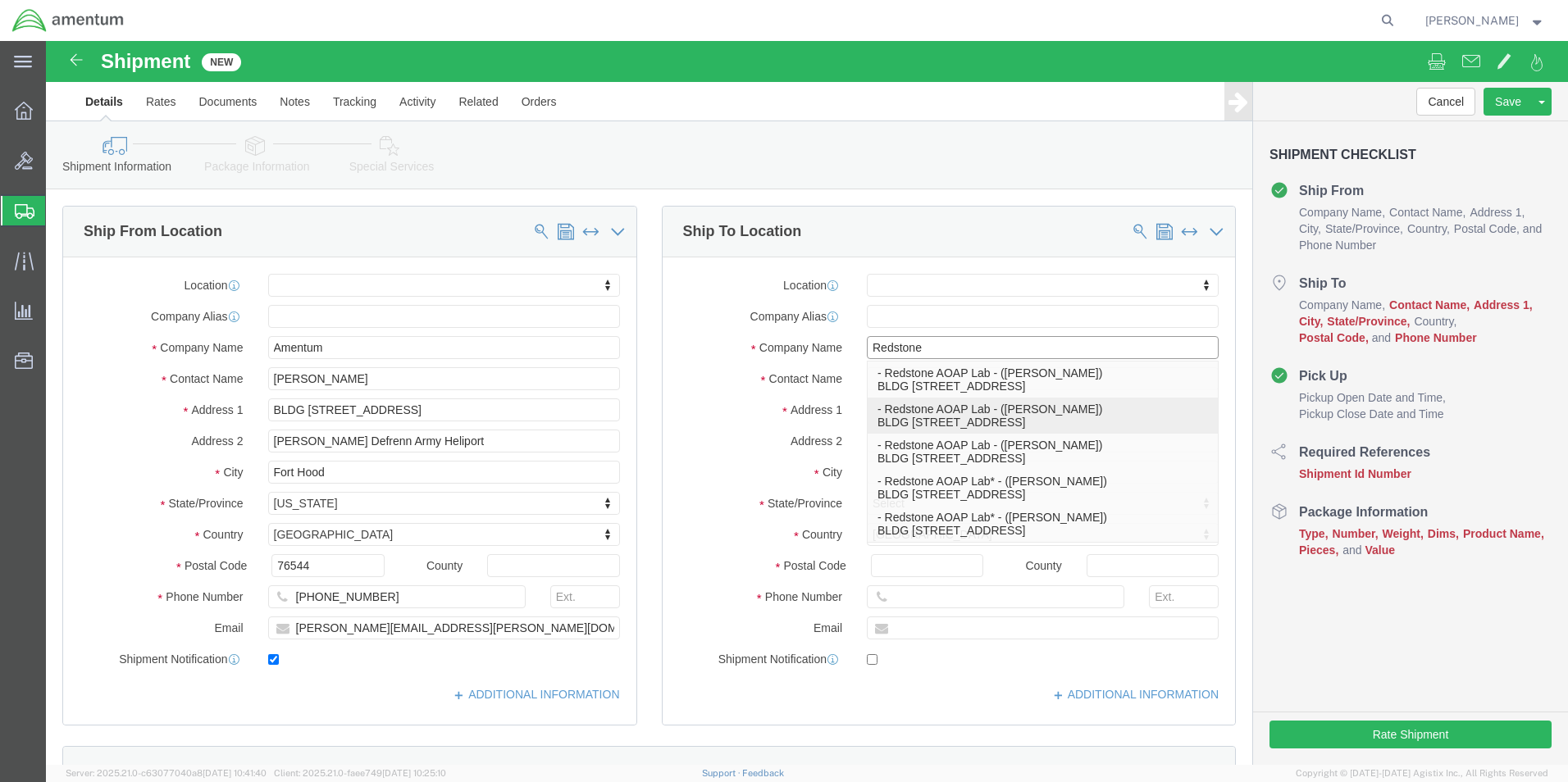
type input "Redstone AOAP Lab"
type input "Bradley Scates"
type input "Redstone Arsenal"
select select "AL"
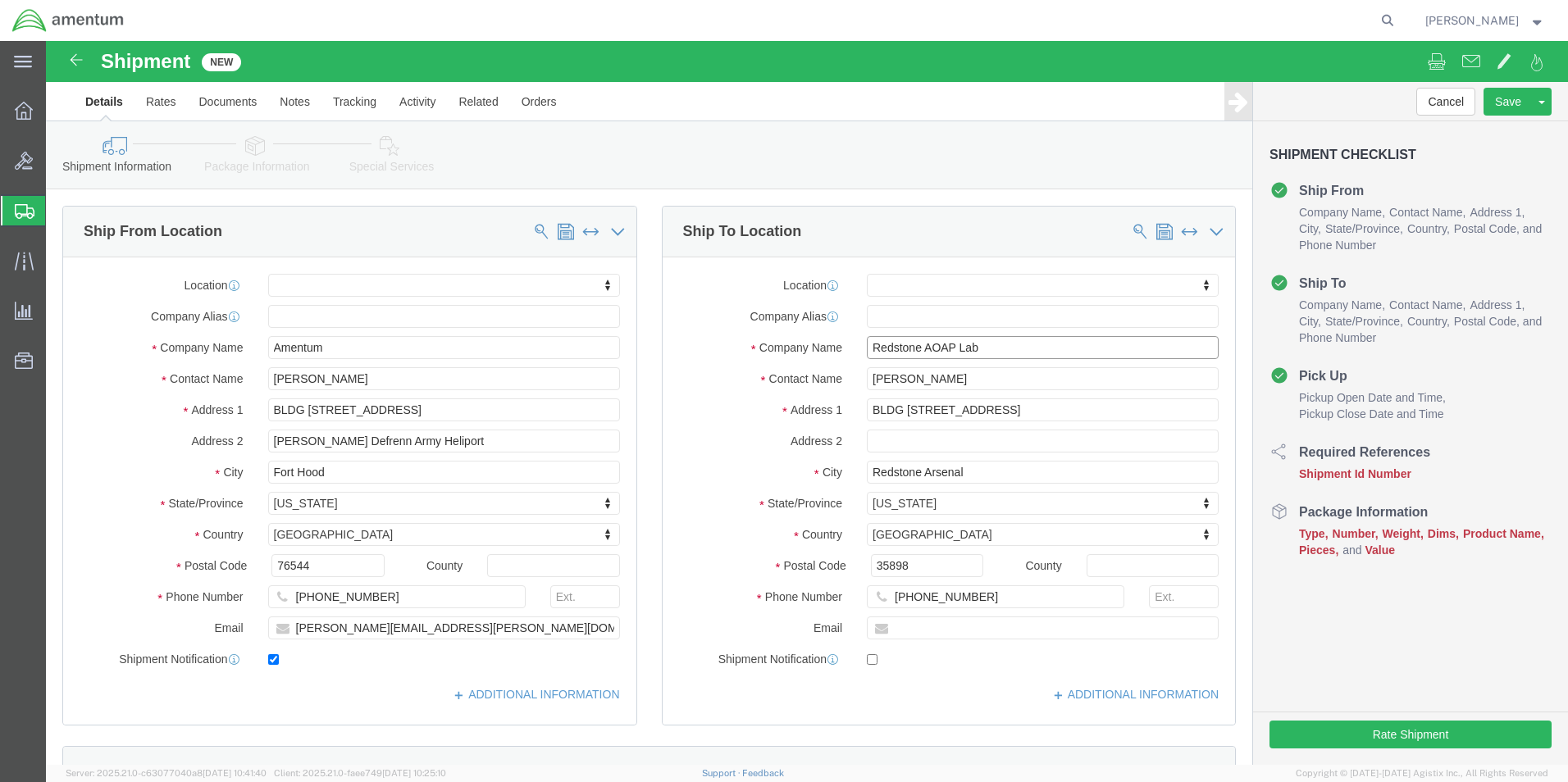
type input "Redstone AOAP Lab"
drag, startPoint x: 917, startPoint y: 558, endPoint x: 833, endPoint y: 552, distance: 84.2
click div "254 289-3925"
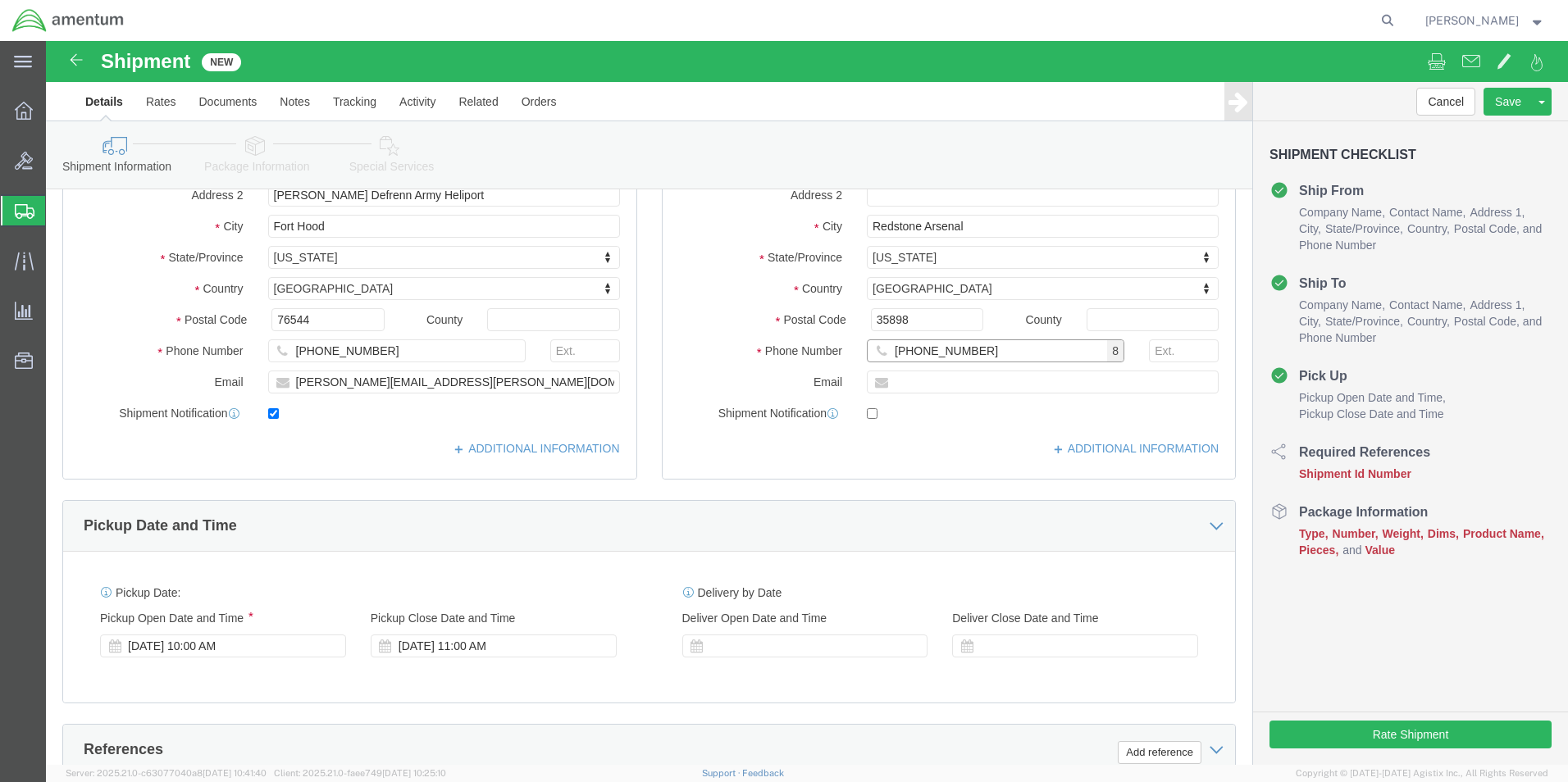
type input "502 944-1294"
click input "text"
paste input "4999.R.2521.BL.BH.01.CAVA.00"
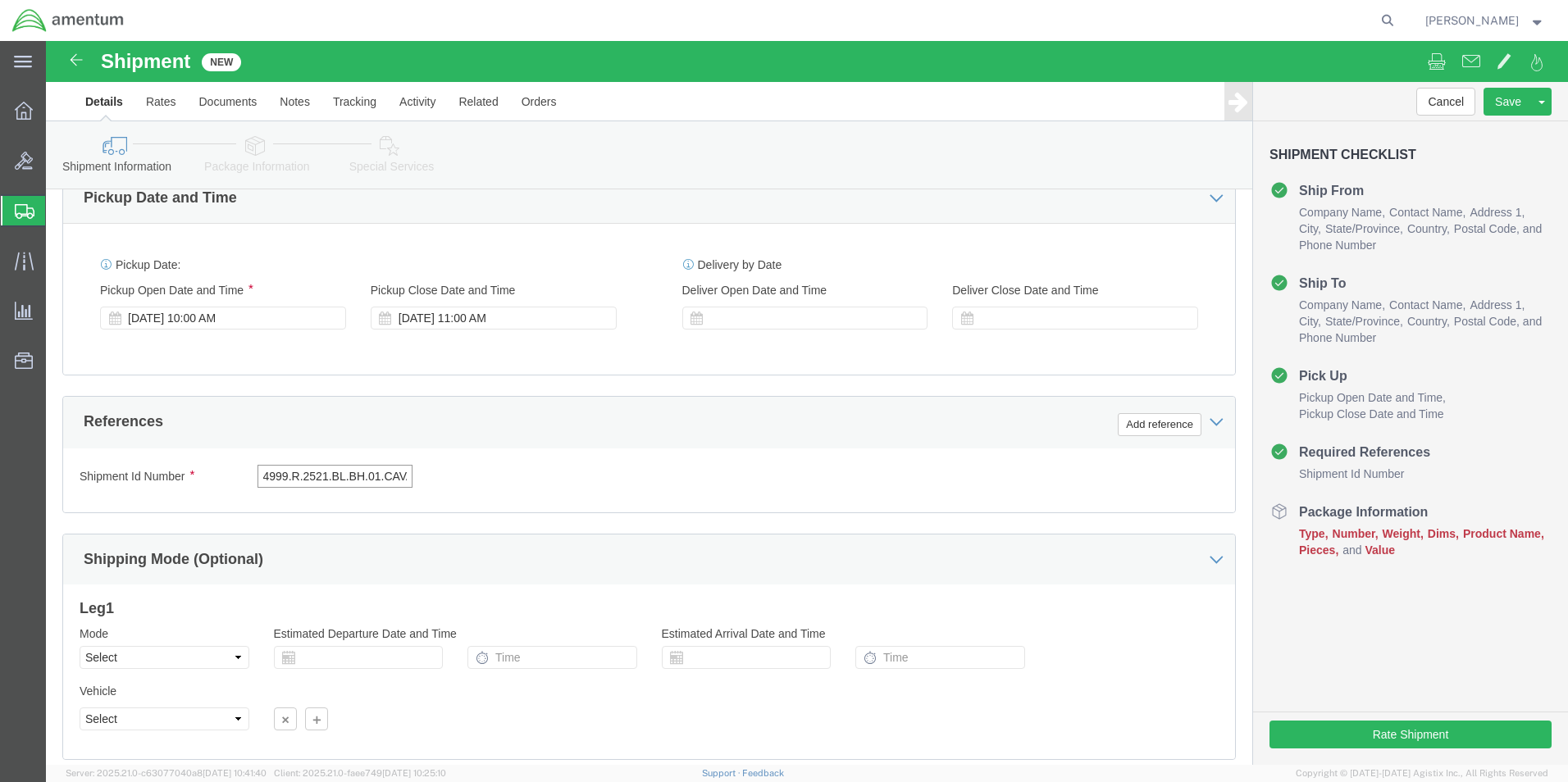
type input "4999.R.2521.BL.BH.01.CAVA.00"
click button "Continue"
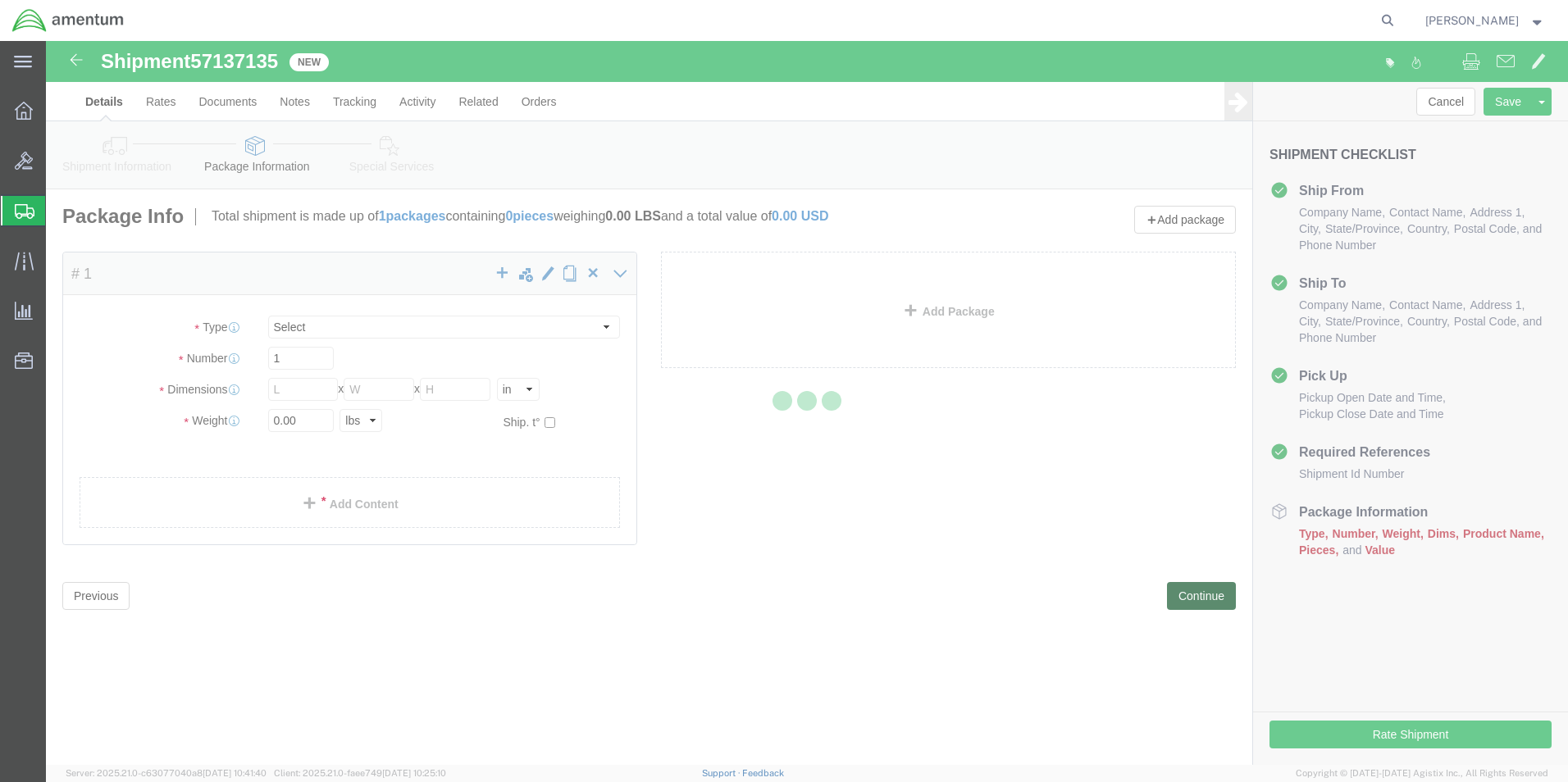
select select "CBOX"
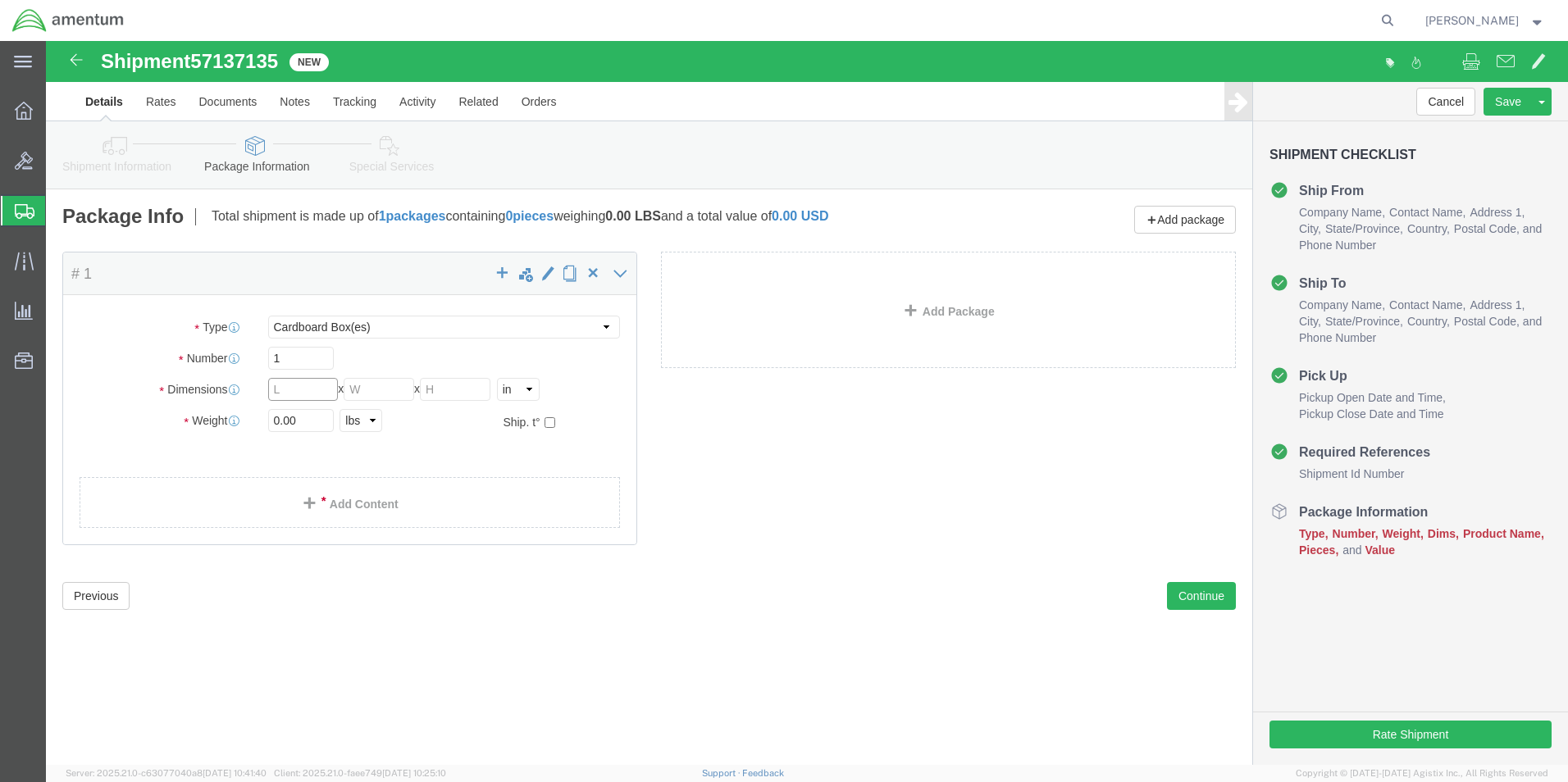
click input "text"
type input "10"
type input "8"
type input "4"
type input "2.0"
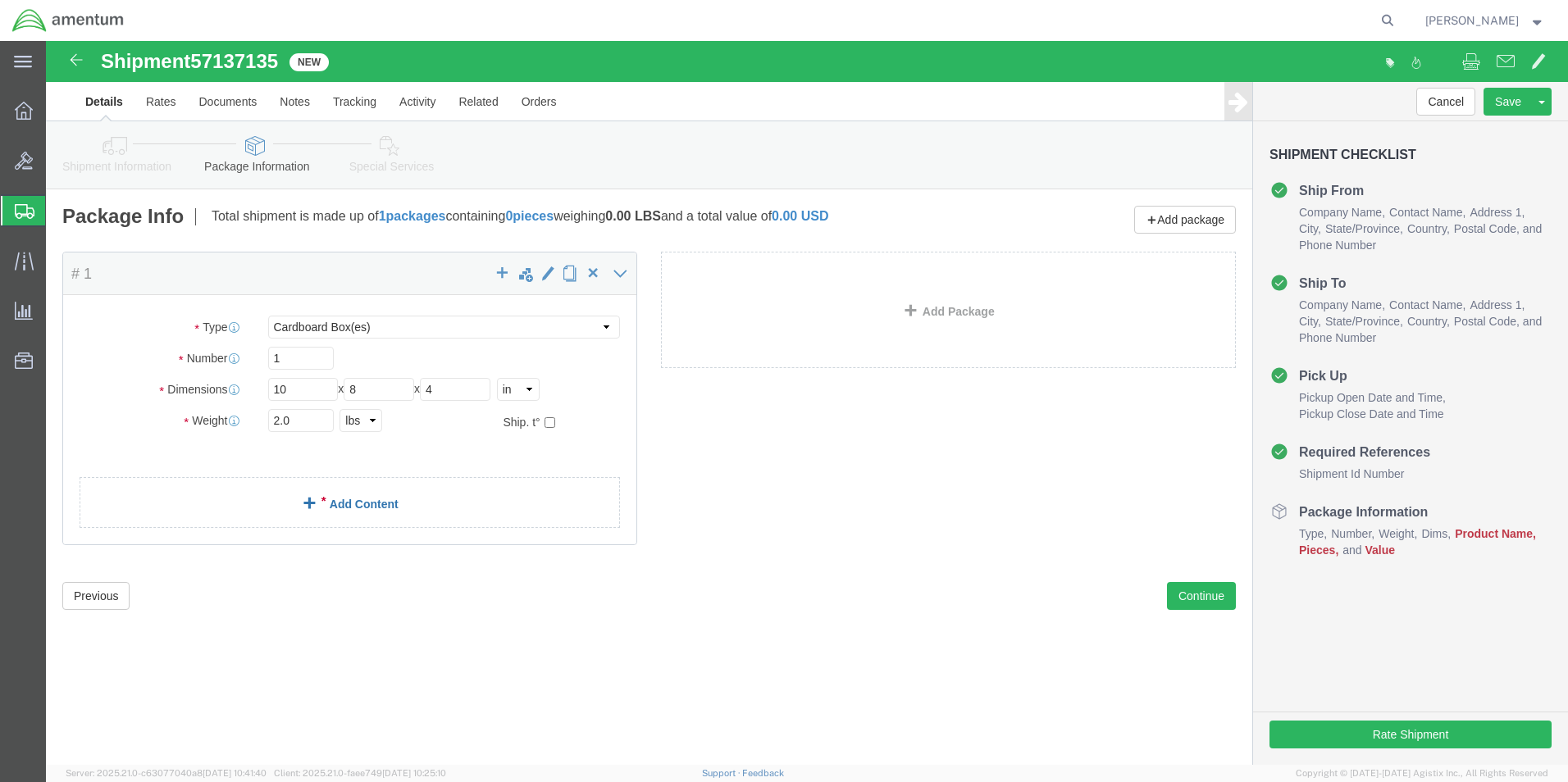
click link "Add Content"
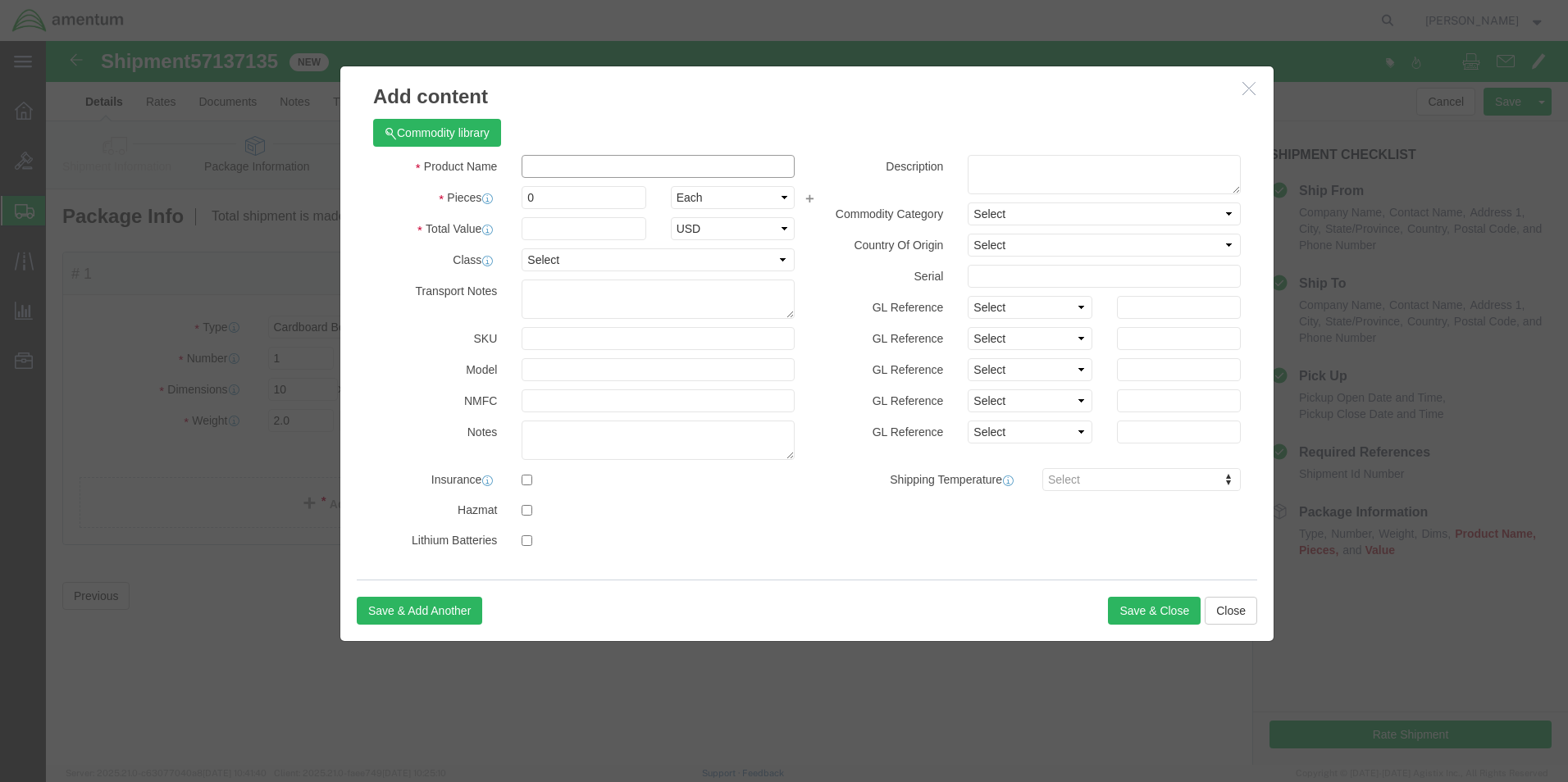
click input "text"
type input "Oil Samples"
type input "3"
type input "3.00"
select select "50"
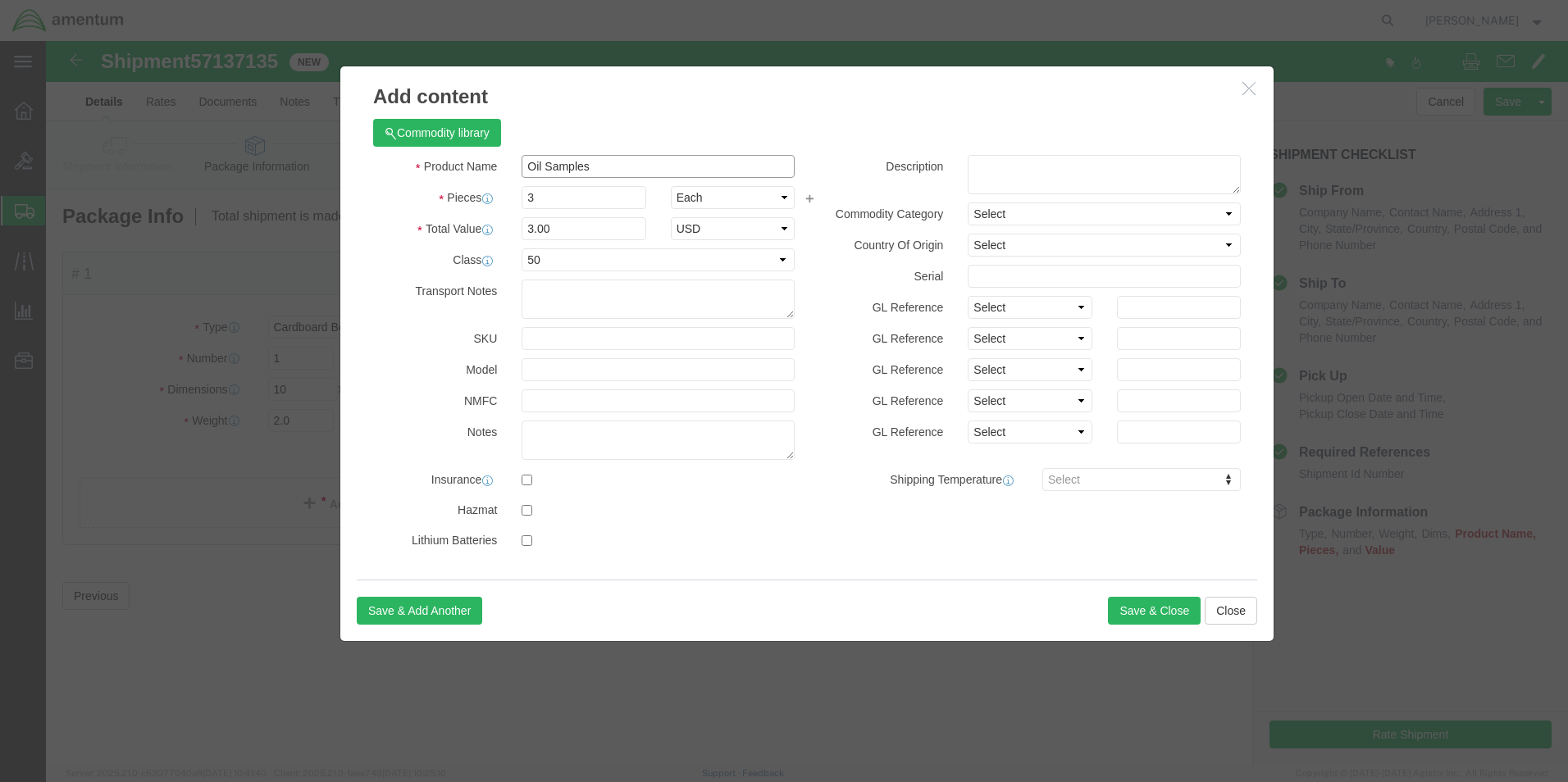
drag, startPoint x: 558, startPoint y: 125, endPoint x: 460, endPoint y: 116, distance: 98.4
click div "Product Name Oil Samples"
click textarea
paste textarea "Oil Samples"
type textarea "Oil Samples"
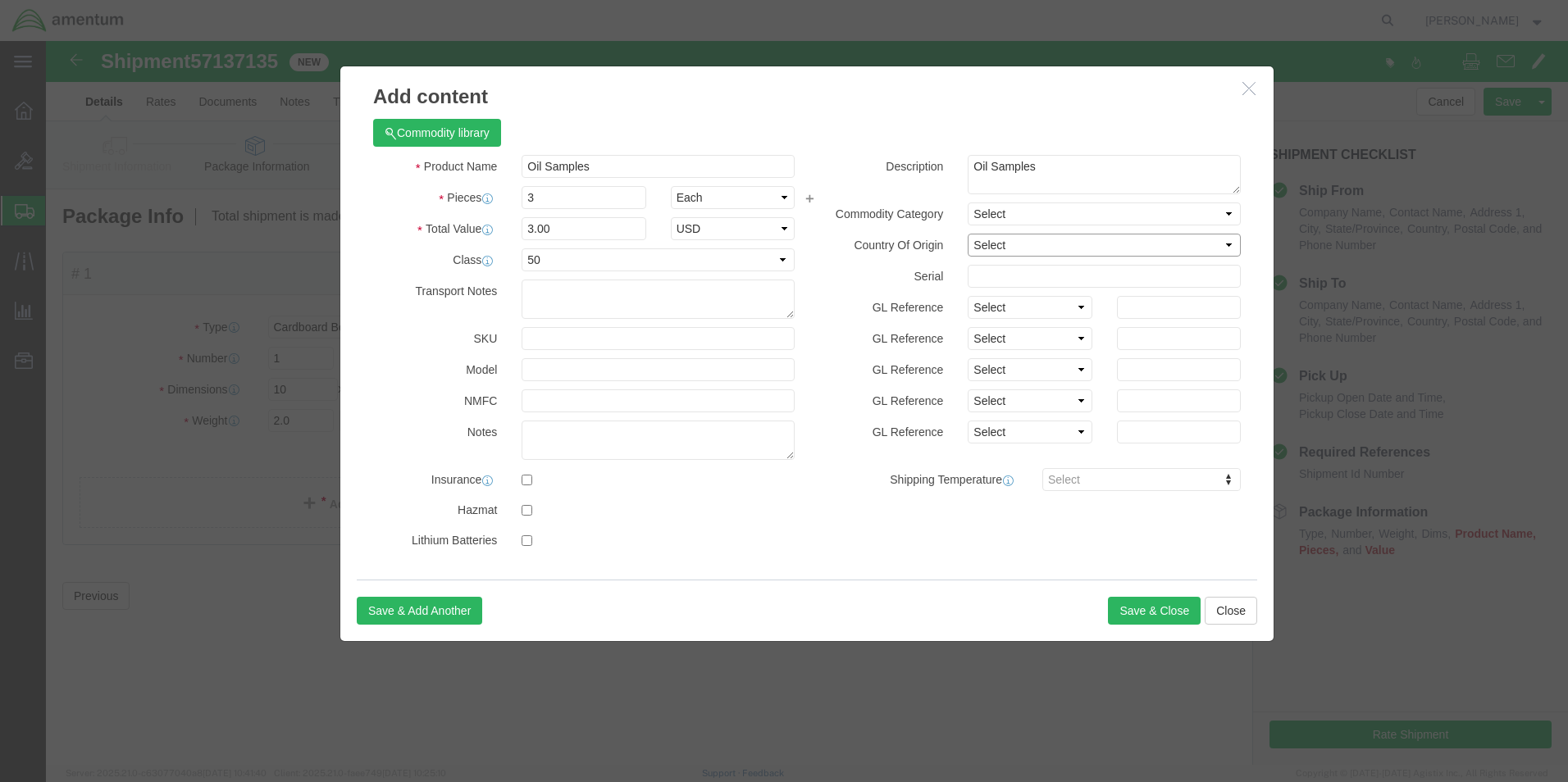
select select "US"
click button "Save & Close"
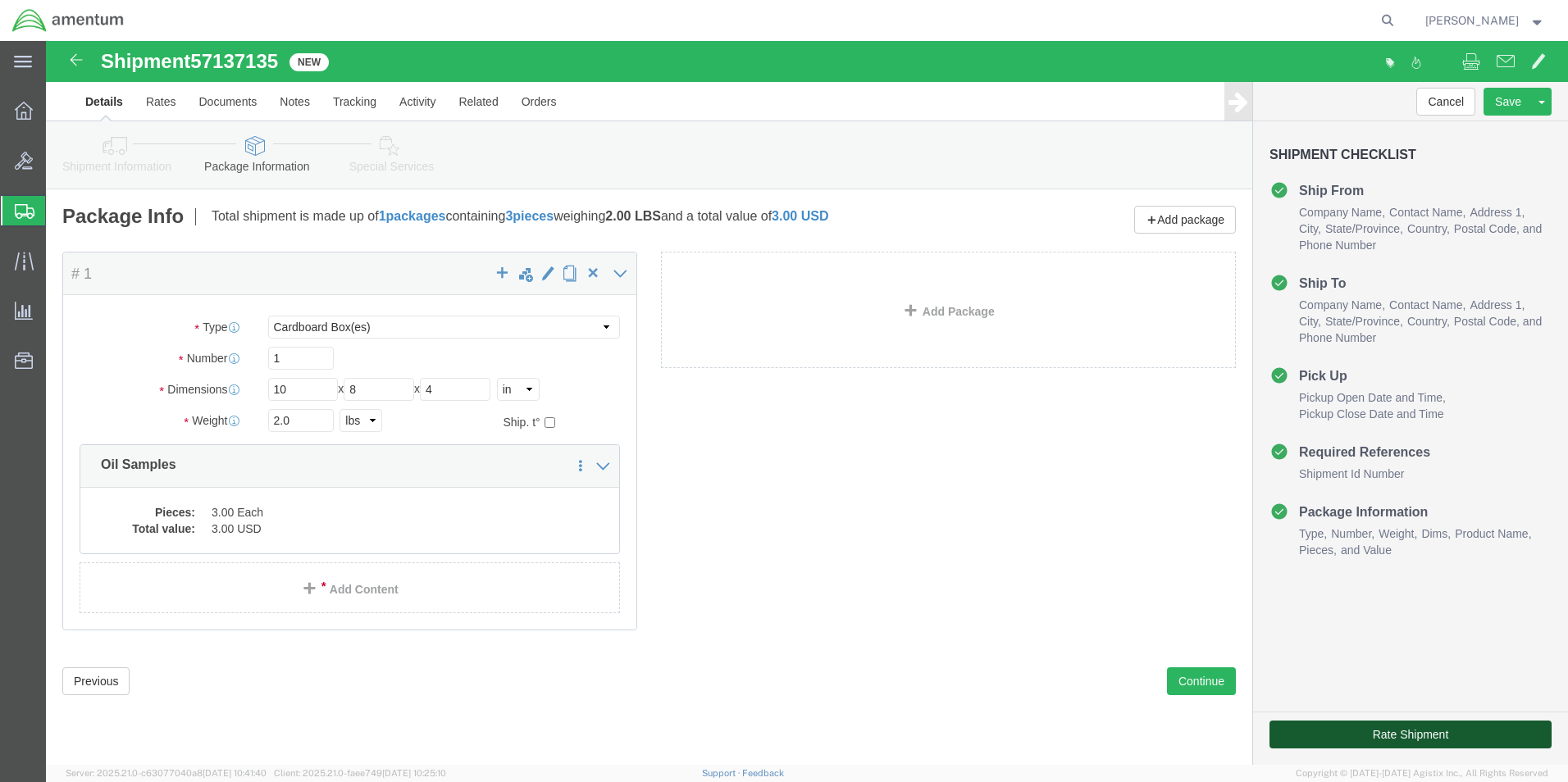
click button "Rate Shipment"
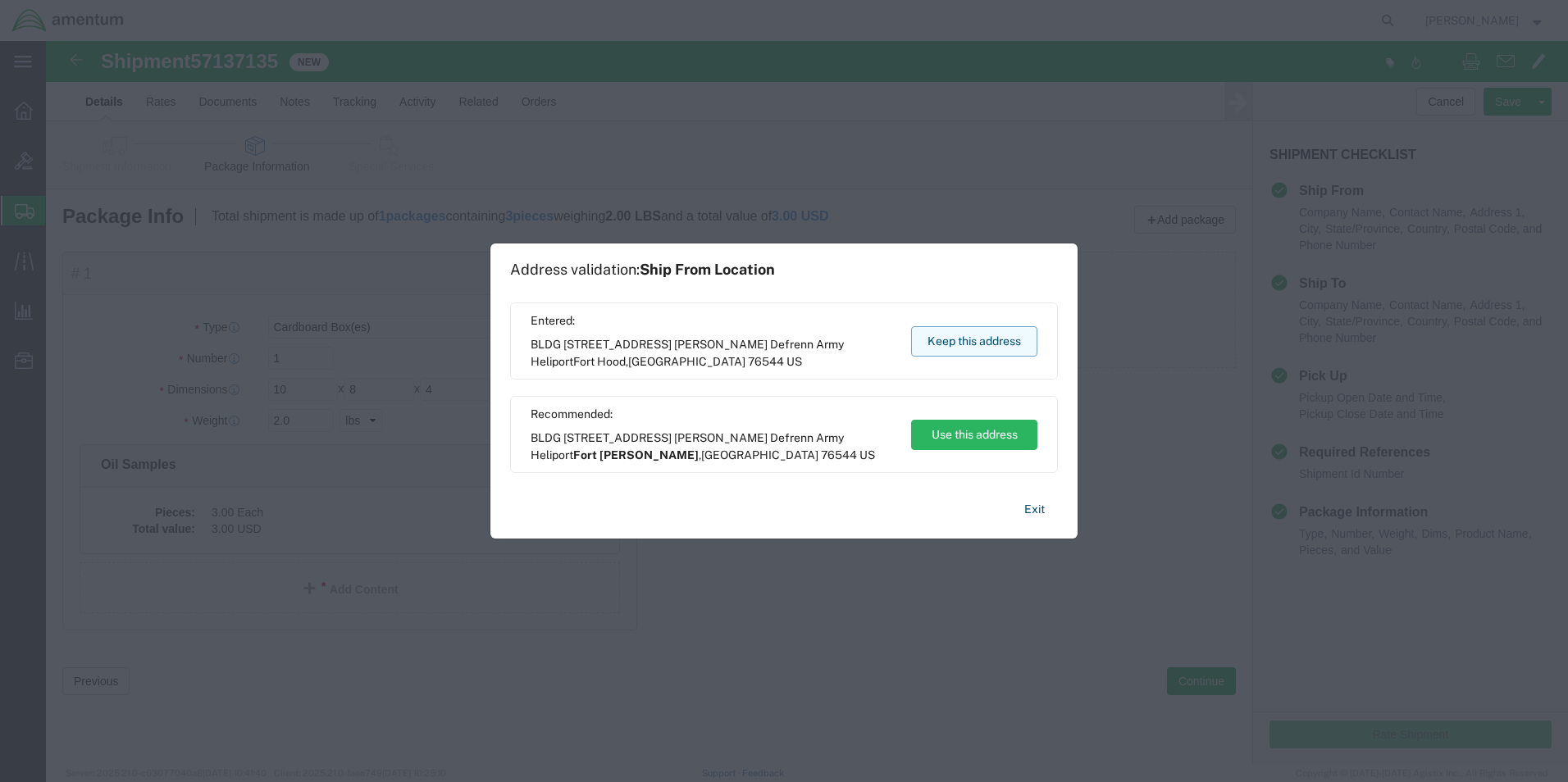
click at [970, 342] on button "Keep this address" at bounding box center [973, 341] width 127 height 31
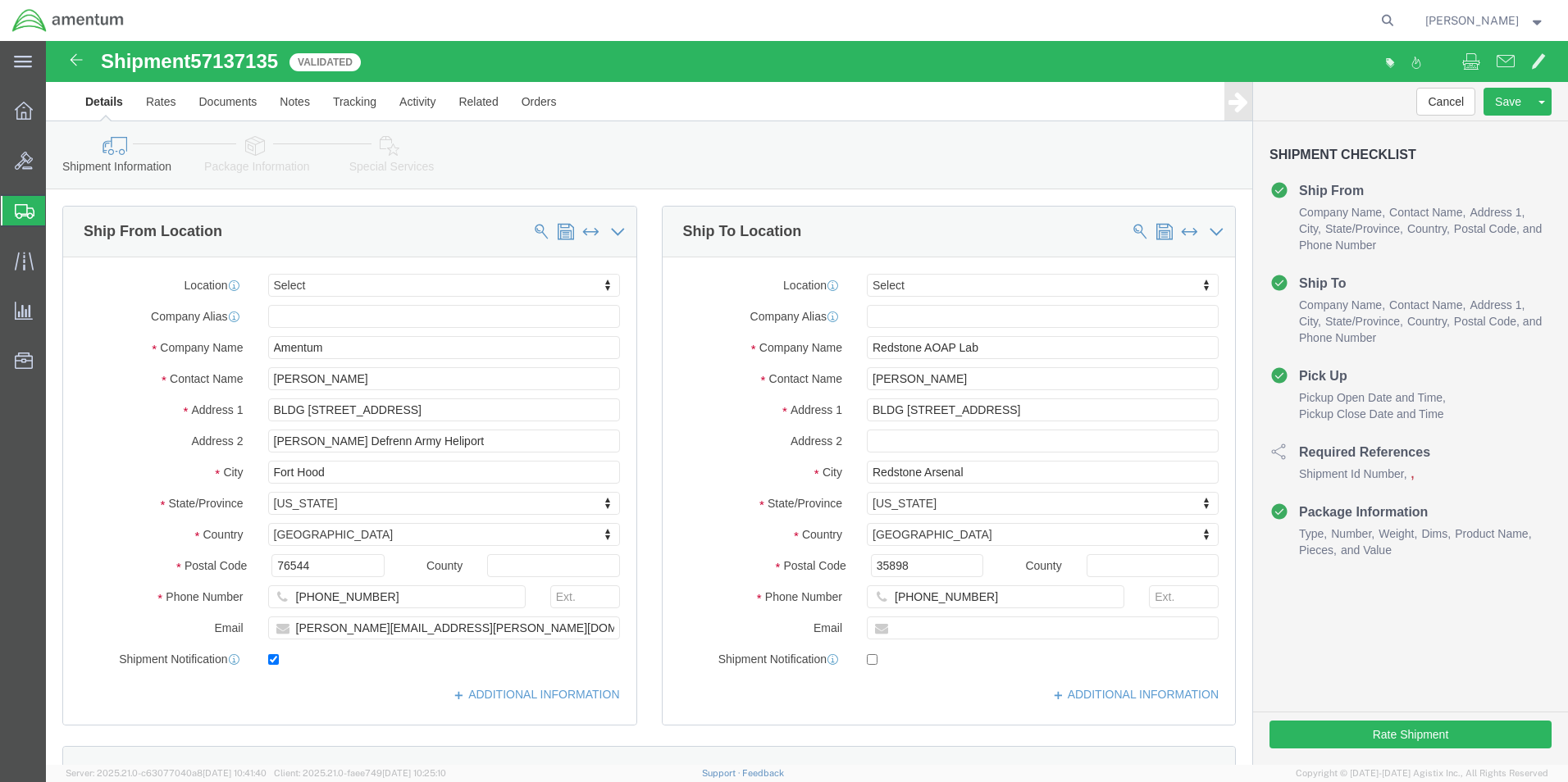
select select
click button "Rate Shipment"
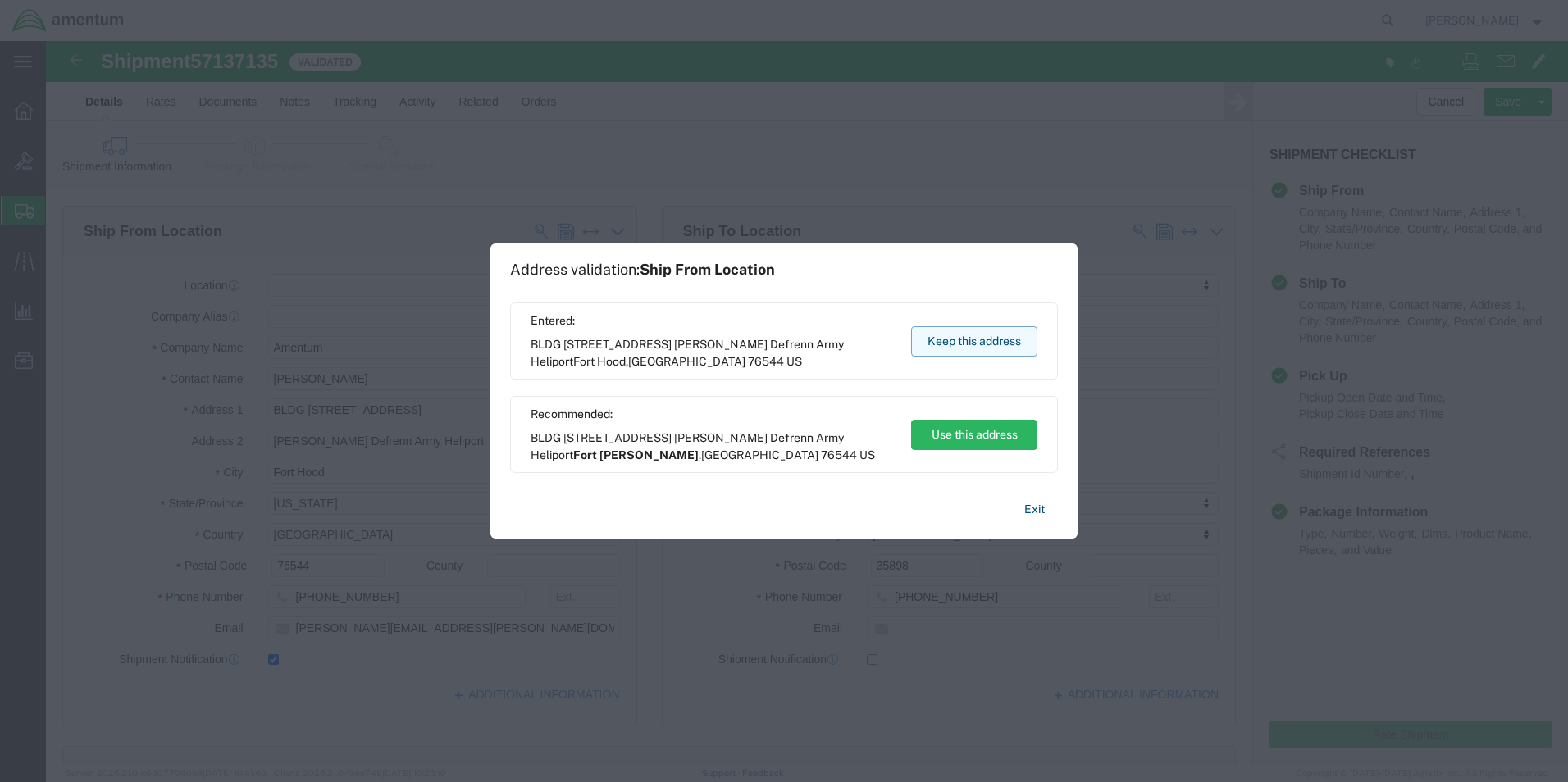
click at [969, 340] on button "Keep this address" at bounding box center [973, 341] width 127 height 31
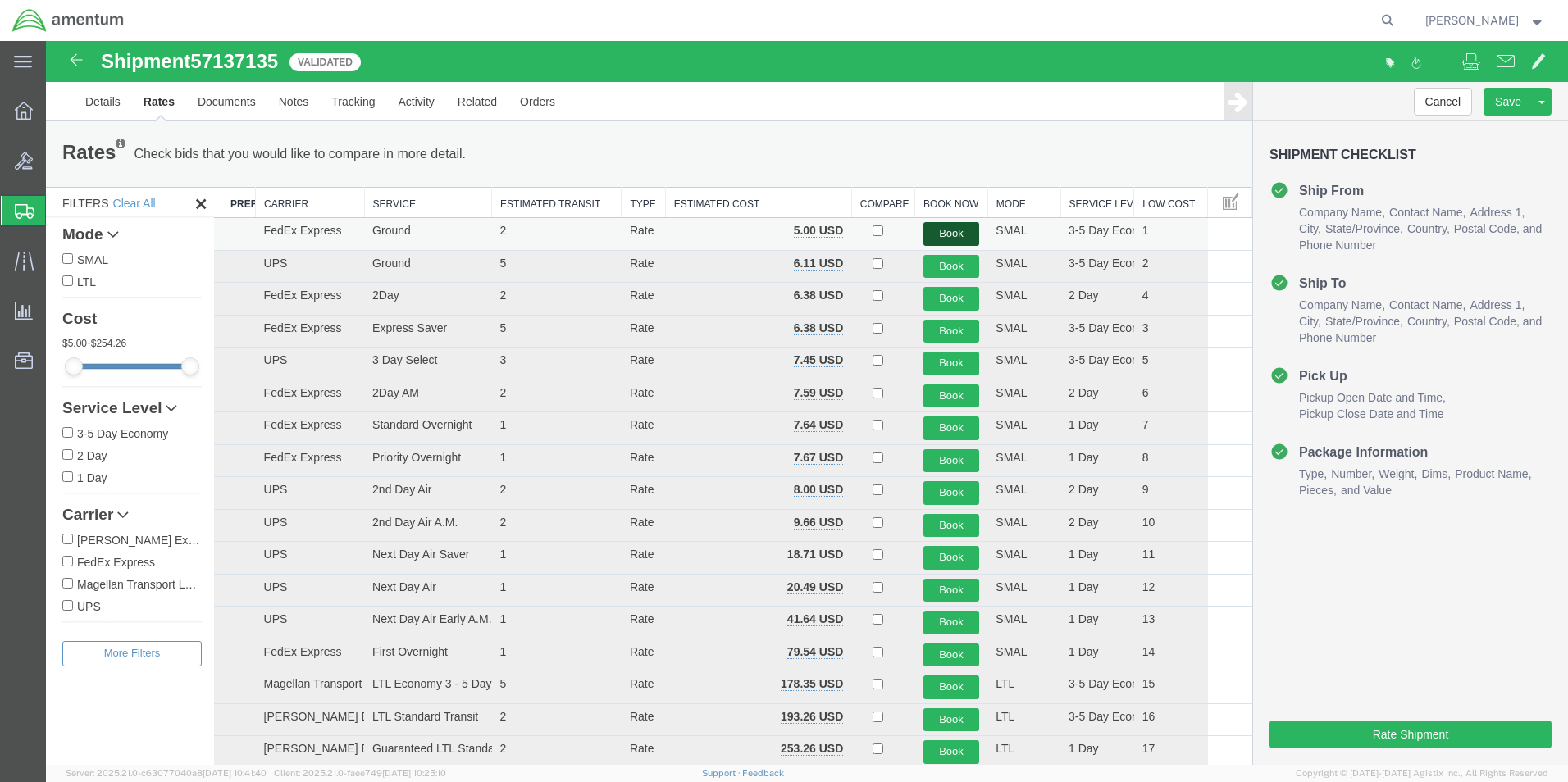
click at [934, 232] on button "Book" at bounding box center [951, 234] width 57 height 24
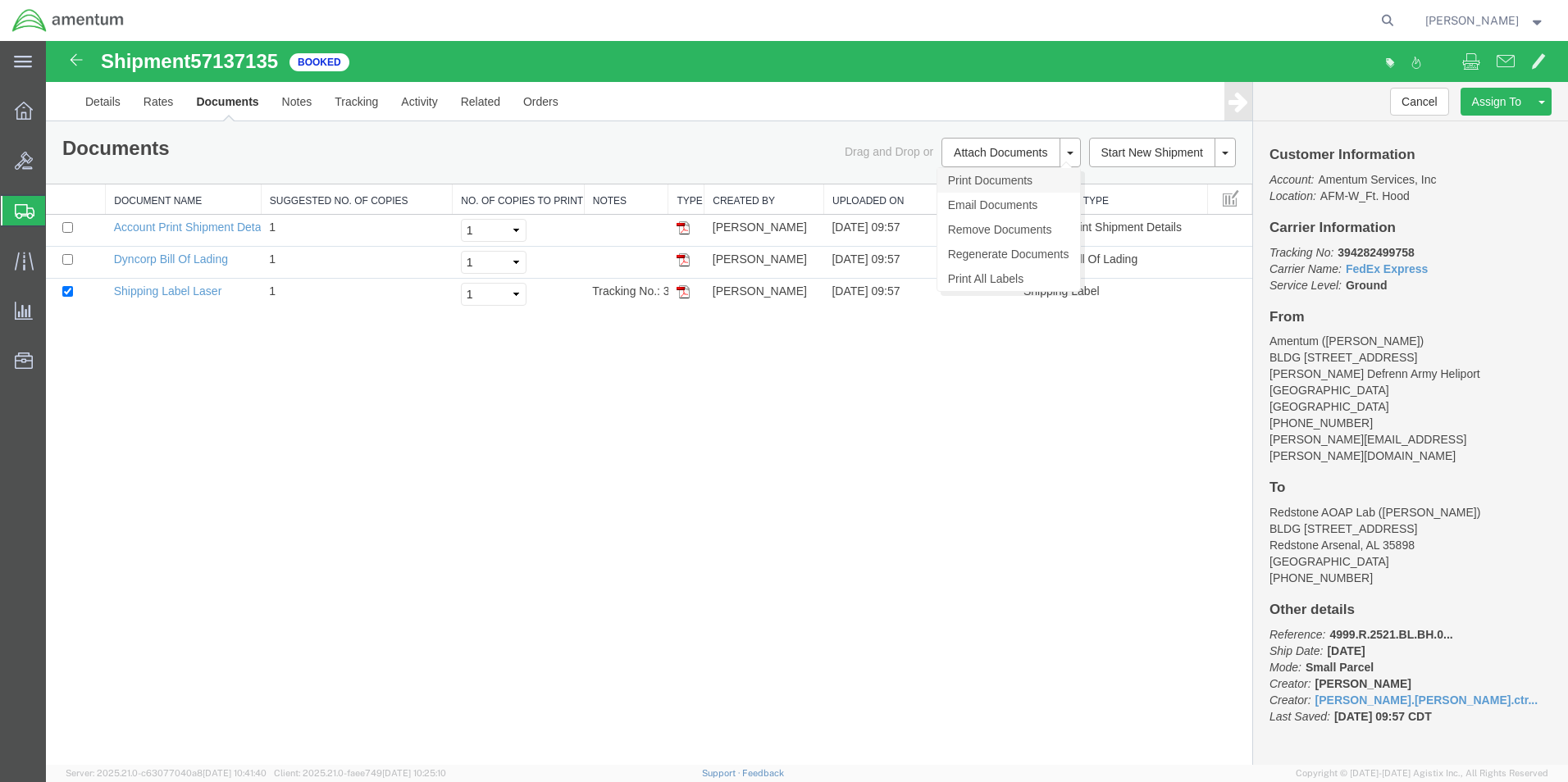
click at [963, 177] on link "Print Documents" at bounding box center [1008, 180] width 143 height 25
